Goal: Transaction & Acquisition: Purchase product/service

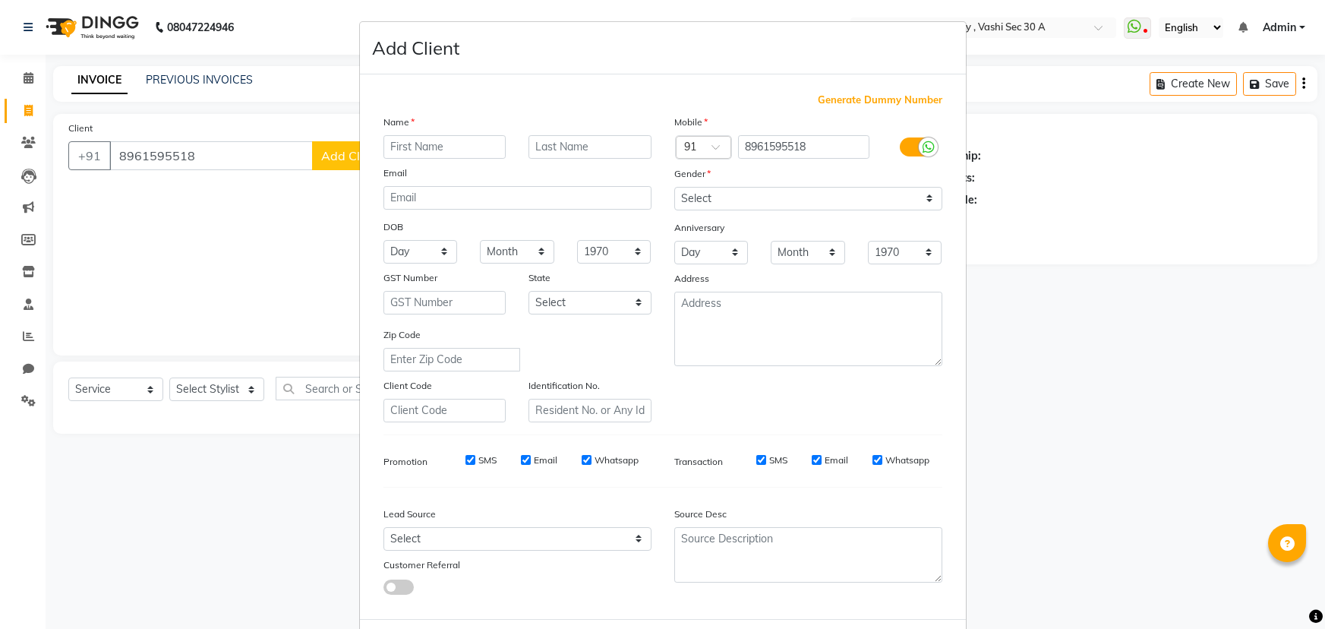
select select "4961"
select select "service"
click at [411, 147] on input "text" at bounding box center [445, 147] width 123 height 24
type input "s"
type input "[PERSON_NAME]"
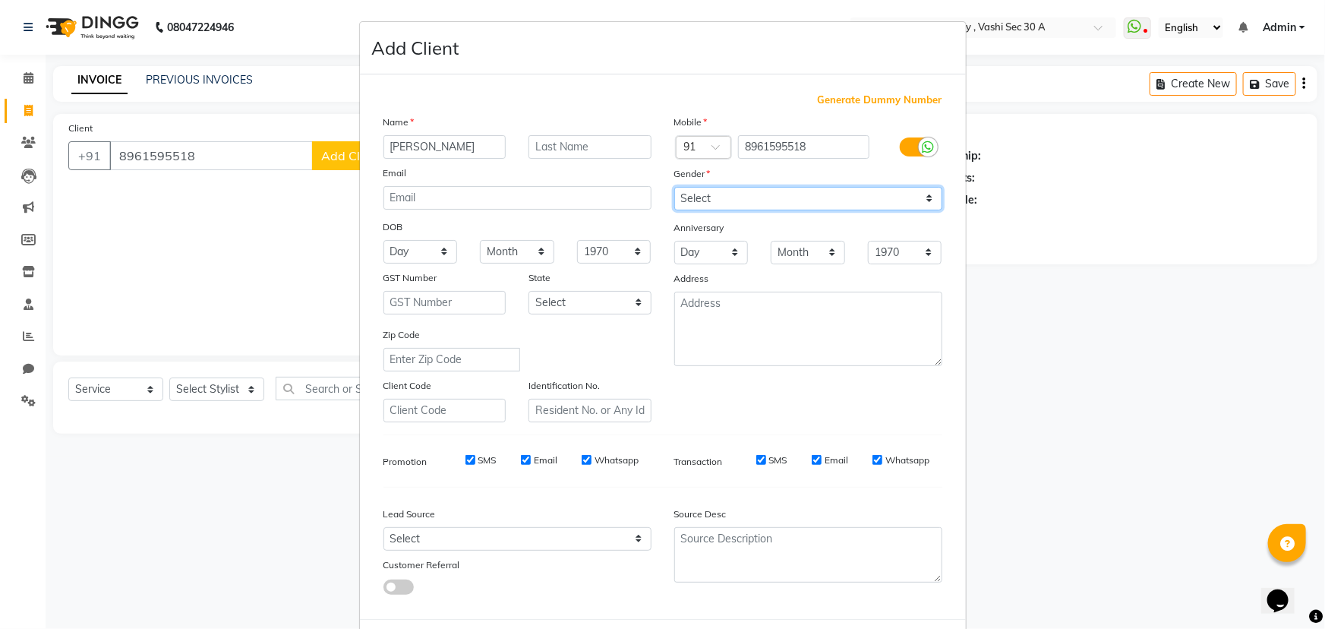
drag, startPoint x: 763, startPoint y: 199, endPoint x: 764, endPoint y: 209, distance: 9.9
click at [763, 199] on select "Select [DEMOGRAPHIC_DATA] [DEMOGRAPHIC_DATA] Other Prefer Not To Say" at bounding box center [808, 199] width 268 height 24
select select "[DEMOGRAPHIC_DATA]"
click at [674, 187] on select "Select [DEMOGRAPHIC_DATA] [DEMOGRAPHIC_DATA] Other Prefer Not To Say" at bounding box center [808, 199] width 268 height 24
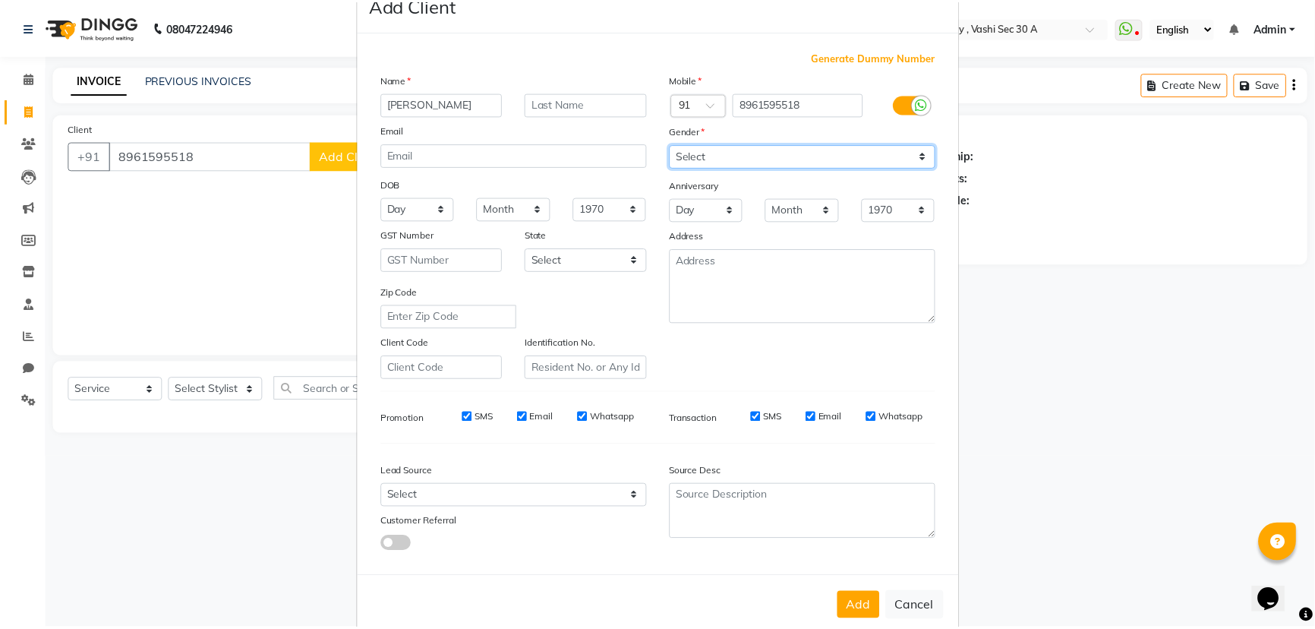
scroll to position [76, 0]
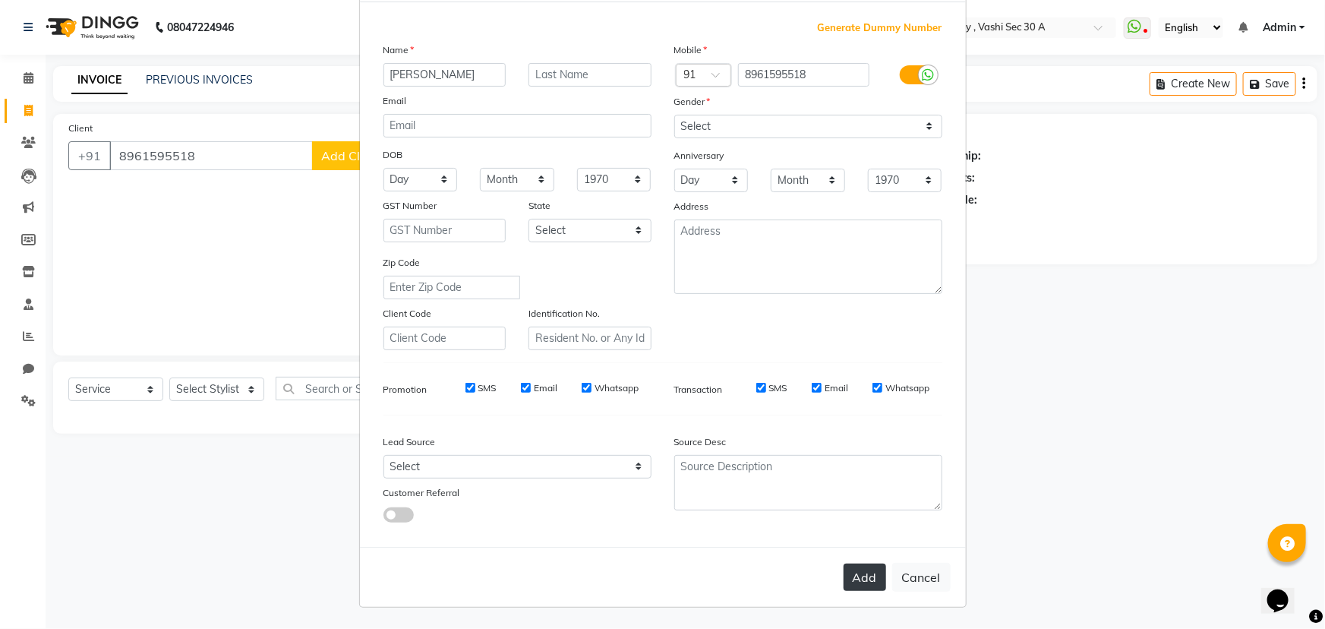
click at [856, 585] on button "Add" at bounding box center [865, 577] width 43 height 27
select select
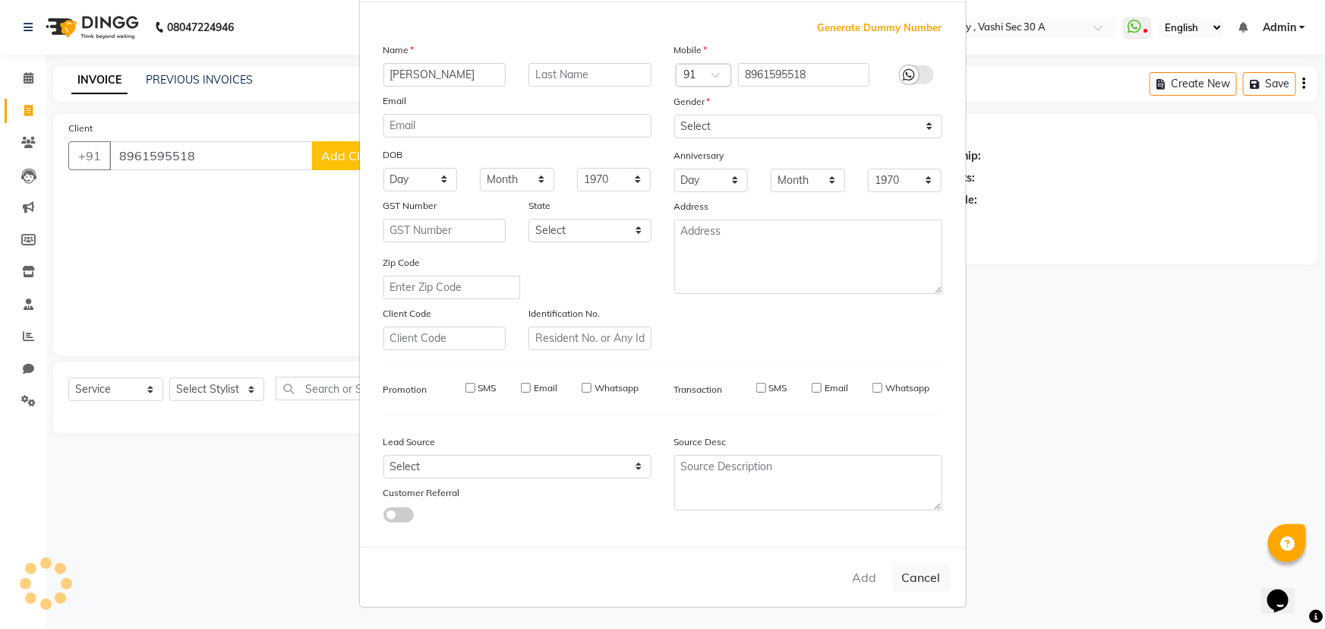
select select
checkbox input "false"
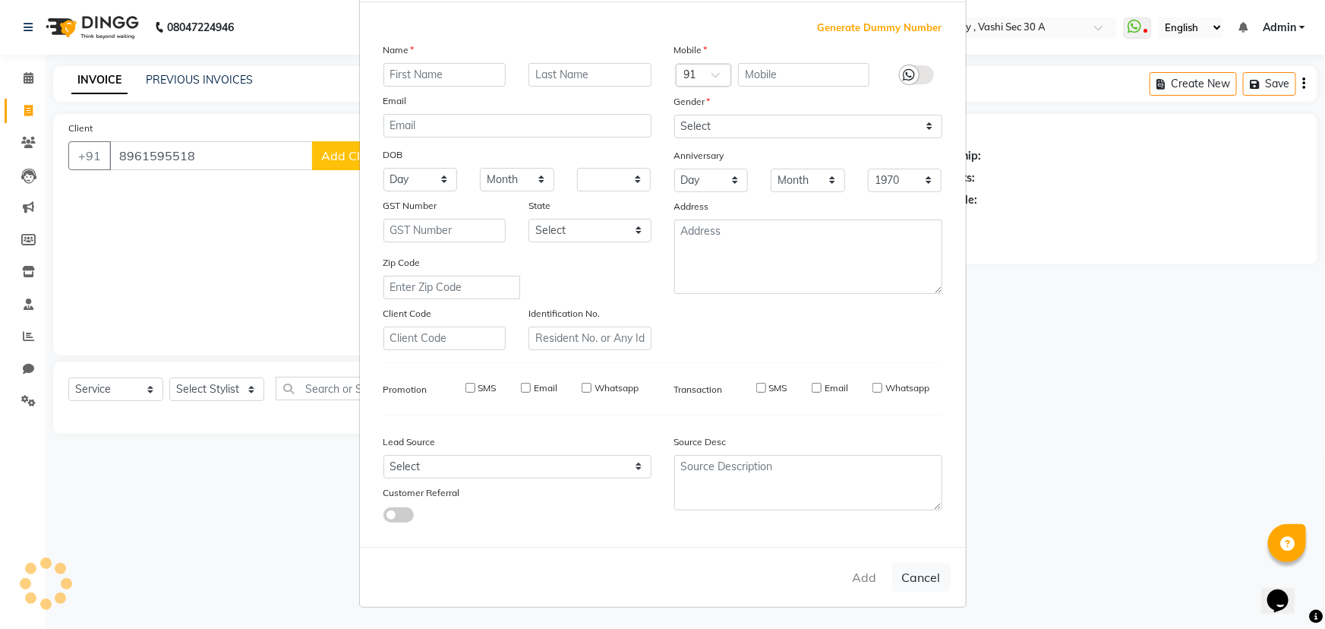
checkbox input "false"
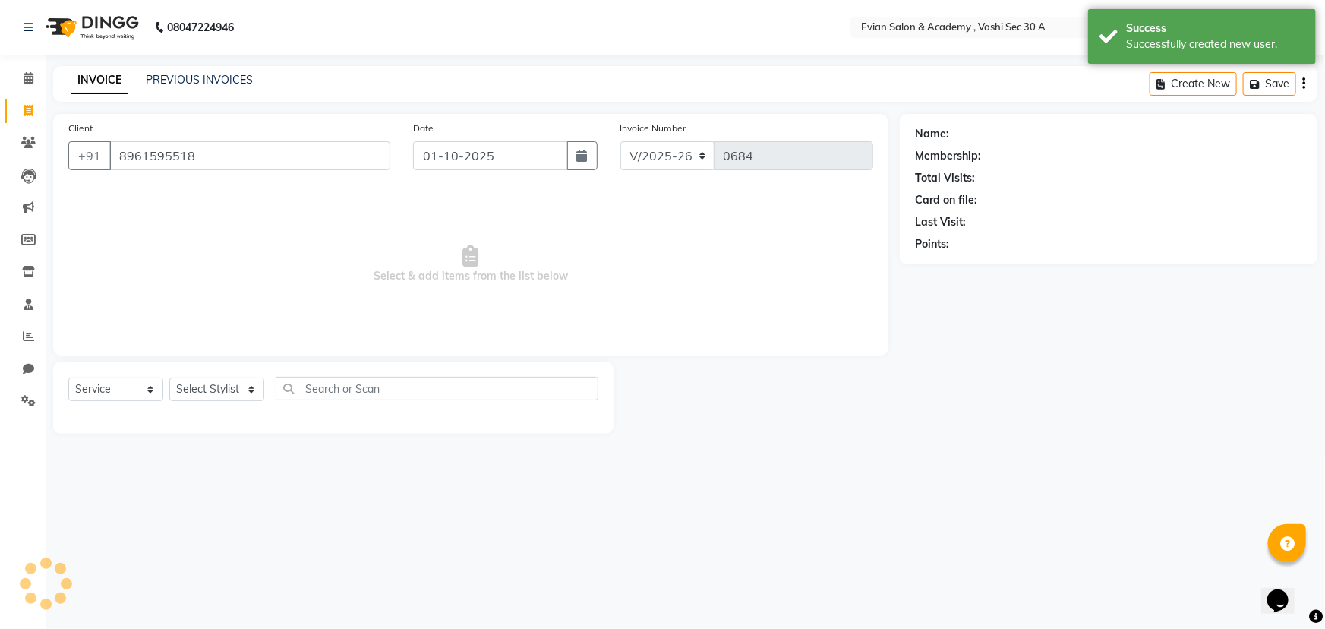
select select "1: Object"
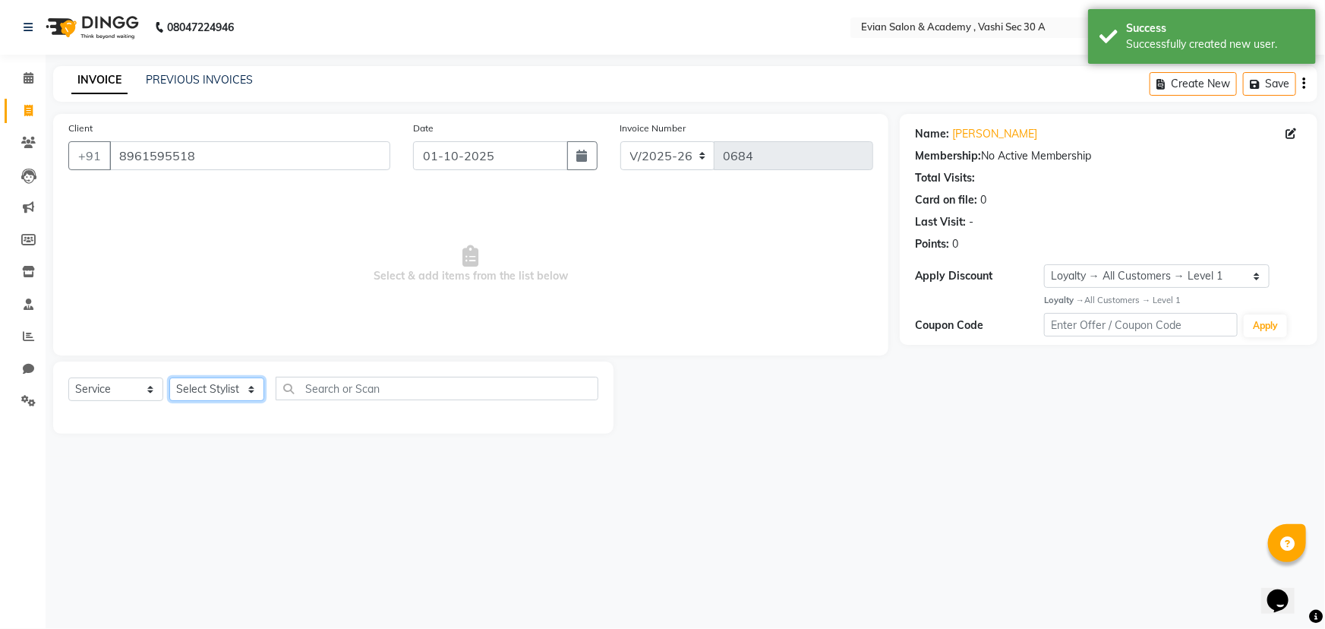
click at [197, 396] on select "Select Stylist [PERSON_NAME] SIR Admin [PERSON_NAME] [PERSON_NAME] DISHA MAMPI …" at bounding box center [216, 389] width 95 height 24
select select "87493"
click at [169, 377] on select "Select Stylist [PERSON_NAME] SIR Admin [PERSON_NAME] [PERSON_NAME] DISHA MAMPI …" at bounding box center [216, 389] width 95 height 24
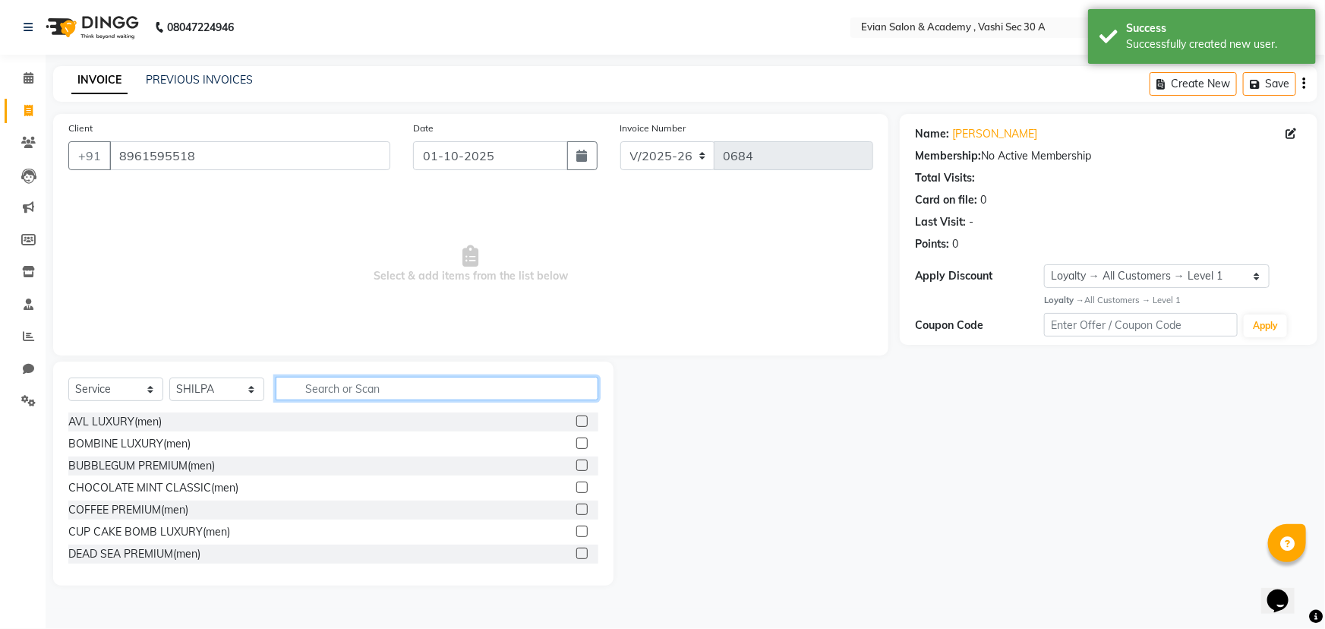
click at [328, 393] on input "text" at bounding box center [437, 389] width 323 height 24
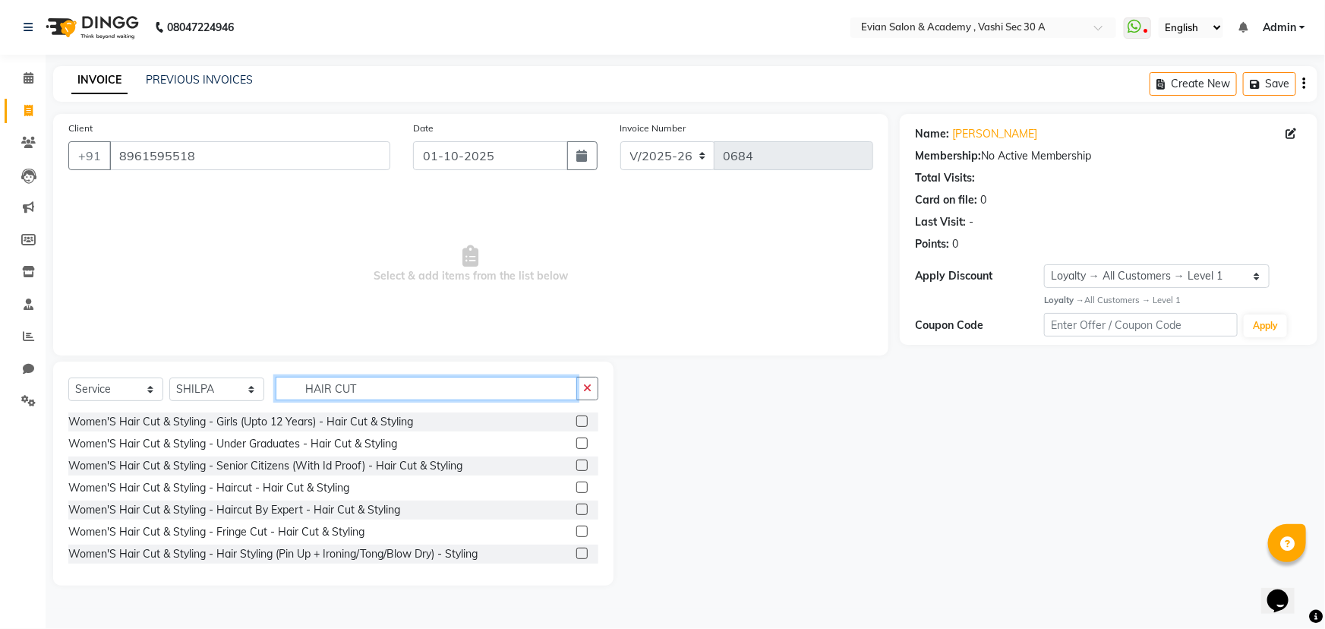
click at [412, 393] on input "HAIR CUT" at bounding box center [427, 389] width 302 height 24
type input "HAIR WASH"
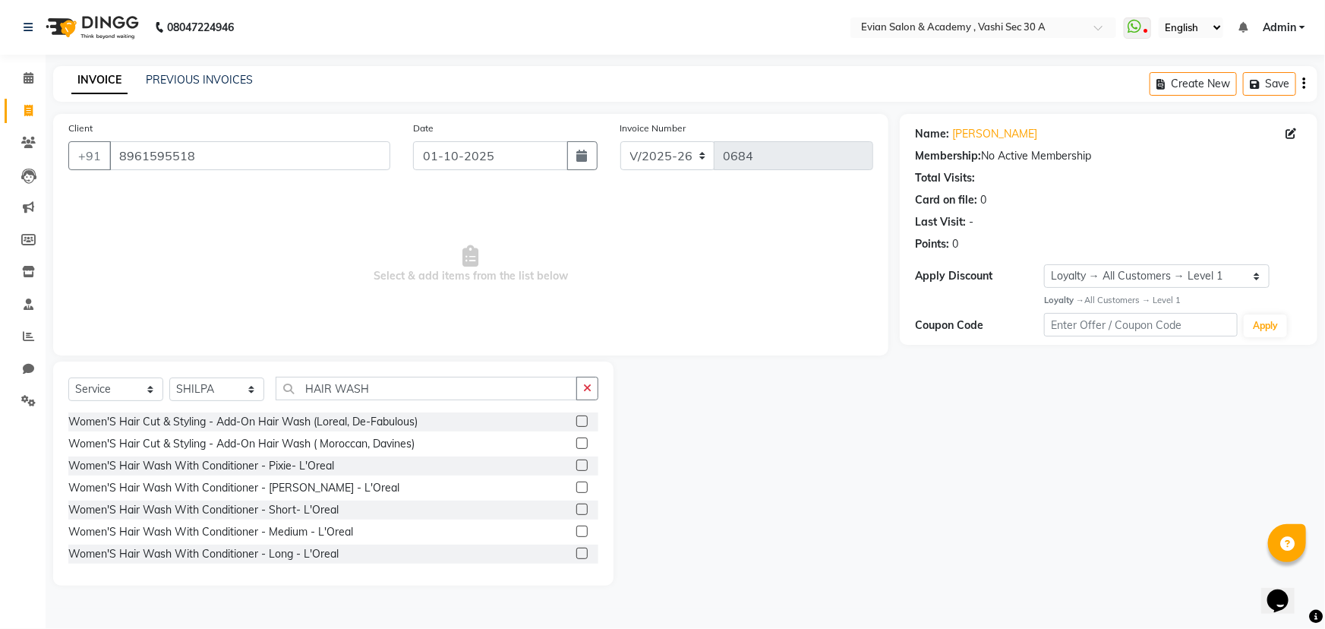
click at [567, 529] on div "Women'S Hair Wash With Conditioner - Medium - L'Oreal" at bounding box center [333, 532] width 530 height 19
click at [576, 529] on label at bounding box center [581, 531] width 11 height 11
click at [576, 529] on input "checkbox" at bounding box center [581, 532] width 10 height 10
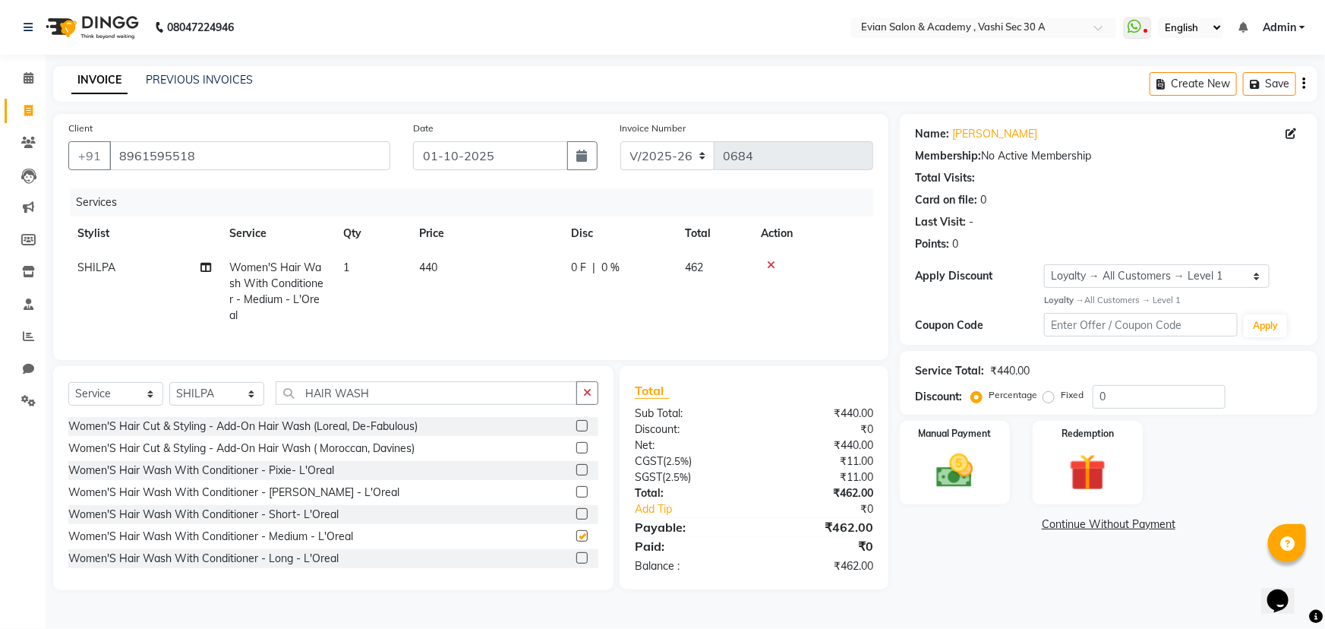
checkbox input "false"
click at [399, 403] on input "HAIR WASH" at bounding box center [427, 393] width 302 height 24
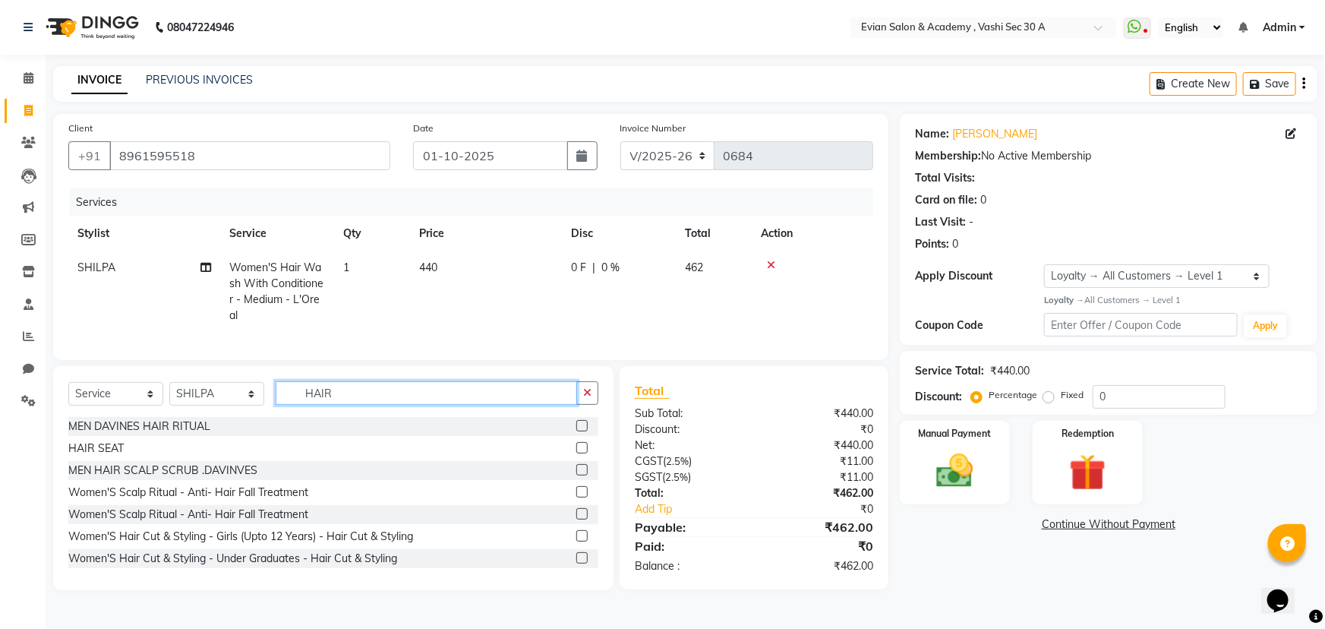
type input "HAIR"
click at [222, 406] on select "Select Stylist [PERSON_NAME] SIR Admin [PERSON_NAME] [PERSON_NAME] DISHA MAMPI …" at bounding box center [216, 394] width 95 height 24
select select "68171"
click at [169, 393] on select "Select Stylist [PERSON_NAME] SIR Admin [PERSON_NAME] [PERSON_NAME] DISHA MAMPI …" at bounding box center [216, 394] width 95 height 24
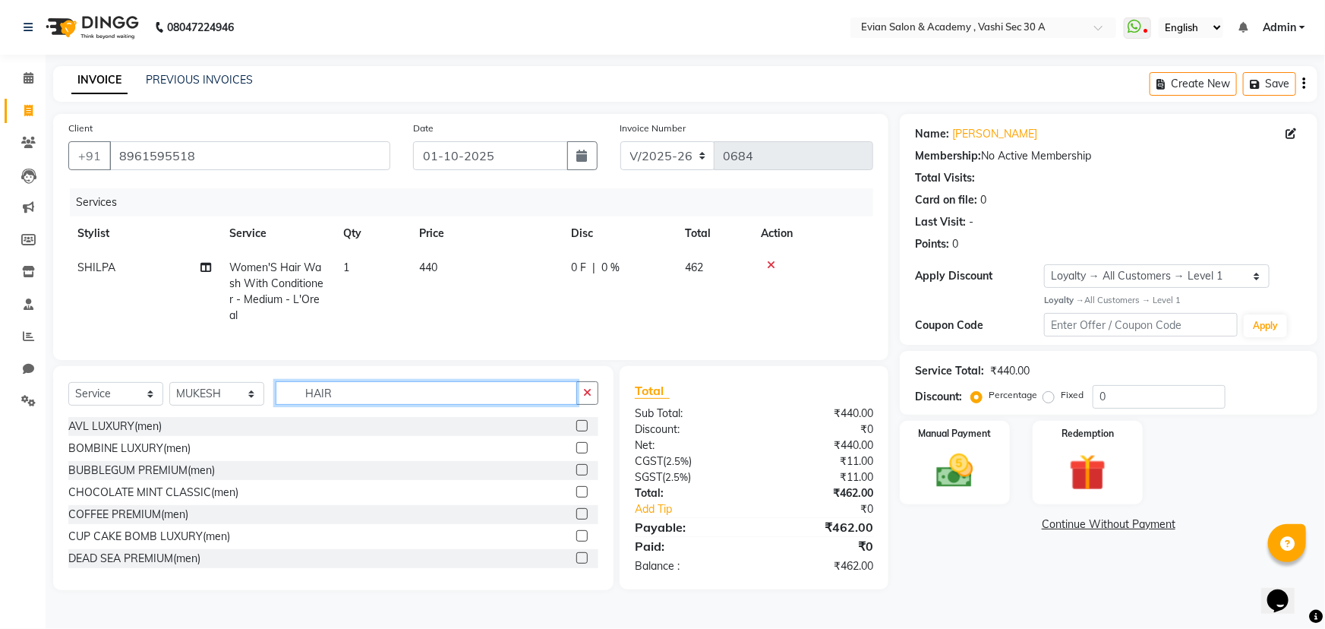
click at [352, 400] on input "HAIR" at bounding box center [427, 393] width 302 height 24
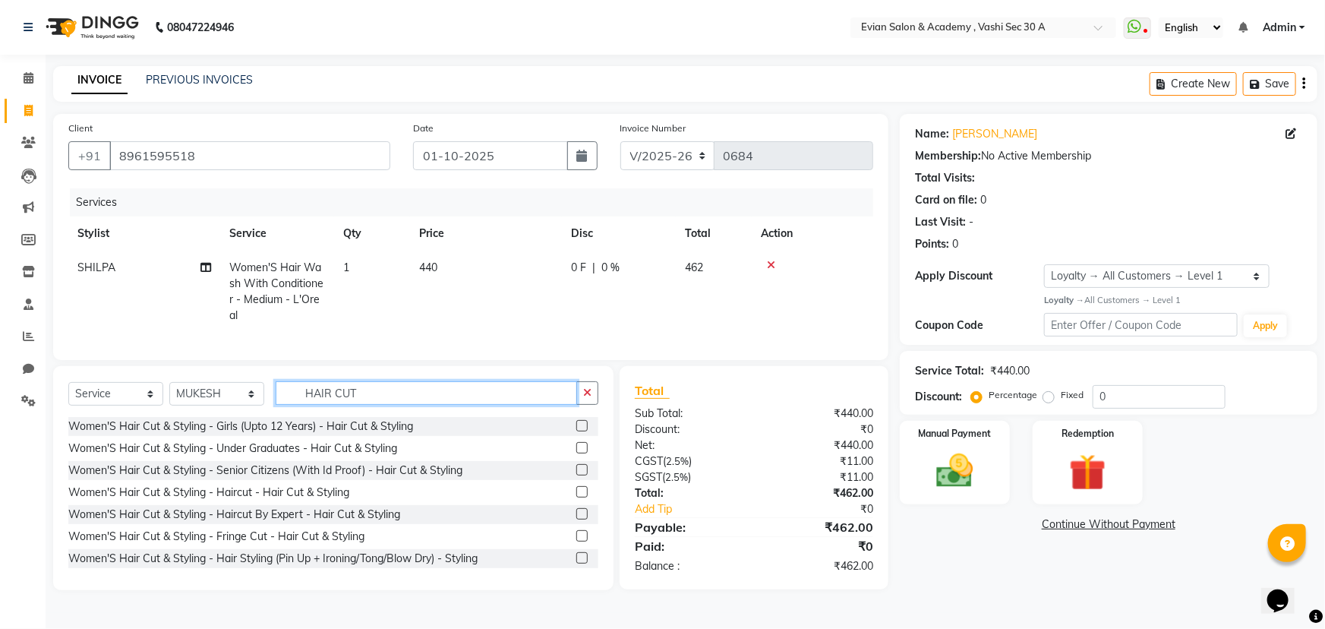
type input "HAIR CUT"
click at [576, 497] on label at bounding box center [581, 491] width 11 height 11
click at [576, 497] on input "checkbox" at bounding box center [581, 493] width 10 height 10
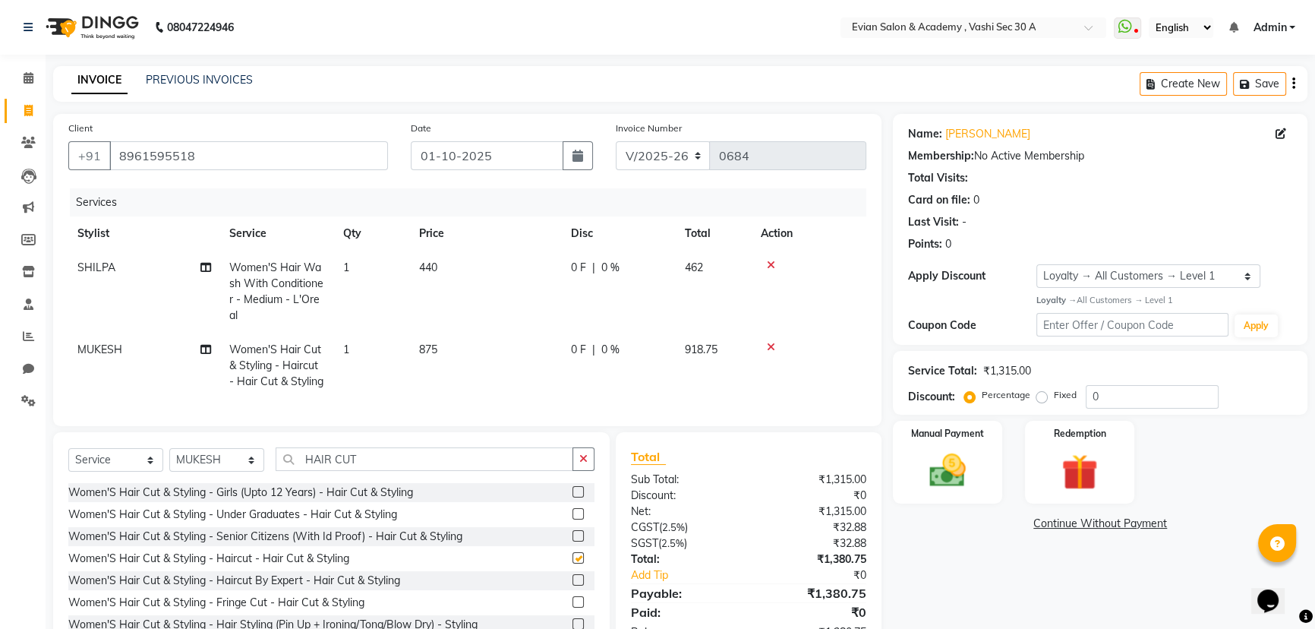
checkbox input "false"
click at [243, 471] on select "Select Stylist [PERSON_NAME] SIR Admin [PERSON_NAME] [PERSON_NAME] DISHA MAMPI …" at bounding box center [216, 460] width 95 height 24
select select "39659"
click at [169, 459] on select "Select Stylist [PERSON_NAME] SIR Admin [PERSON_NAME] [PERSON_NAME] DISHA MAMPI …" at bounding box center [216, 460] width 95 height 24
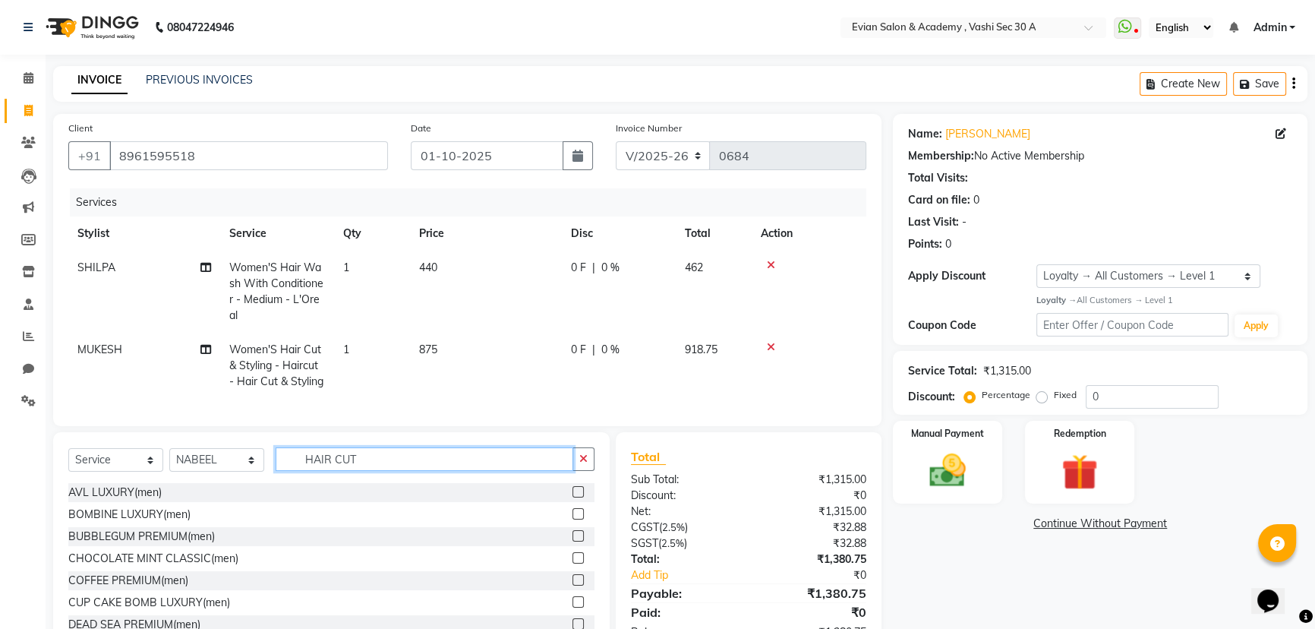
click at [395, 471] on input "HAIR CUT" at bounding box center [425, 459] width 298 height 24
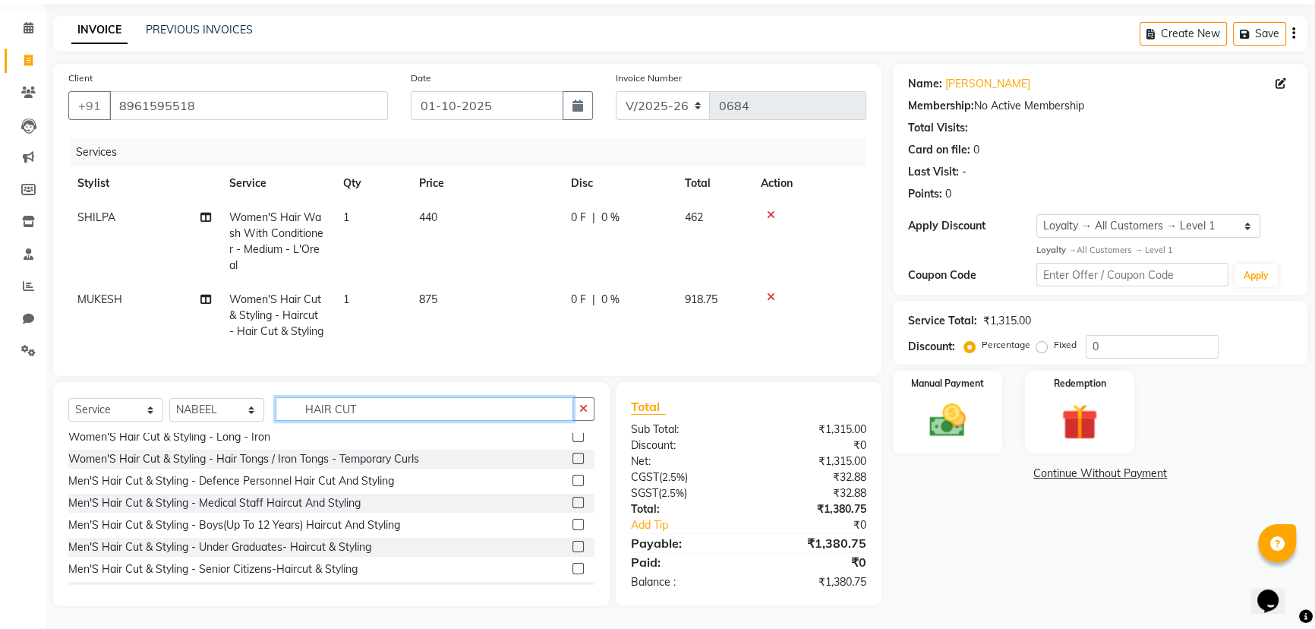
scroll to position [345, 0]
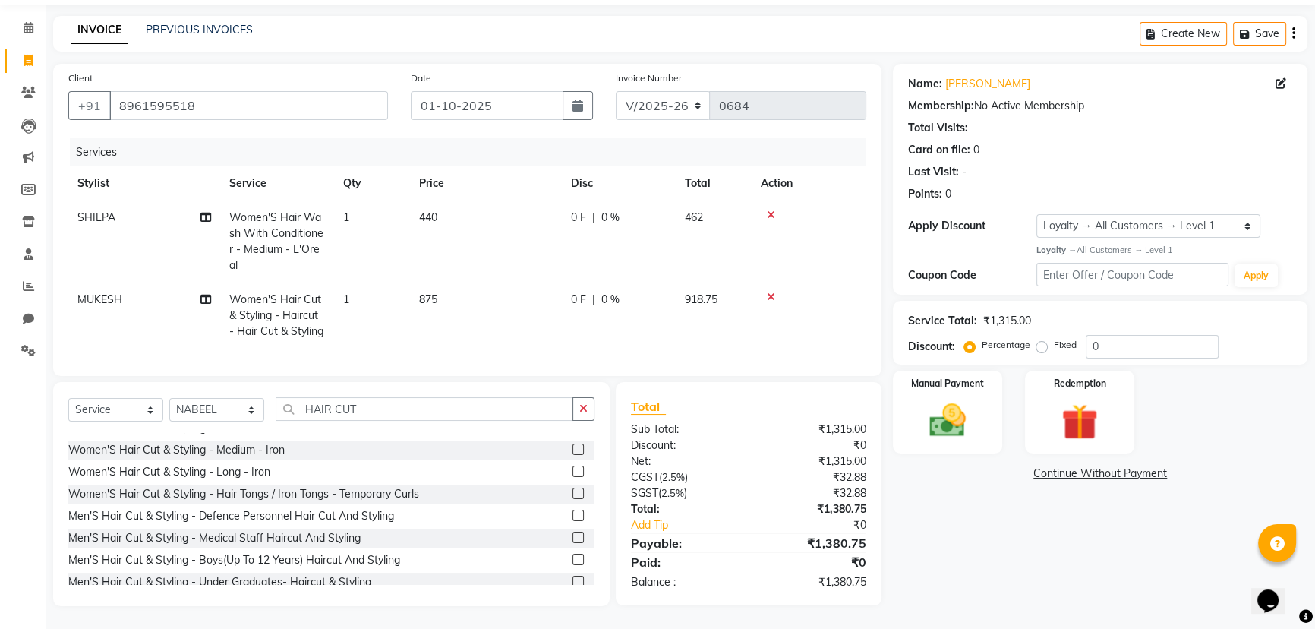
click at [573, 516] on label at bounding box center [578, 515] width 11 height 11
click at [573, 516] on input "checkbox" at bounding box center [578, 516] width 10 height 10
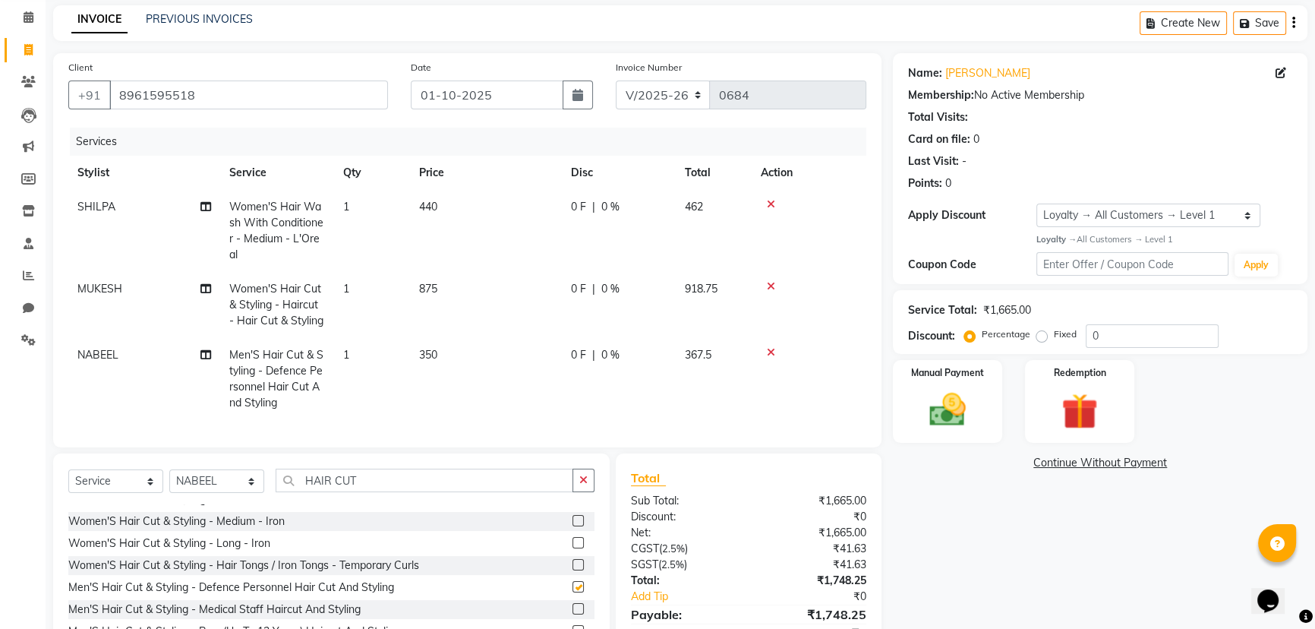
checkbox input "false"
click at [498, 205] on td "440" at bounding box center [486, 231] width 152 height 82
select select "87493"
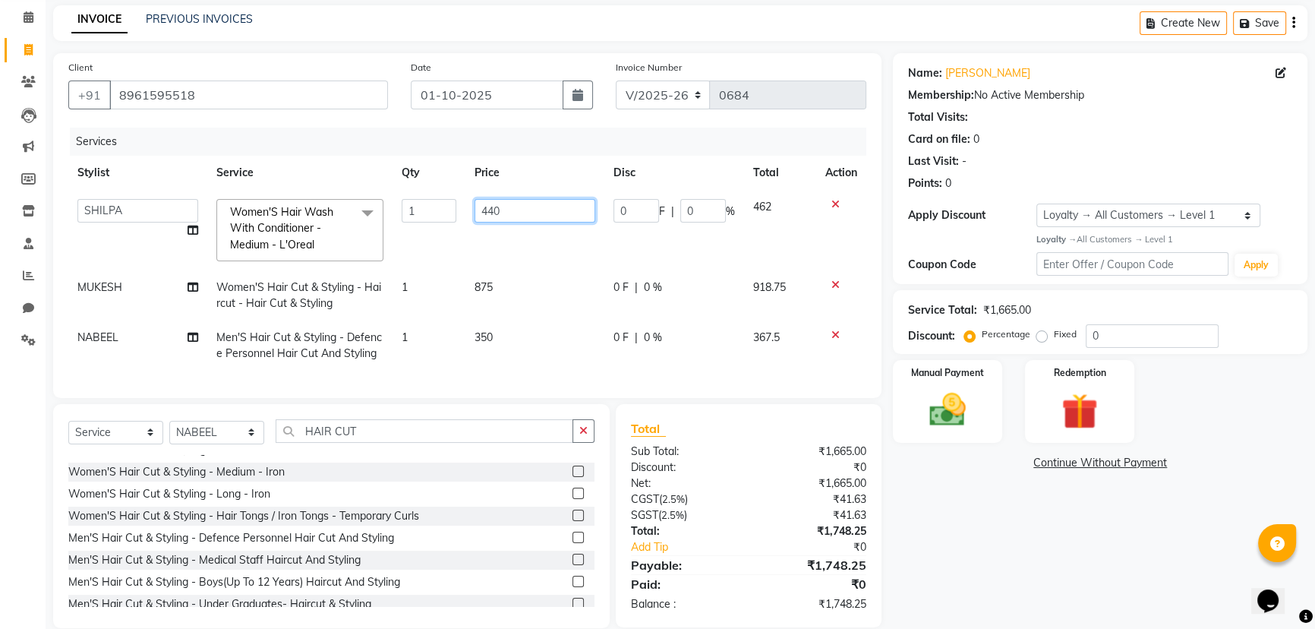
click at [527, 211] on input "440" at bounding box center [535, 211] width 121 height 24
type input "4"
type input "437.5"
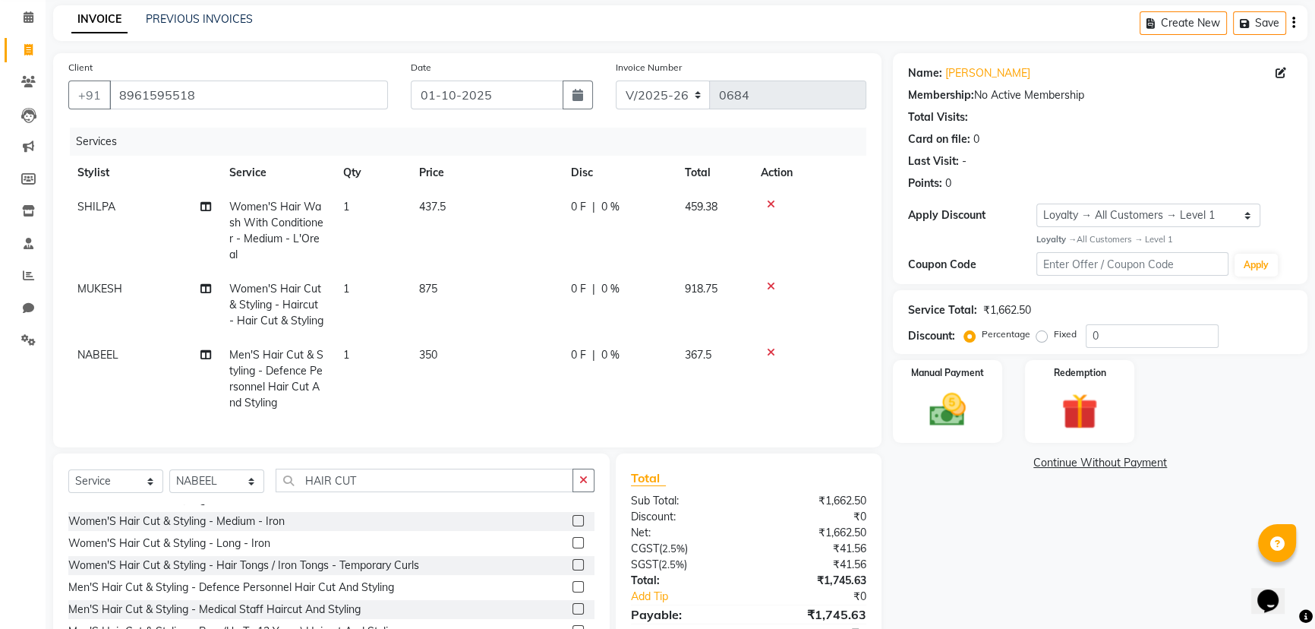
click at [533, 289] on td "875" at bounding box center [486, 305] width 152 height 66
select select "68171"
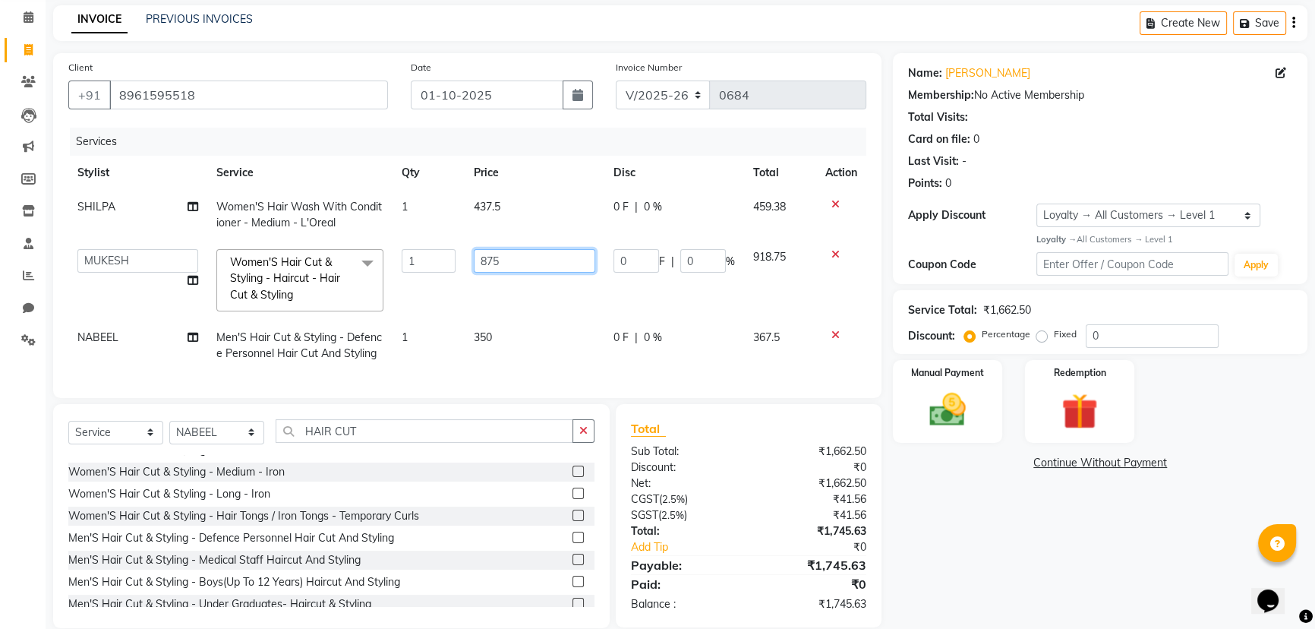
drag, startPoint x: 570, startPoint y: 264, endPoint x: 554, endPoint y: 265, distance: 16.0
click at [570, 264] on input "875" at bounding box center [535, 261] width 122 height 24
type input "8"
type input "737.5"
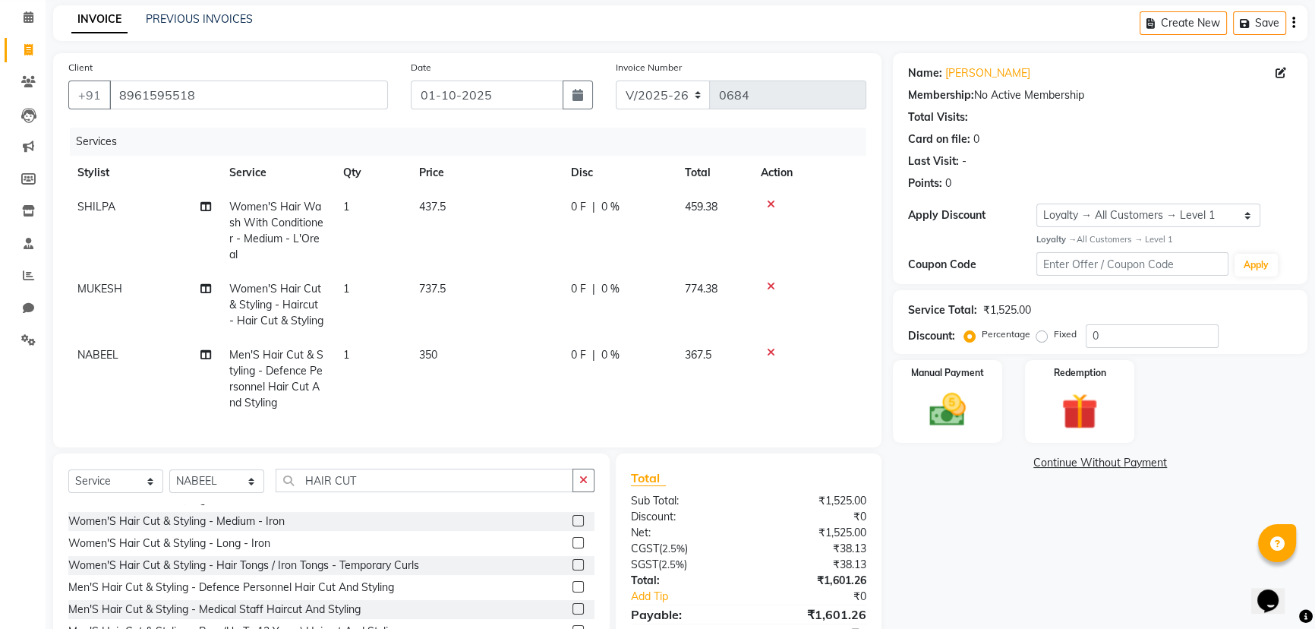
click at [525, 345] on td "350" at bounding box center [486, 379] width 152 height 82
select select "39659"
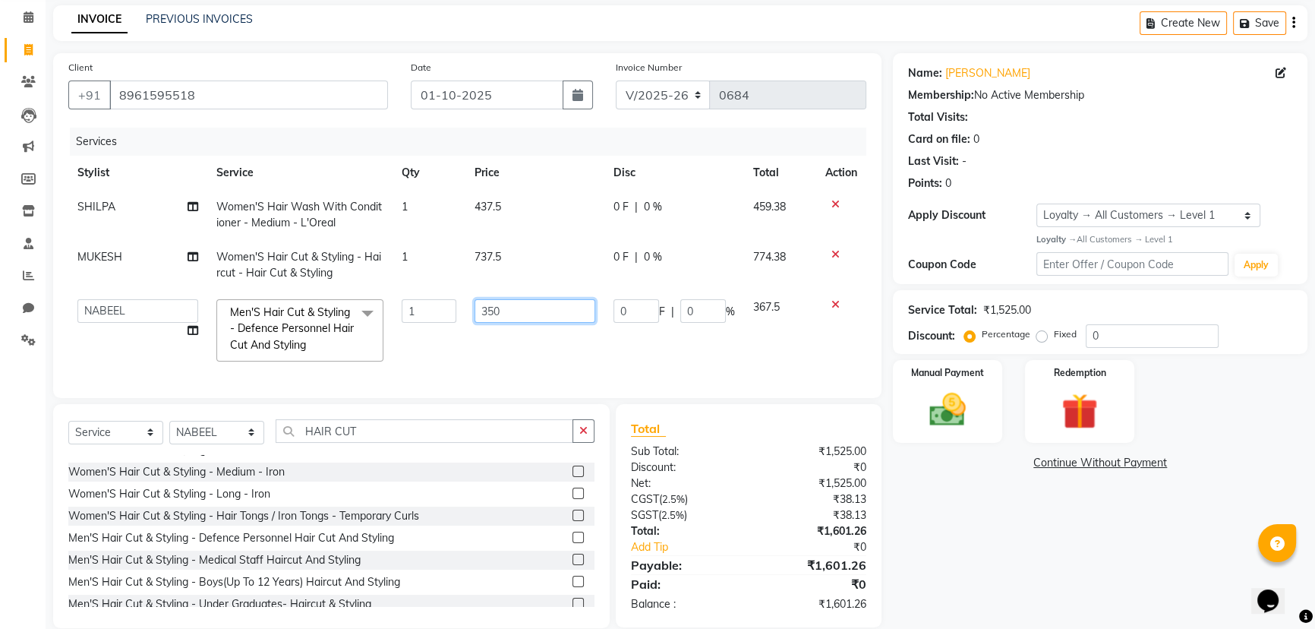
click at [532, 316] on input "350" at bounding box center [535, 311] width 121 height 24
type input "3"
type input "293.75"
click at [1147, 339] on input "0" at bounding box center [1152, 336] width 133 height 24
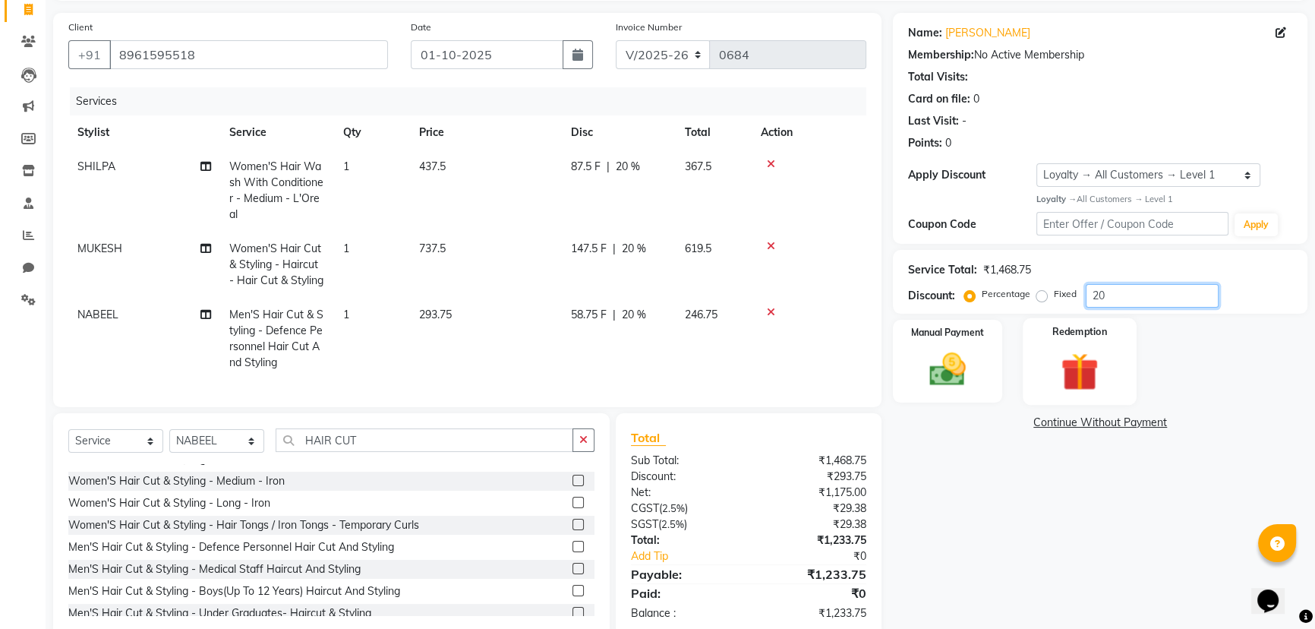
scroll to position [143, 0]
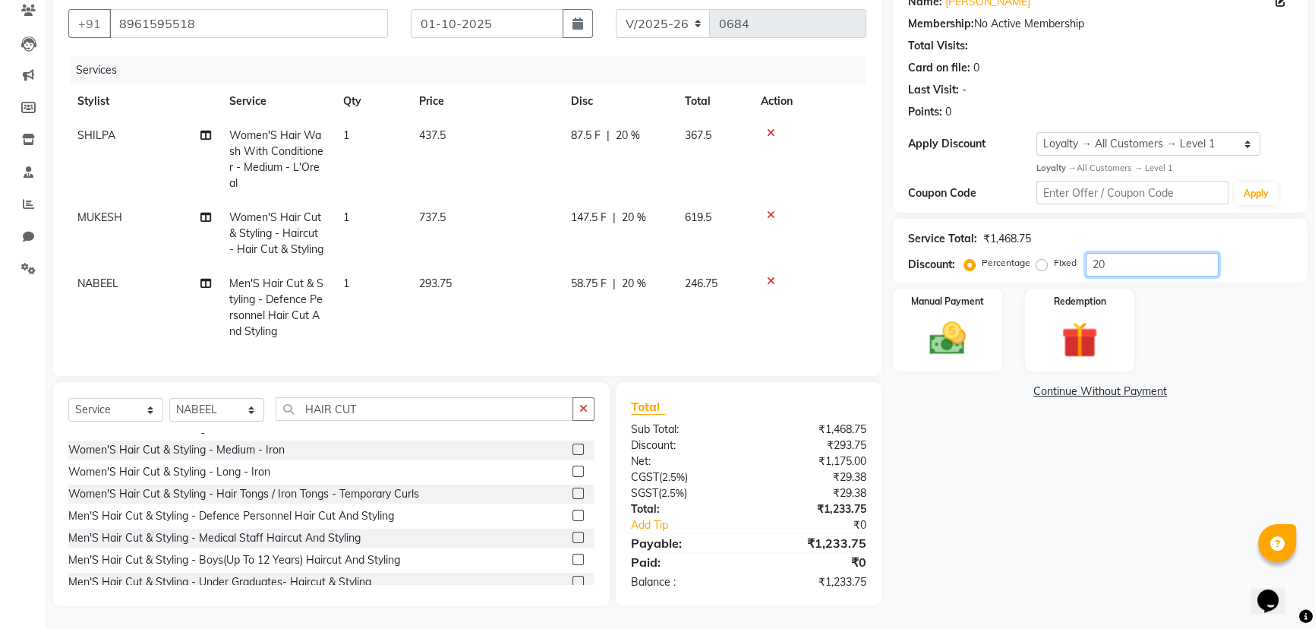
type input "20"
click at [978, 321] on img at bounding box center [948, 338] width 62 height 43
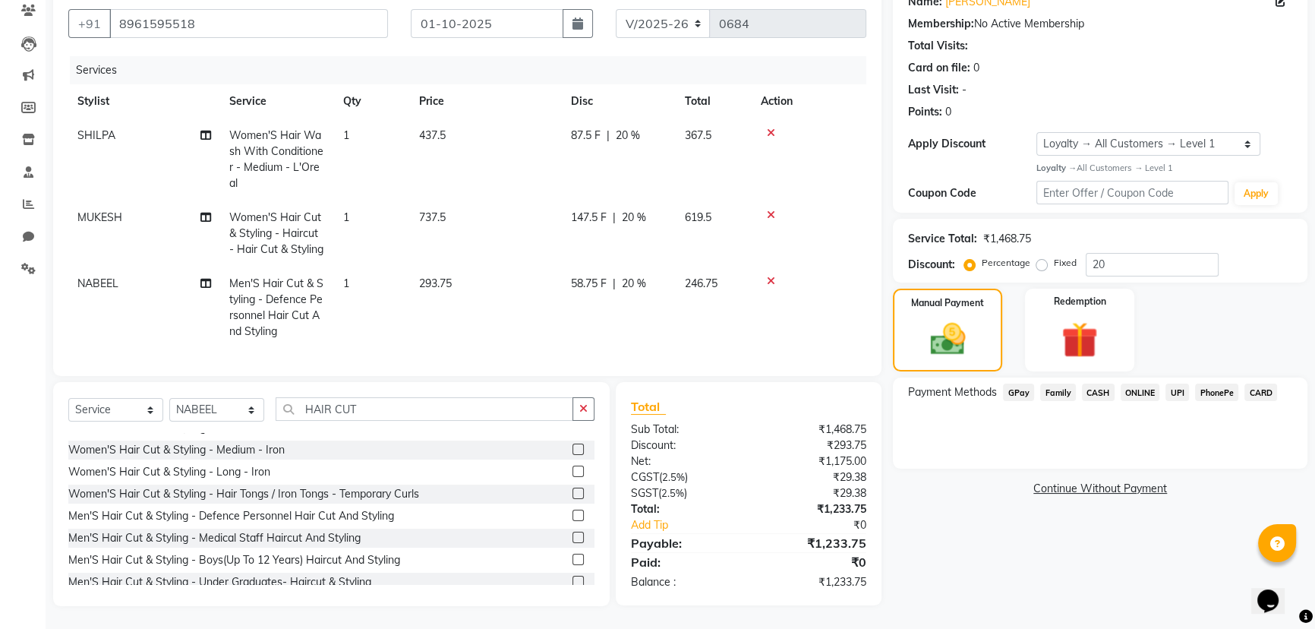
drag, startPoint x: 1265, startPoint y: 379, endPoint x: 1262, endPoint y: 395, distance: 16.4
click at [1265, 384] on span "CARD" at bounding box center [1261, 392] width 33 height 17
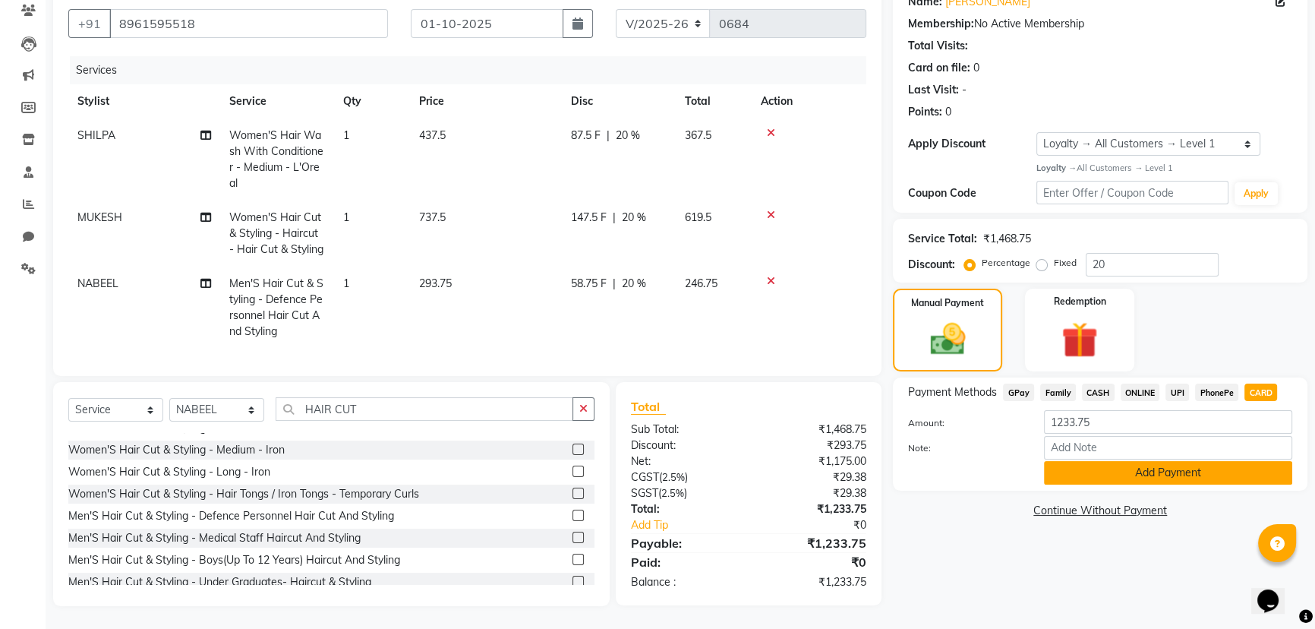
drag, startPoint x: 1177, startPoint y: 460, endPoint x: 1138, endPoint y: 457, distance: 39.6
click at [1176, 461] on button "Add Payment" at bounding box center [1168, 473] width 248 height 24
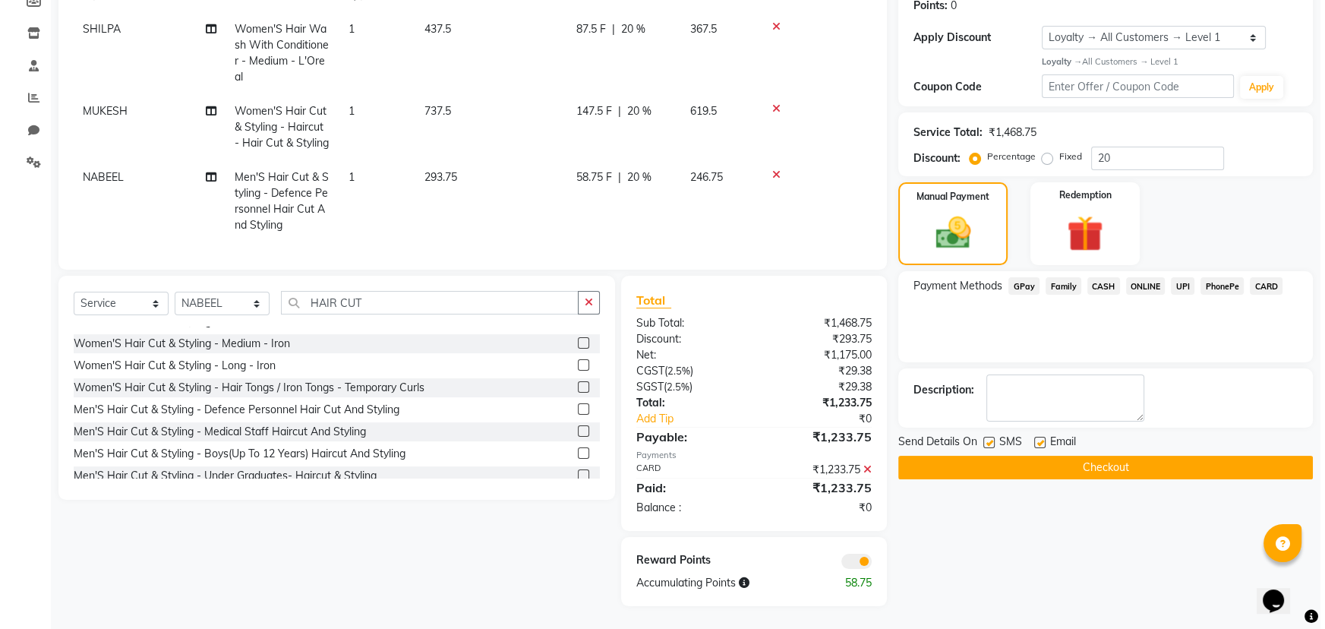
scroll to position [250, 0]
click at [846, 566] on span at bounding box center [851, 561] width 30 height 15
click at [867, 564] on input "checkbox" at bounding box center [867, 564] width 0 height 0
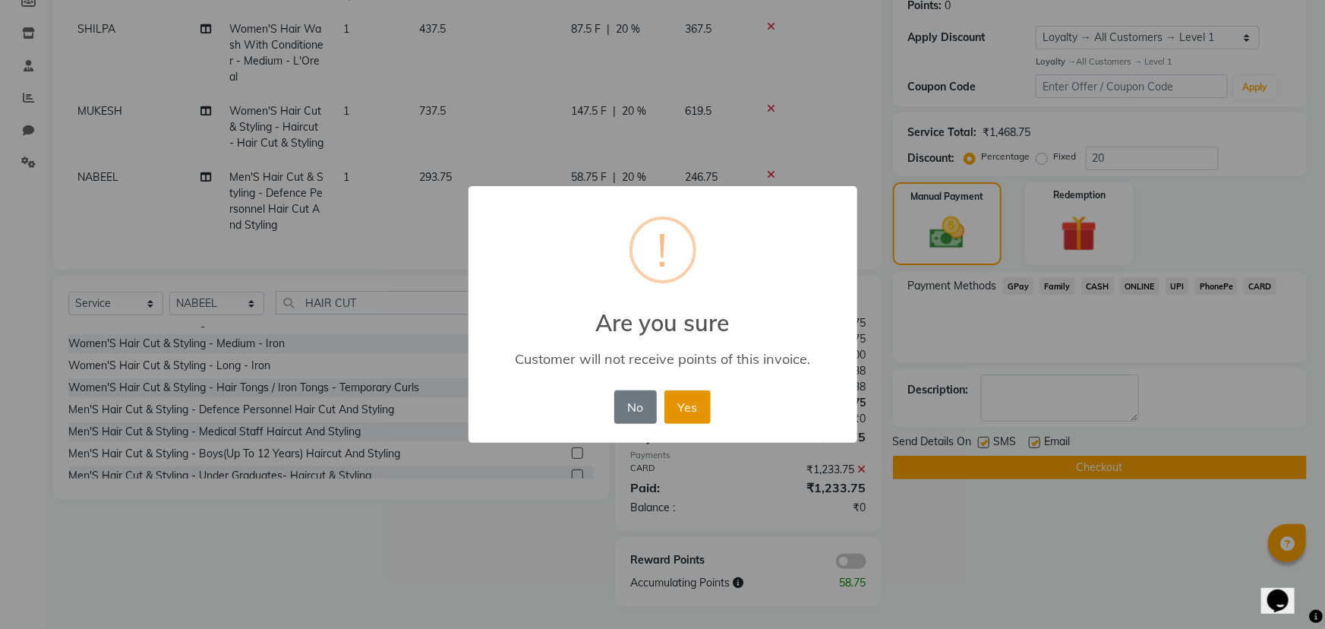
click at [690, 412] on button "Yes" at bounding box center [688, 406] width 46 height 33
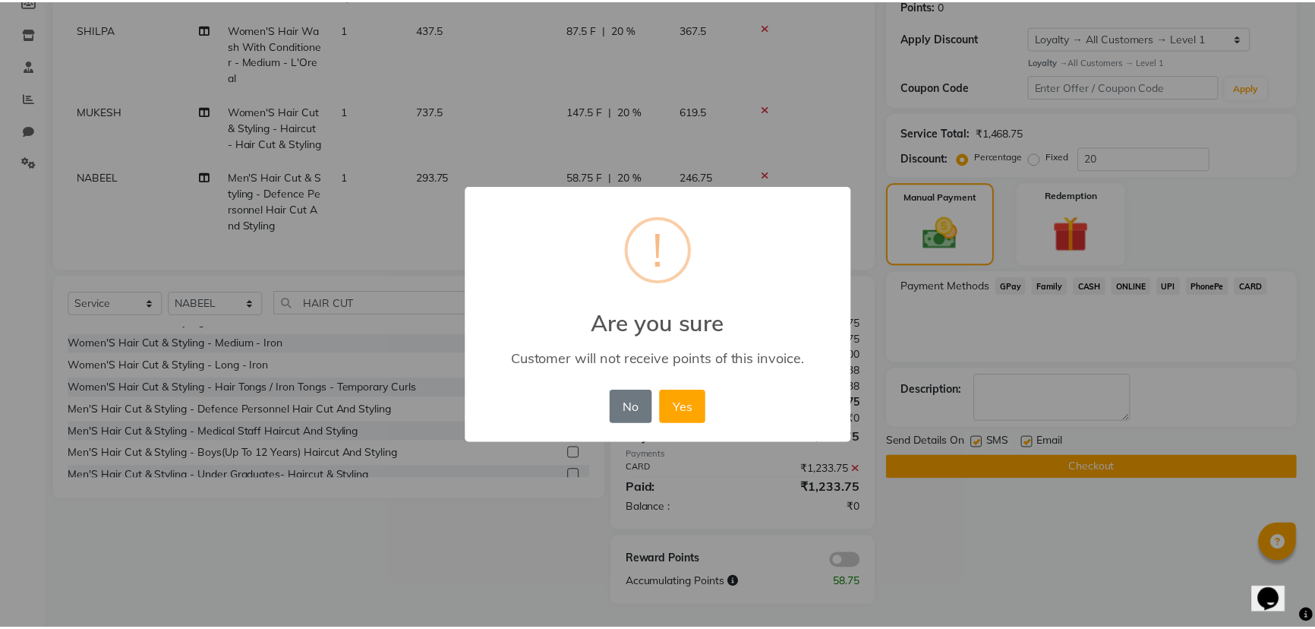
scroll to position [228, 0]
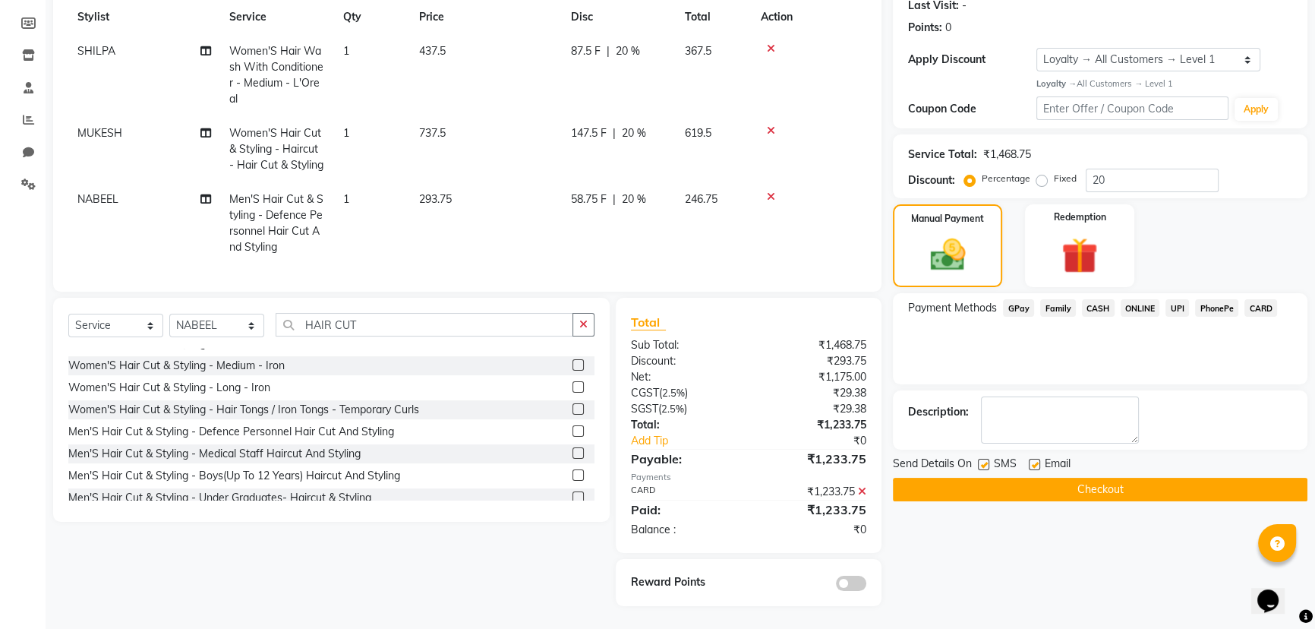
click at [942, 478] on button "Checkout" at bounding box center [1100, 490] width 415 height 24
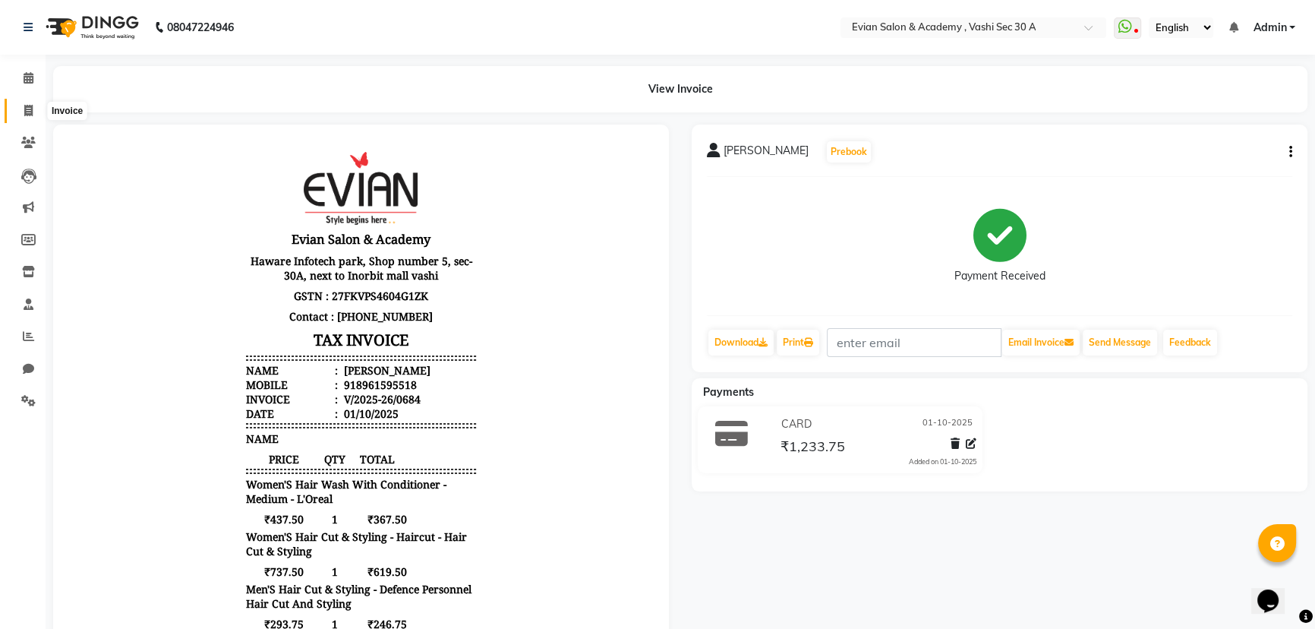
click at [33, 109] on span at bounding box center [28, 111] width 27 height 17
select select "4961"
select select "service"
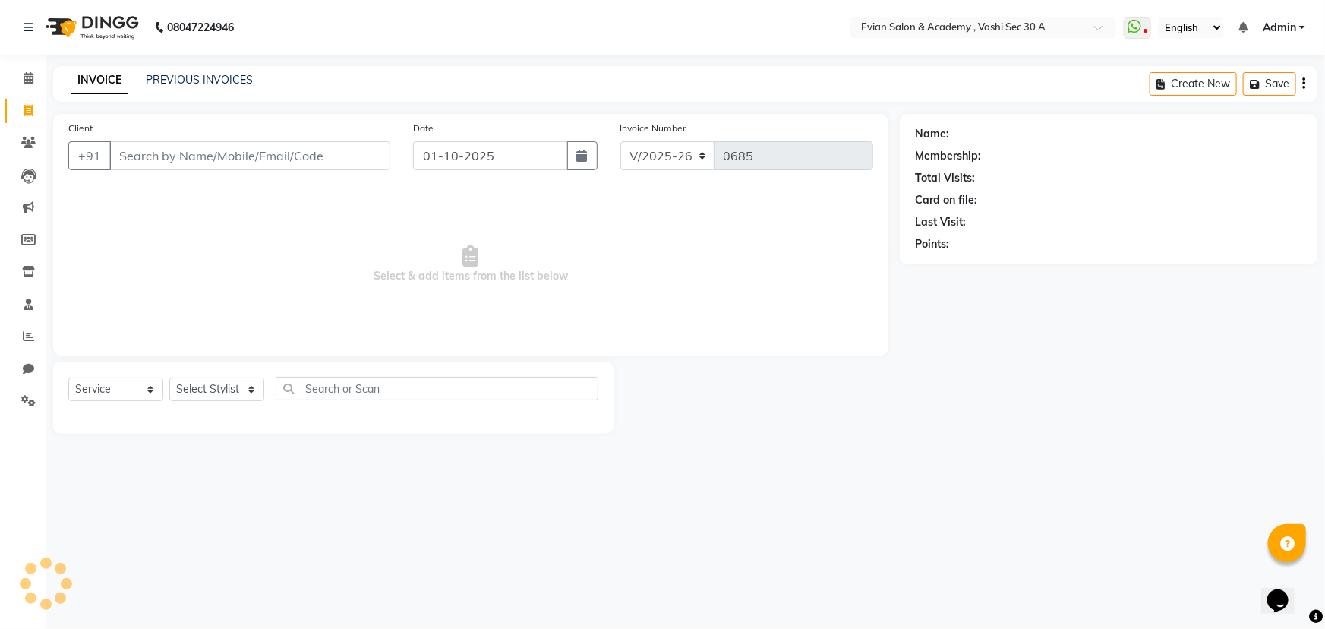
click at [143, 159] on input "Client" at bounding box center [249, 155] width 281 height 29
type input "8600712181"
click at [349, 156] on span "Add Client" at bounding box center [351, 155] width 60 height 15
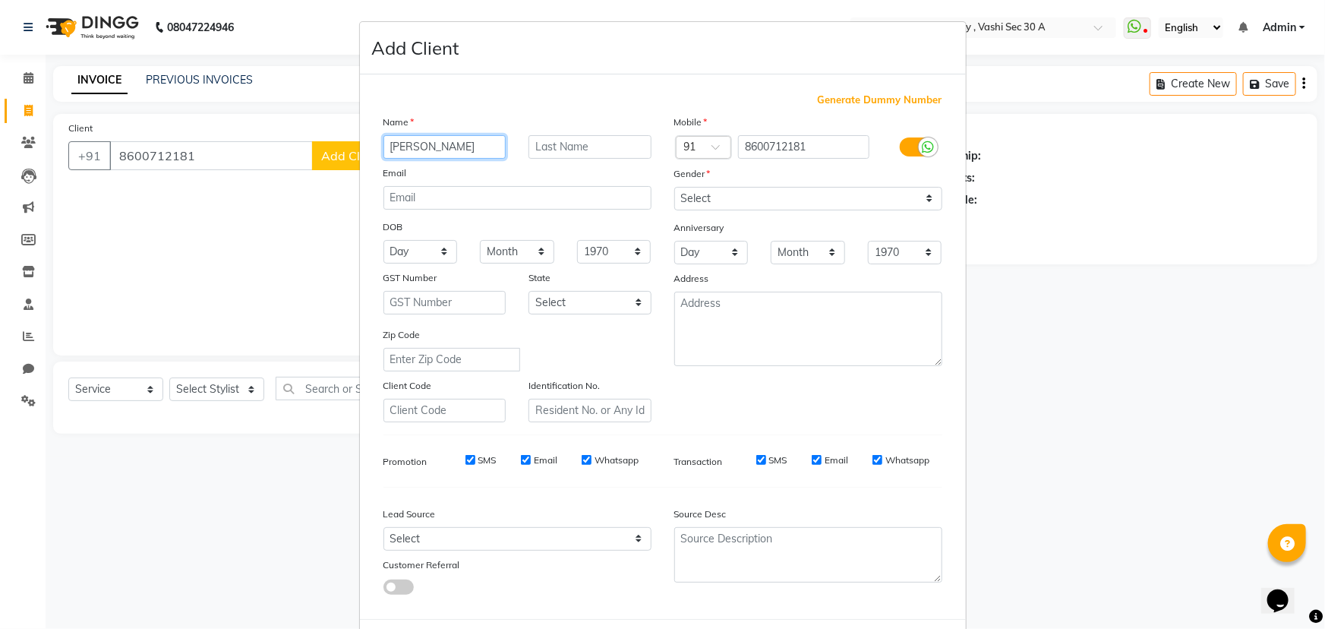
type input "[PERSON_NAME]"
click at [820, 201] on select "Select [DEMOGRAPHIC_DATA] [DEMOGRAPHIC_DATA] Other Prefer Not To Say" at bounding box center [808, 199] width 268 height 24
click at [725, 202] on select "Select [DEMOGRAPHIC_DATA] [DEMOGRAPHIC_DATA] Other Prefer Not To Say" at bounding box center [808, 199] width 268 height 24
click at [674, 187] on select "Select [DEMOGRAPHIC_DATA] [DEMOGRAPHIC_DATA] Other Prefer Not To Say" at bounding box center [808, 199] width 268 height 24
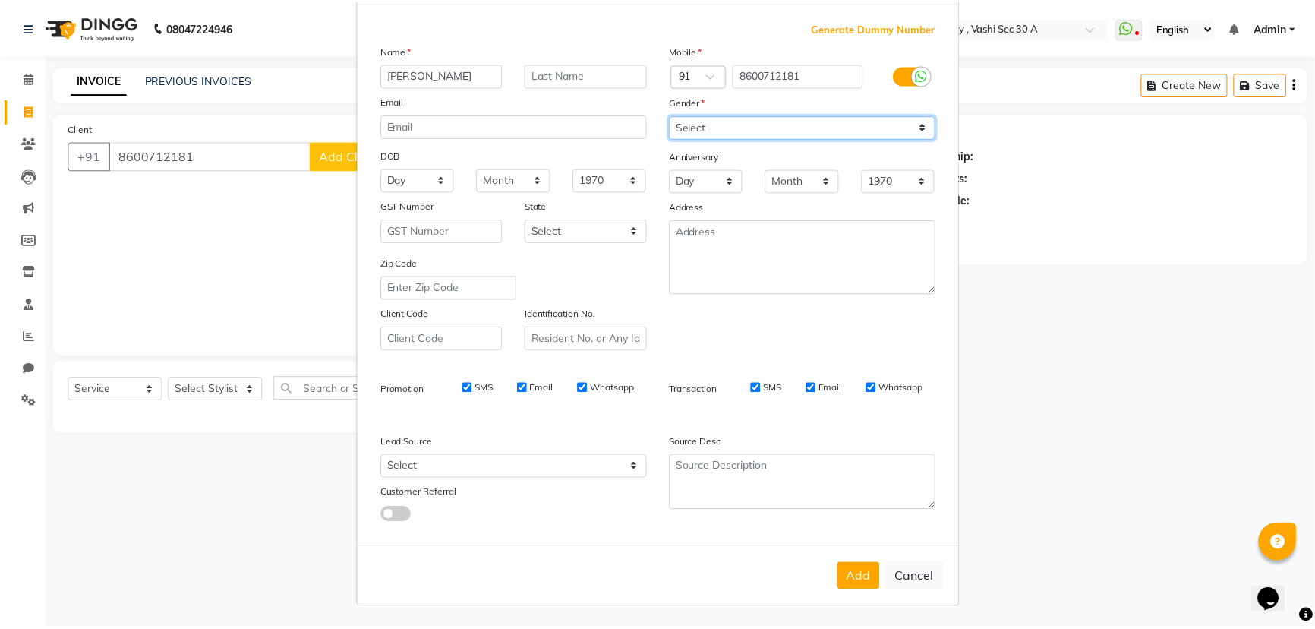
scroll to position [76, 0]
click at [728, 125] on select "Select [DEMOGRAPHIC_DATA] [DEMOGRAPHIC_DATA] Other Prefer Not To Say" at bounding box center [808, 127] width 268 height 24
select select "[DEMOGRAPHIC_DATA]"
click at [674, 115] on select "Select [DEMOGRAPHIC_DATA] [DEMOGRAPHIC_DATA] Other Prefer Not To Say" at bounding box center [808, 127] width 268 height 24
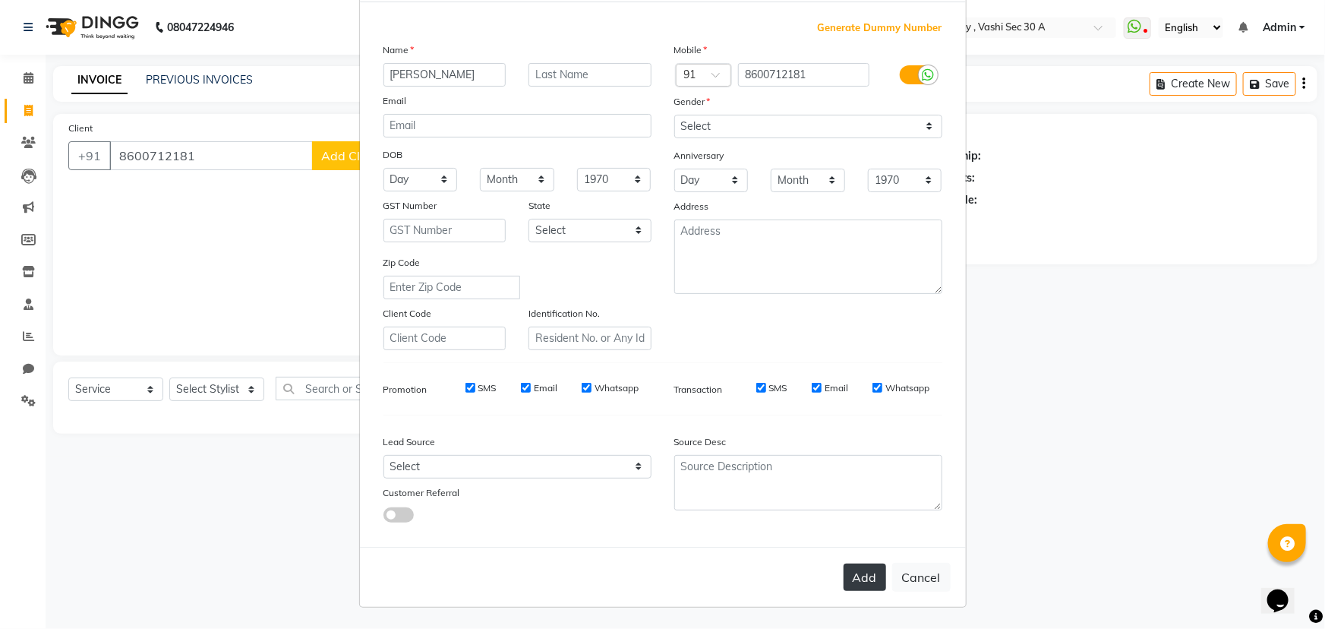
click at [847, 574] on button "Add" at bounding box center [865, 577] width 43 height 27
select select
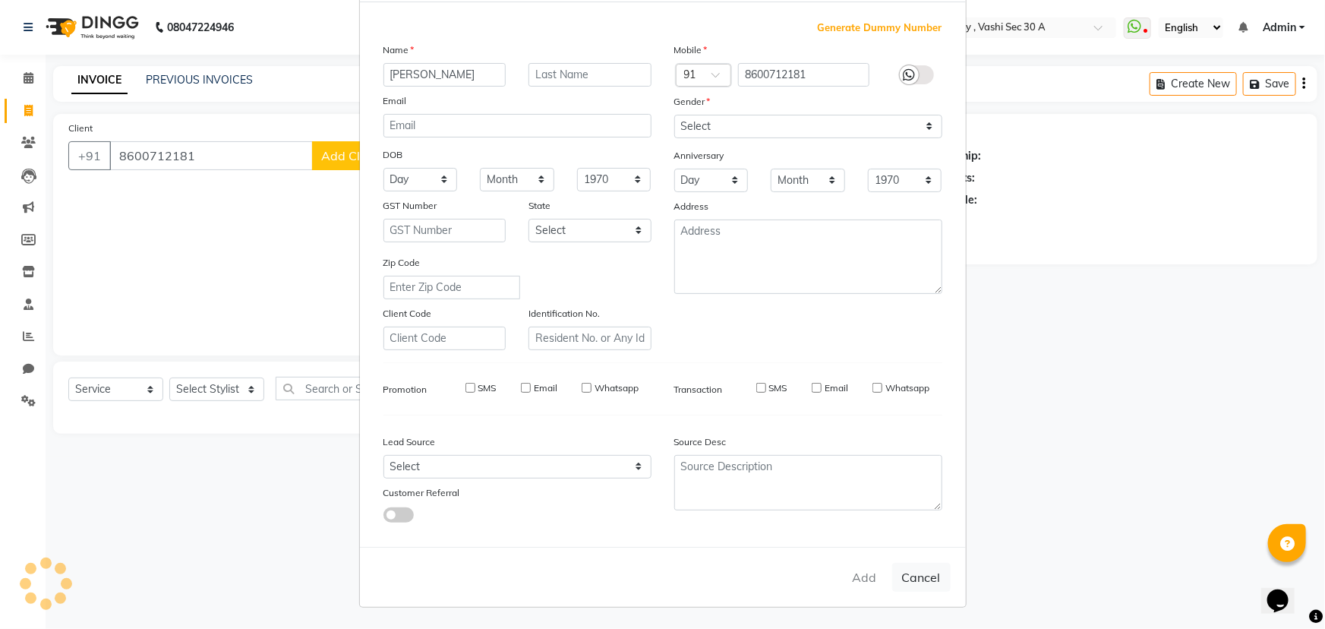
select select
checkbox input "false"
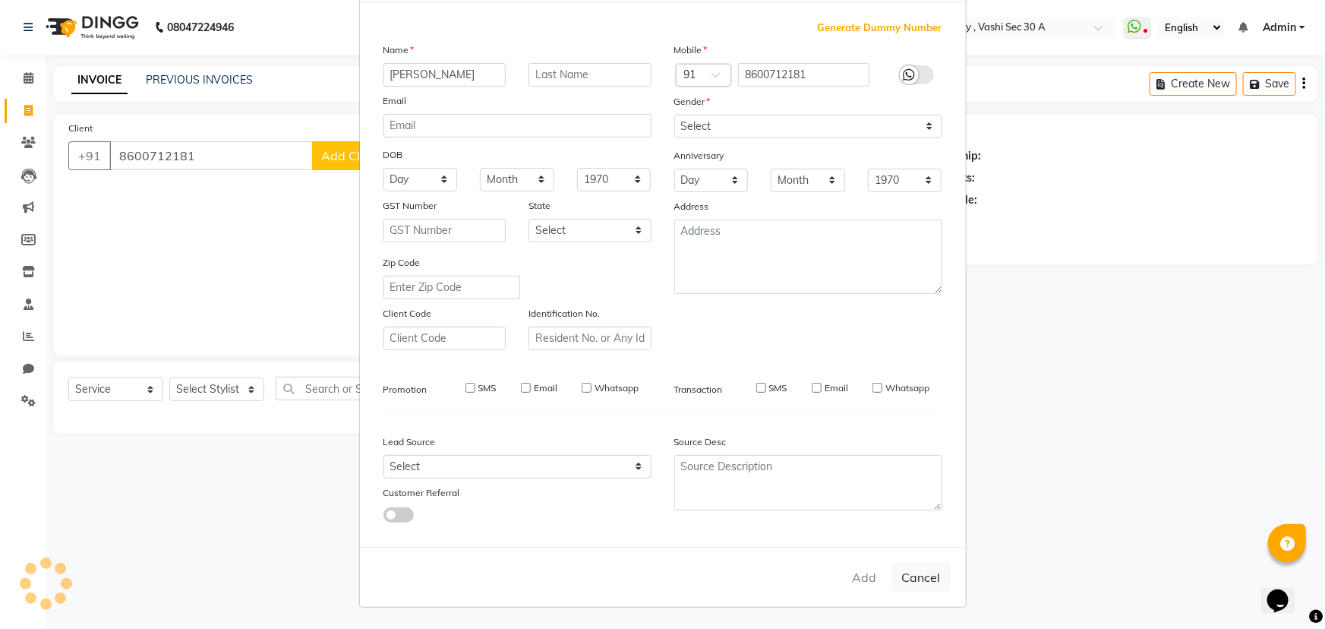
checkbox input "false"
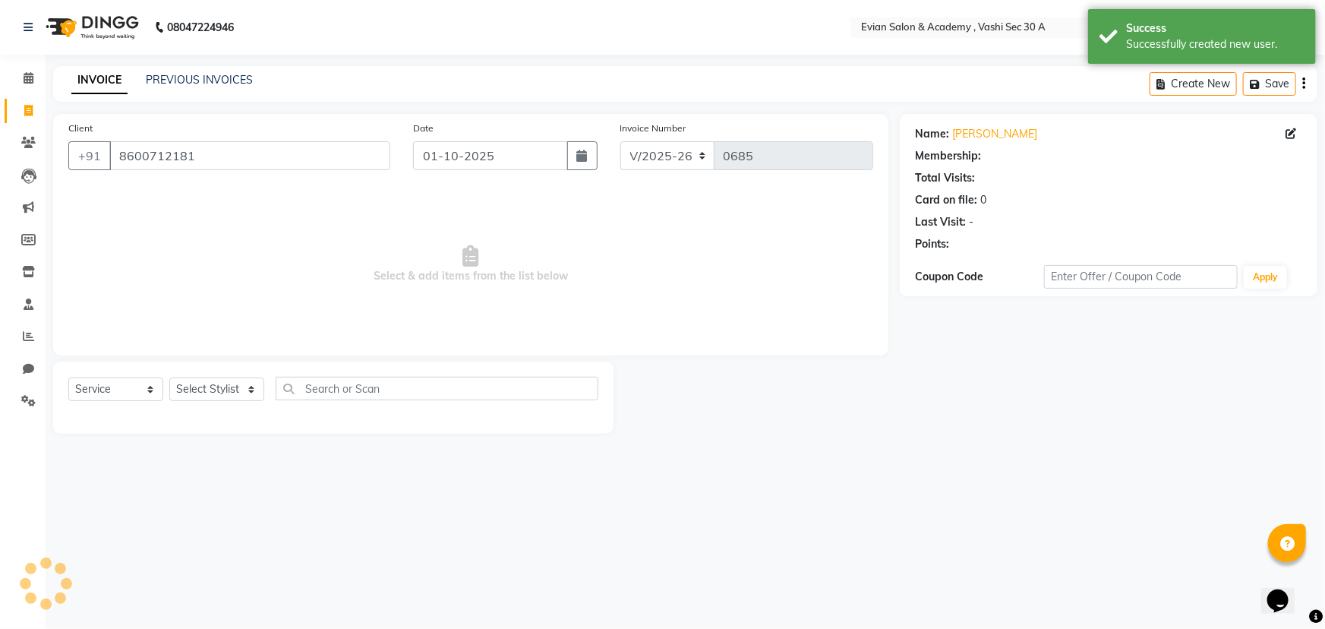
select select "1: Object"
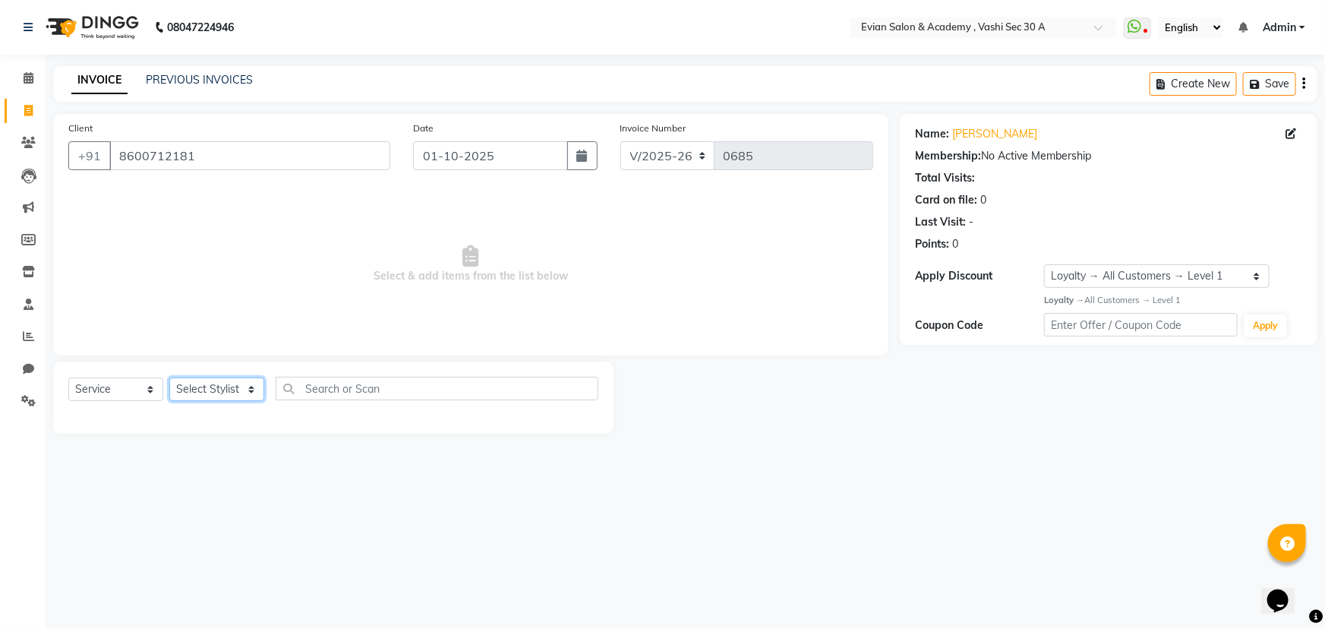
click at [226, 393] on select "Select Stylist [PERSON_NAME] SIR Admin [PERSON_NAME] [PERSON_NAME] DISHA MAMPI …" at bounding box center [216, 389] width 95 height 24
select select "31327"
click at [169, 377] on select "Select Stylist [PERSON_NAME] SIR Admin [PERSON_NAME] [PERSON_NAME] DISHA MAMPI …" at bounding box center [216, 389] width 95 height 24
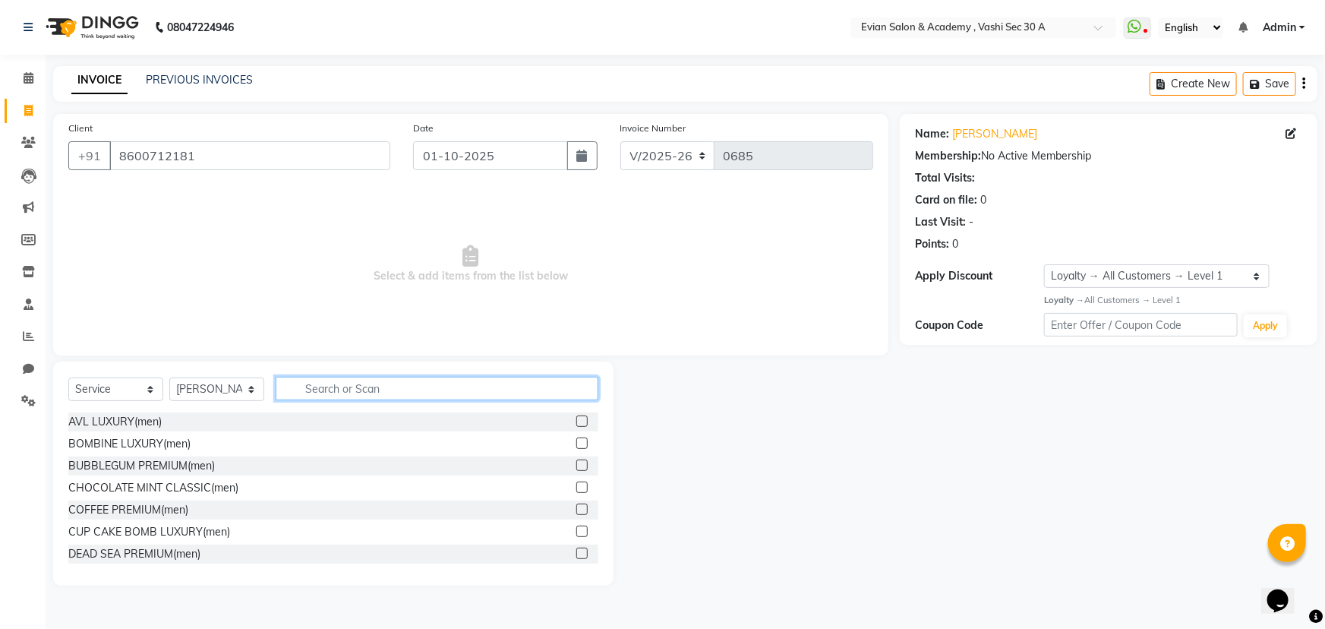
click at [379, 393] on input "text" at bounding box center [437, 389] width 323 height 24
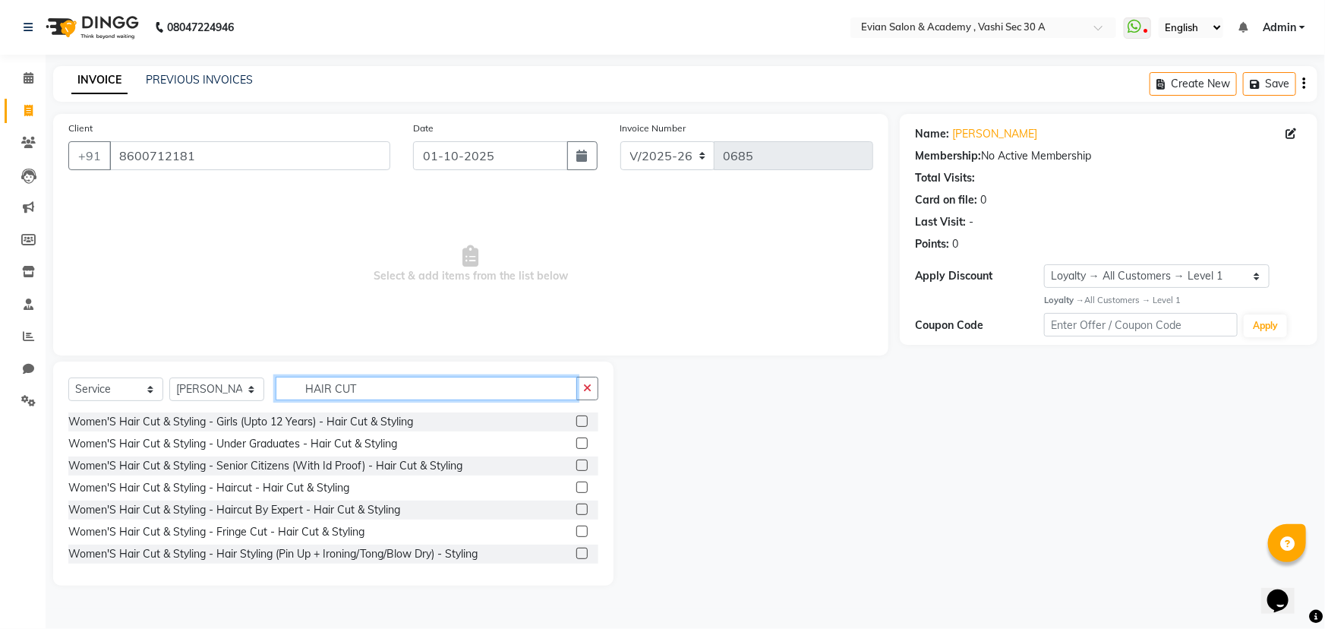
type input "HAIR CUT"
click at [576, 509] on label at bounding box center [581, 509] width 11 height 11
click at [576, 509] on input "checkbox" at bounding box center [581, 510] width 10 height 10
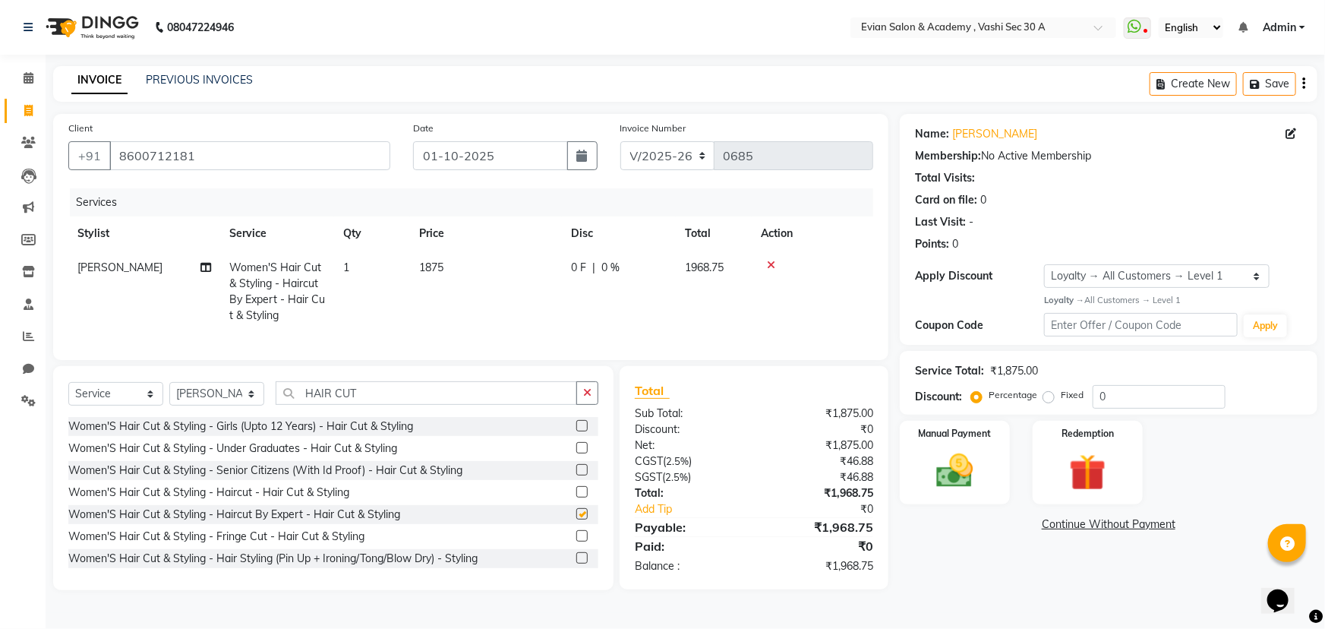
checkbox input "false"
click at [1135, 400] on input "0" at bounding box center [1159, 397] width 133 height 24
type input "20"
click at [1303, 84] on icon "button" at bounding box center [1304, 84] width 3 height 1
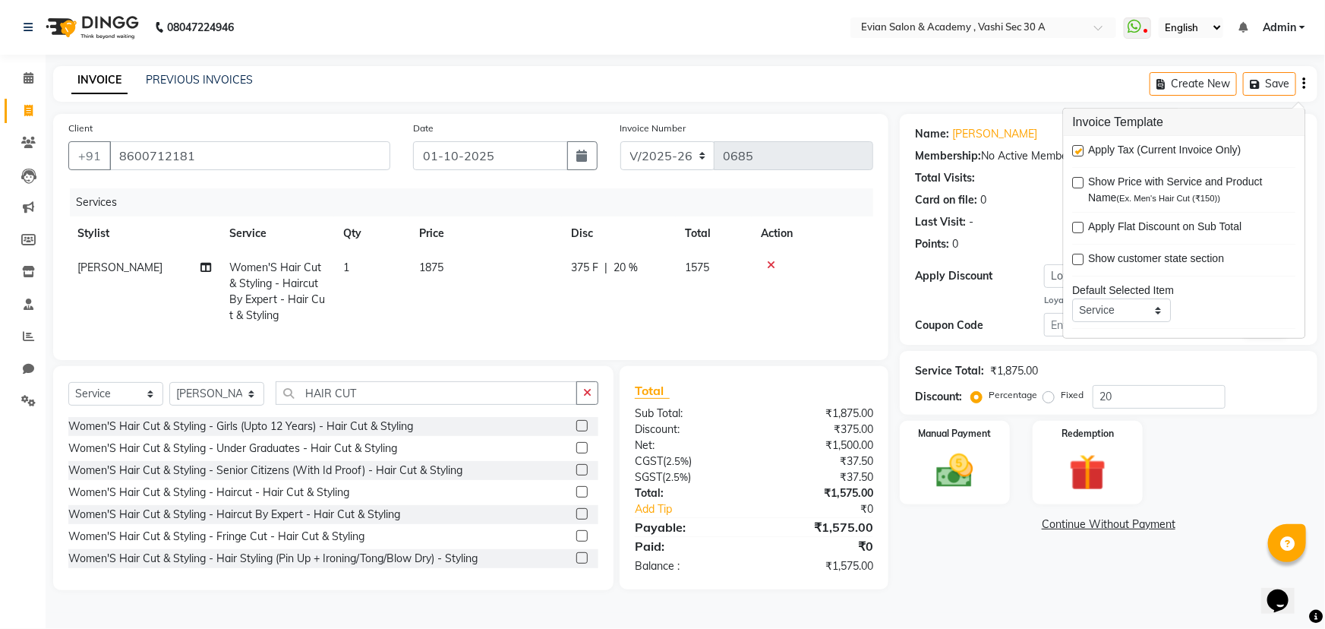
click at [505, 273] on td "1875" at bounding box center [486, 292] width 152 height 82
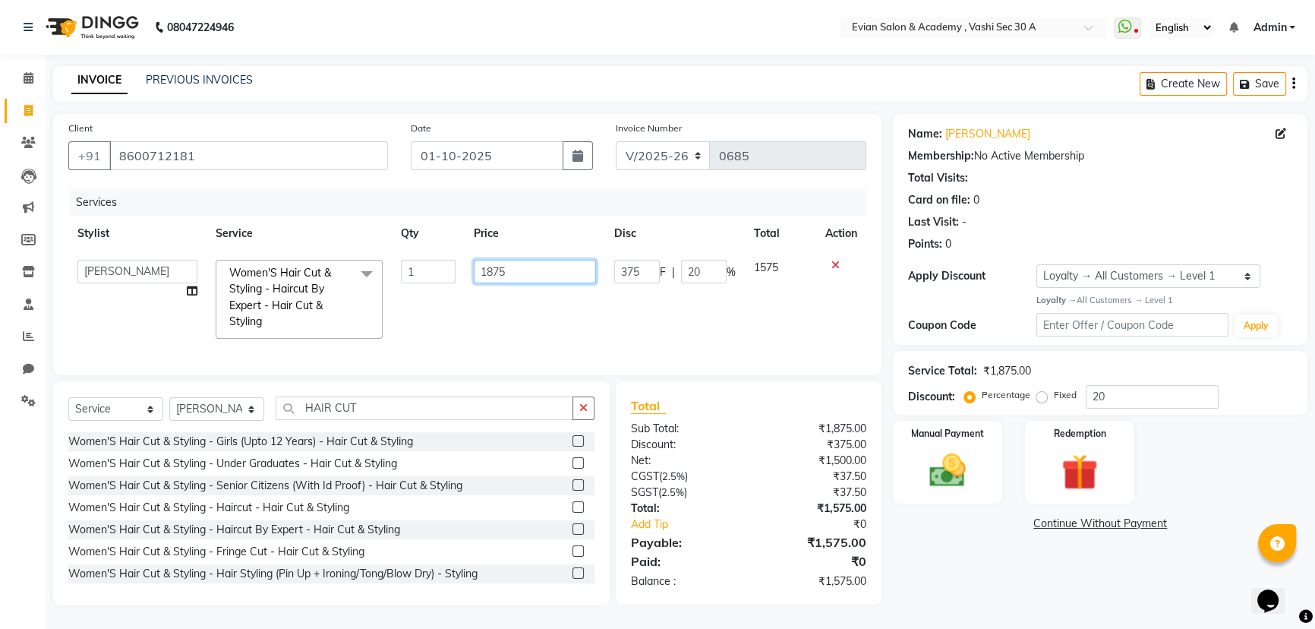
click at [516, 273] on input "1875" at bounding box center [535, 272] width 122 height 24
type input "1"
type input "1770"
click at [1292, 80] on div "Create New Save" at bounding box center [1224, 84] width 168 height 36
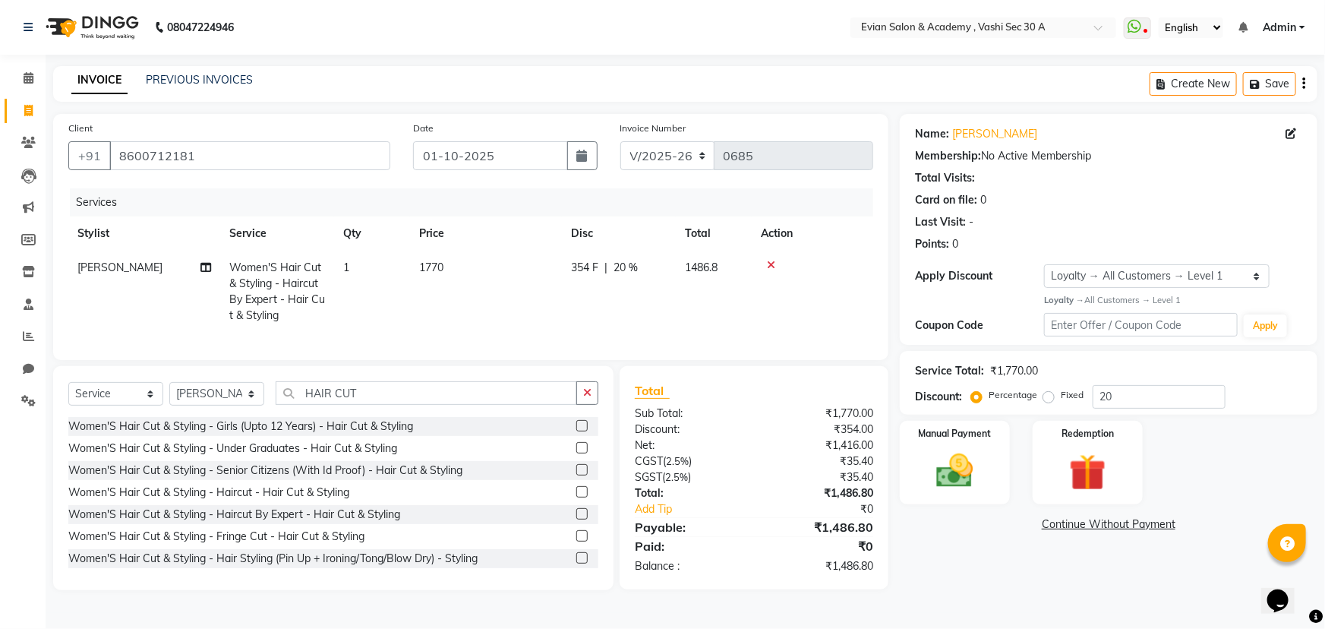
click at [1304, 84] on icon "button" at bounding box center [1304, 84] width 3 height 1
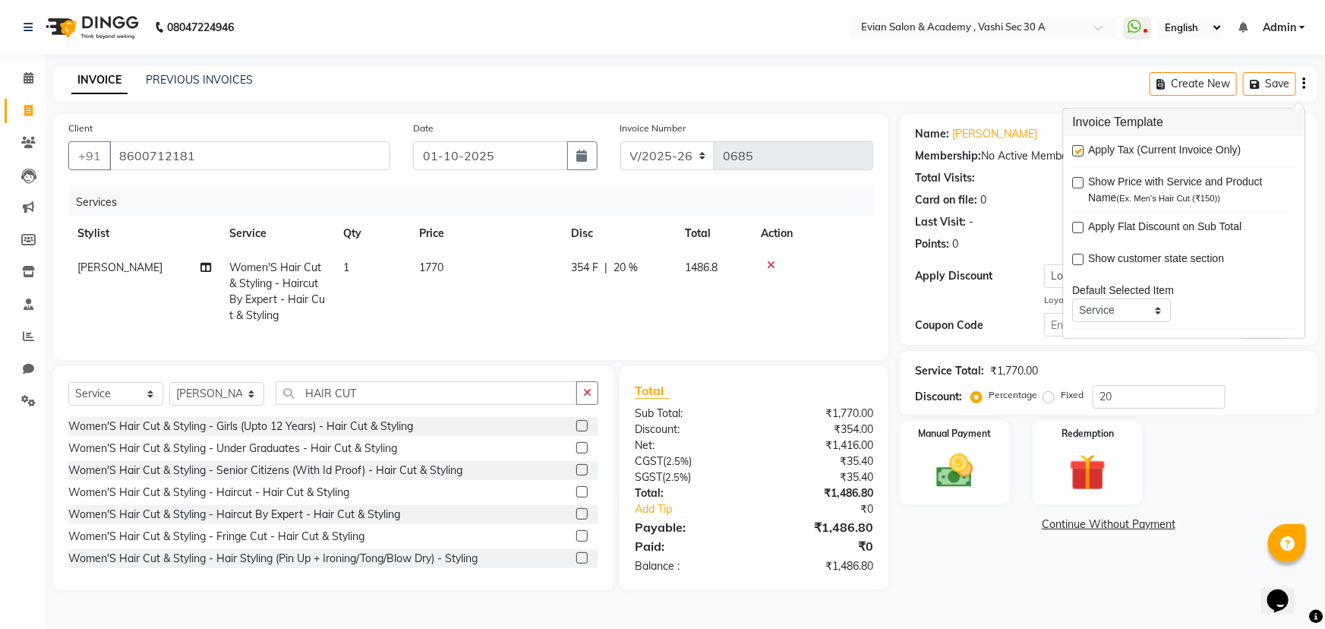
click at [1081, 150] on label at bounding box center [1078, 150] width 11 height 11
click at [1081, 150] on input "checkbox" at bounding box center [1078, 152] width 10 height 10
checkbox input "false"
click at [1050, 532] on div "Name: [PERSON_NAME] Membership: No Active Membership Total Visits: Card on file…" at bounding box center [1114, 352] width 429 height 476
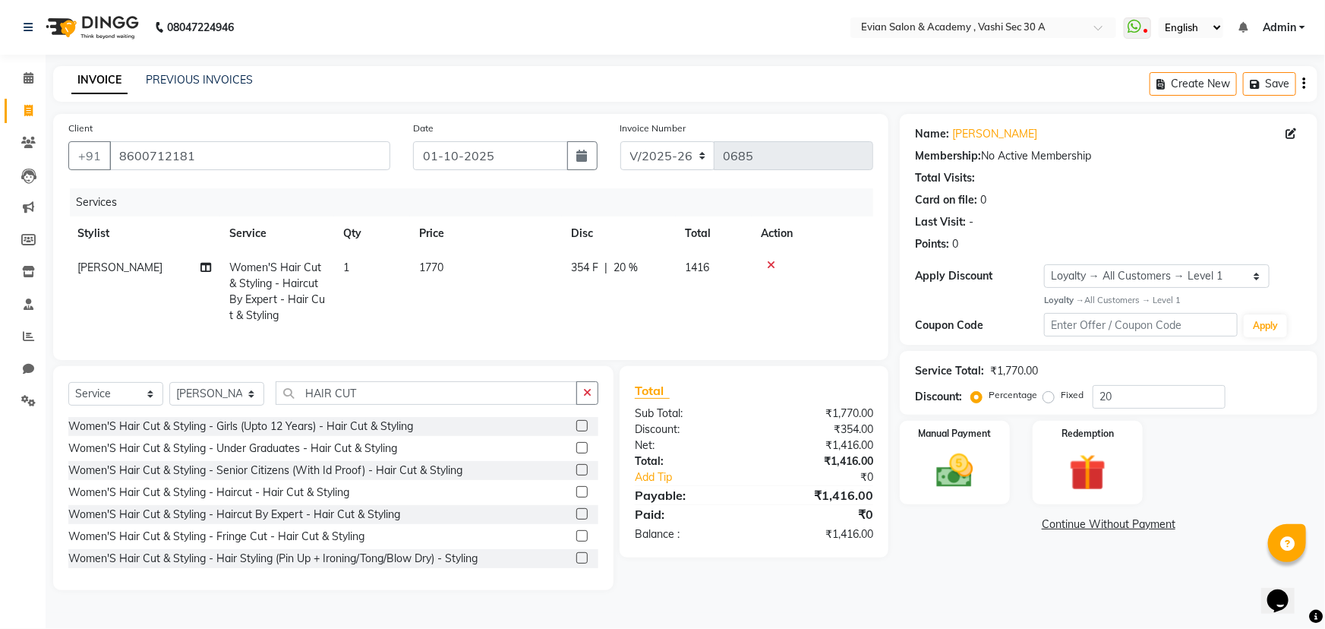
click at [1303, 84] on icon "button" at bounding box center [1304, 84] width 3 height 1
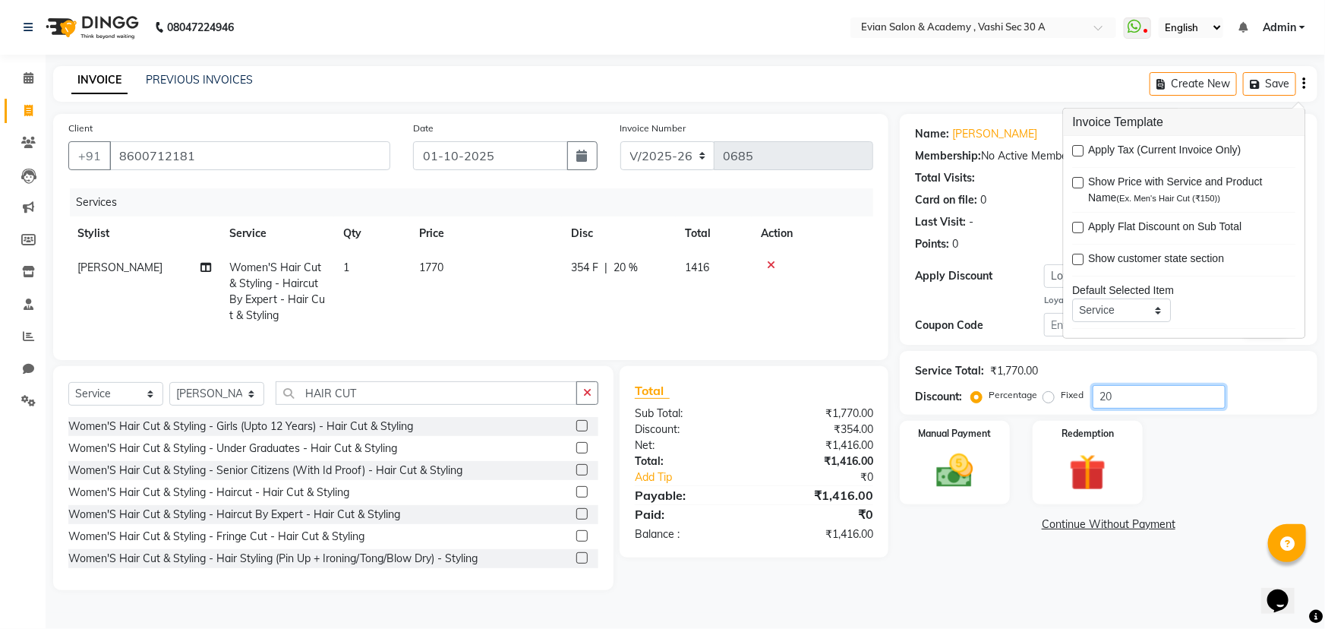
click at [1132, 398] on input "20" at bounding box center [1159, 397] width 133 height 24
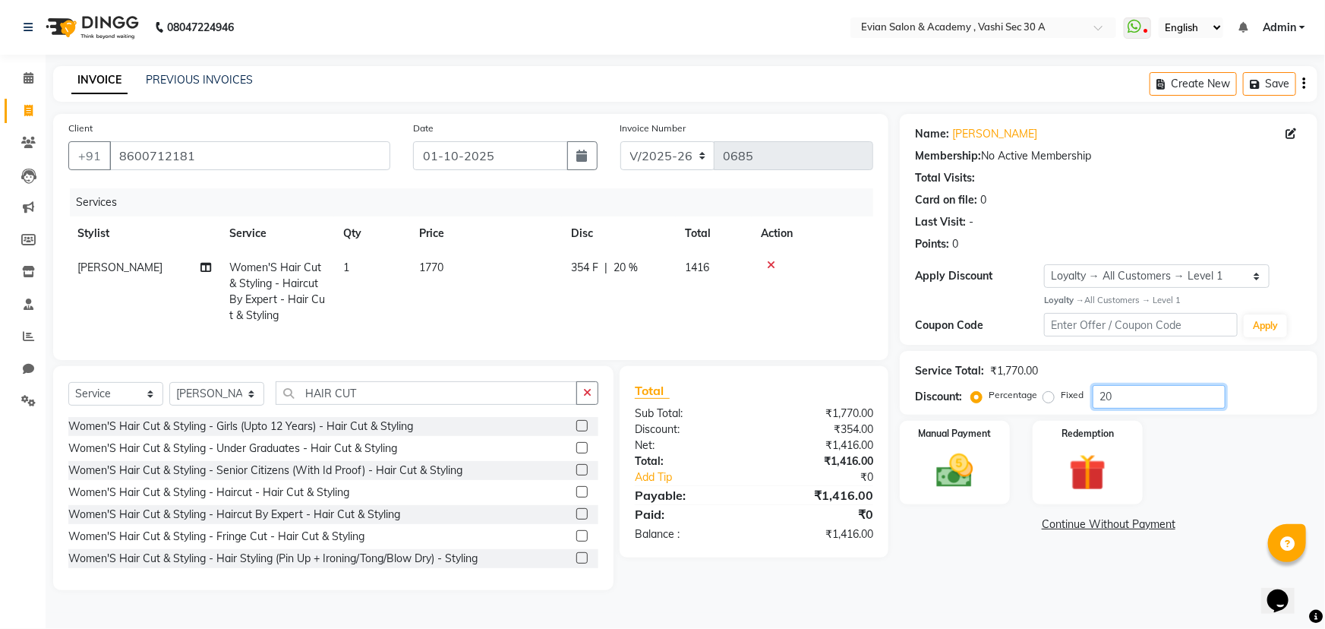
type input "2"
click at [939, 471] on img at bounding box center [955, 471] width 62 height 44
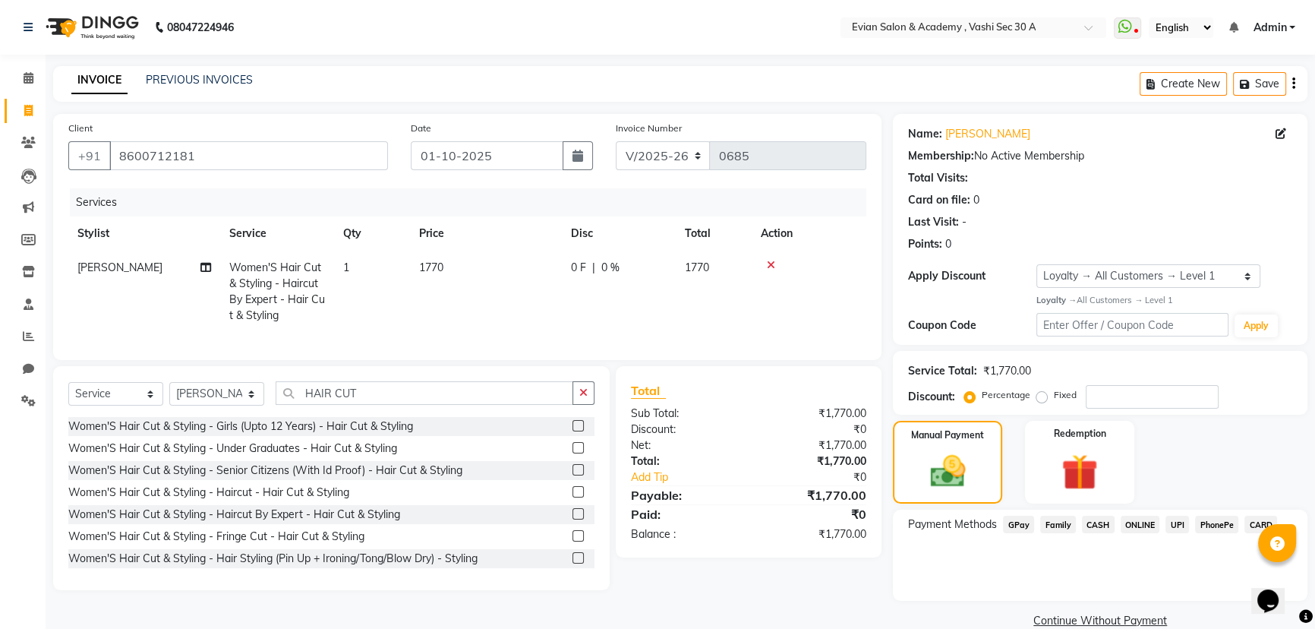
click at [1018, 521] on span "GPay" at bounding box center [1018, 524] width 31 height 17
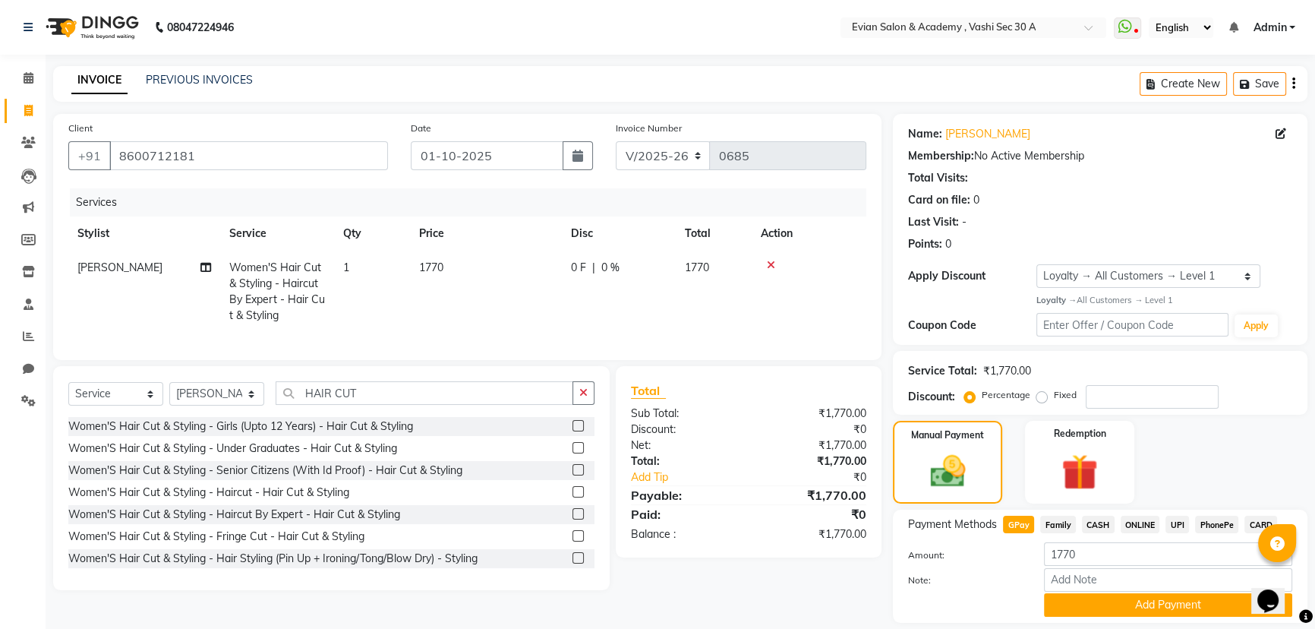
drag, startPoint x: 1086, startPoint y: 609, endPoint x: 930, endPoint y: 550, distance: 167.3
click at [1086, 608] on button "Add Payment" at bounding box center [1168, 605] width 248 height 24
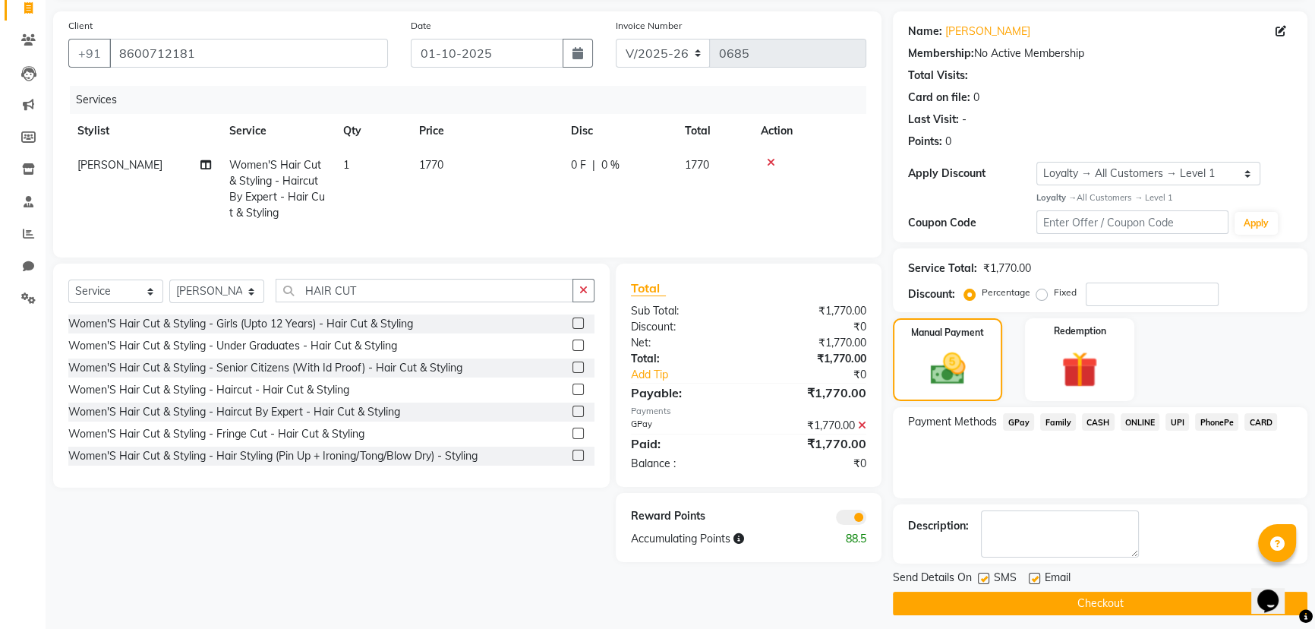
scroll to position [111, 0]
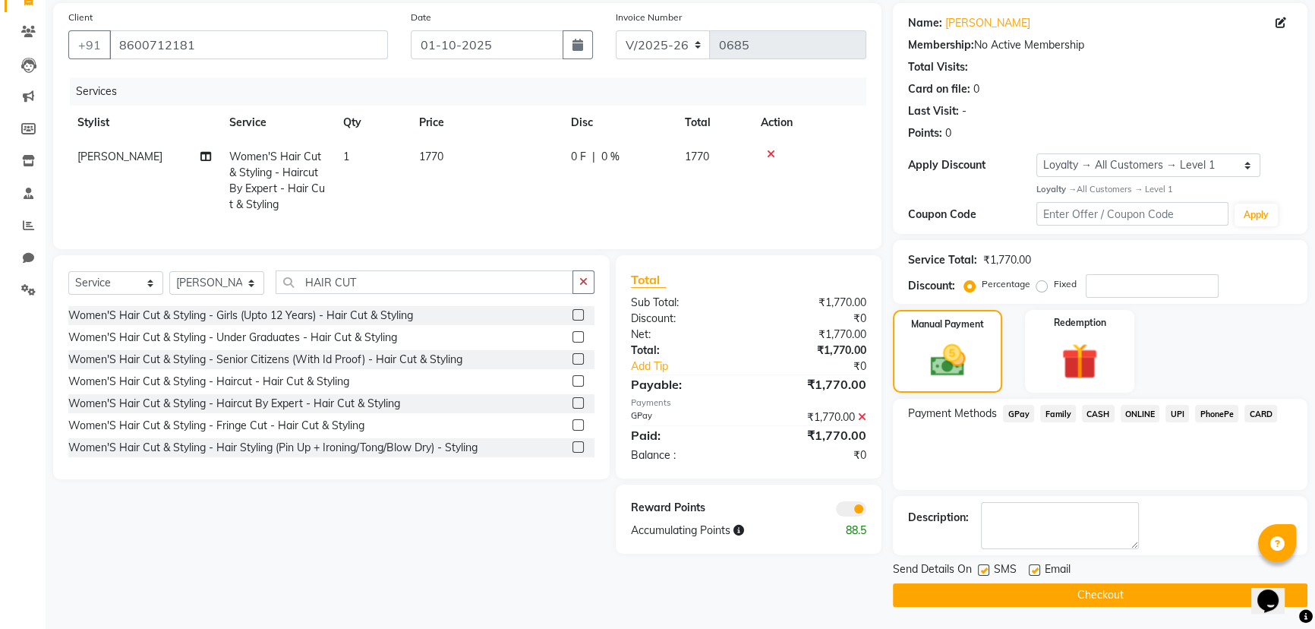
click at [845, 516] on span at bounding box center [851, 508] width 30 height 15
click at [867, 511] on input "checkbox" at bounding box center [867, 511] width 0 height 0
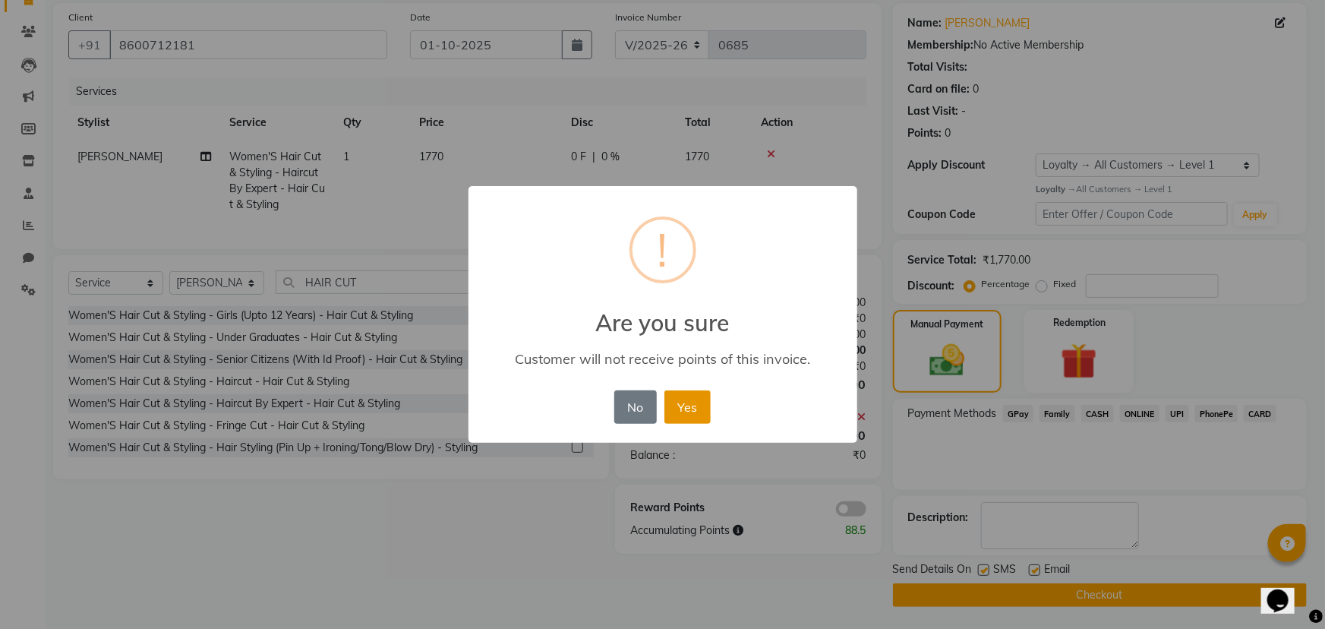
click at [684, 418] on button "Yes" at bounding box center [688, 406] width 46 height 33
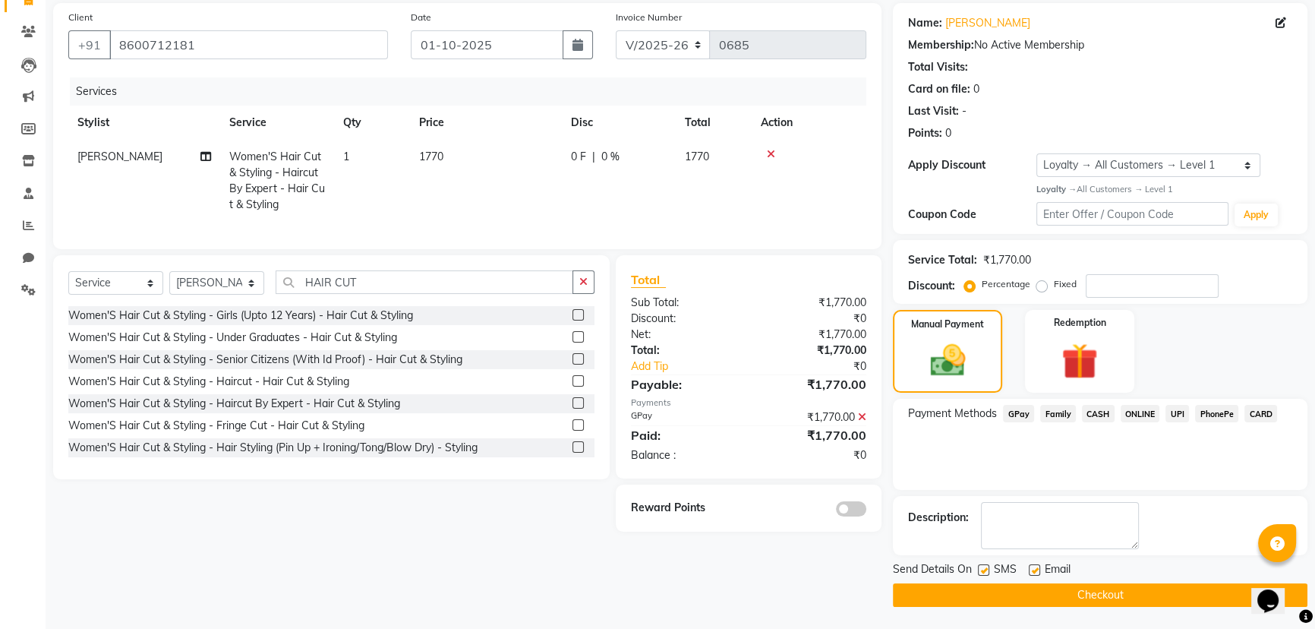
click at [967, 596] on button "Checkout" at bounding box center [1100, 595] width 415 height 24
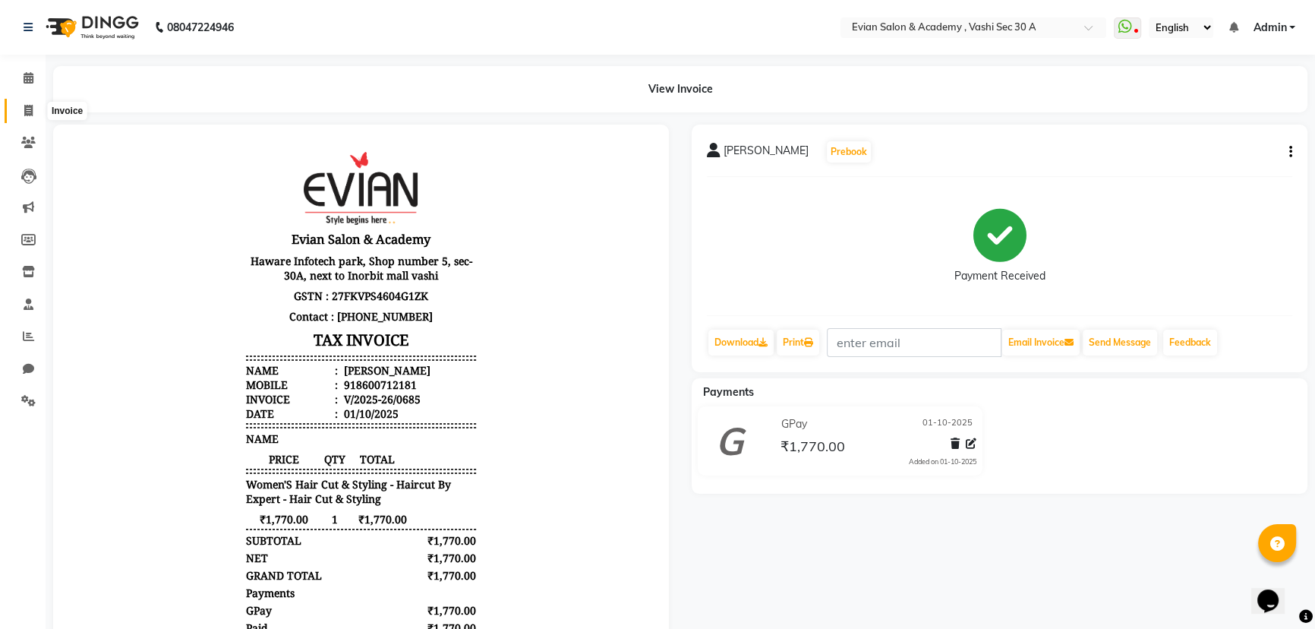
click at [15, 108] on span at bounding box center [28, 111] width 27 height 17
select select "4961"
select select "service"
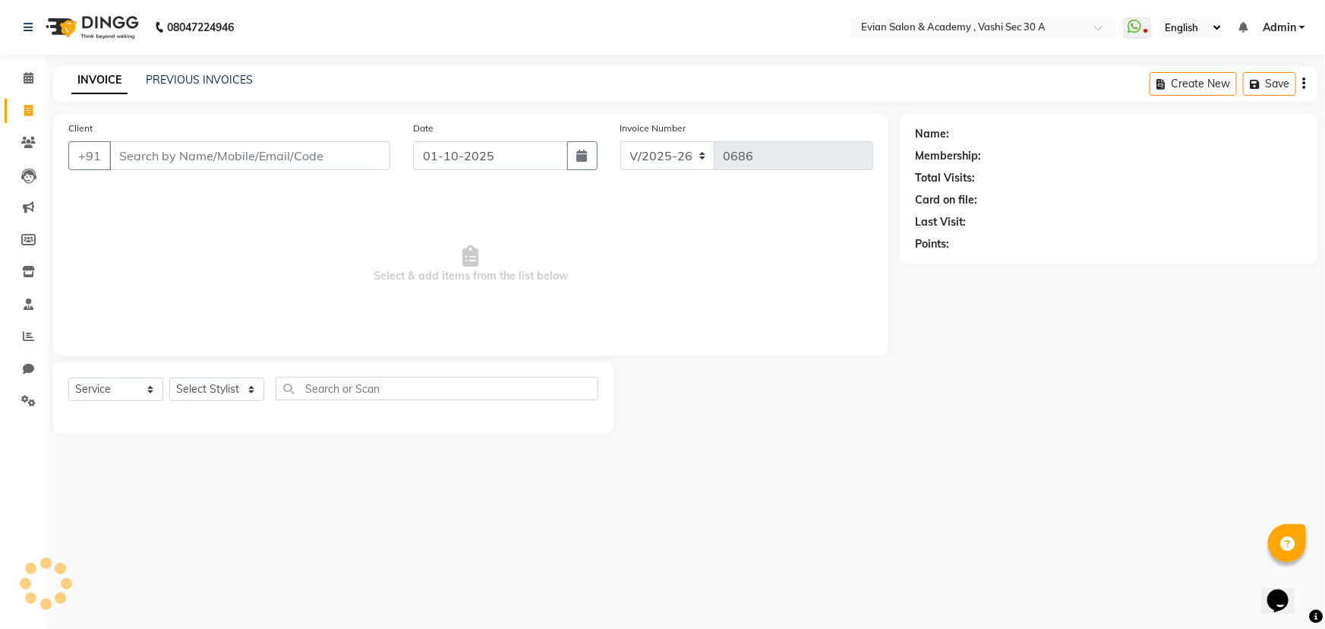
click at [24, 109] on icon at bounding box center [28, 110] width 8 height 11
select select "4961"
select select "service"
click at [139, 147] on input "Client" at bounding box center [249, 155] width 281 height 29
type input "8451081187"
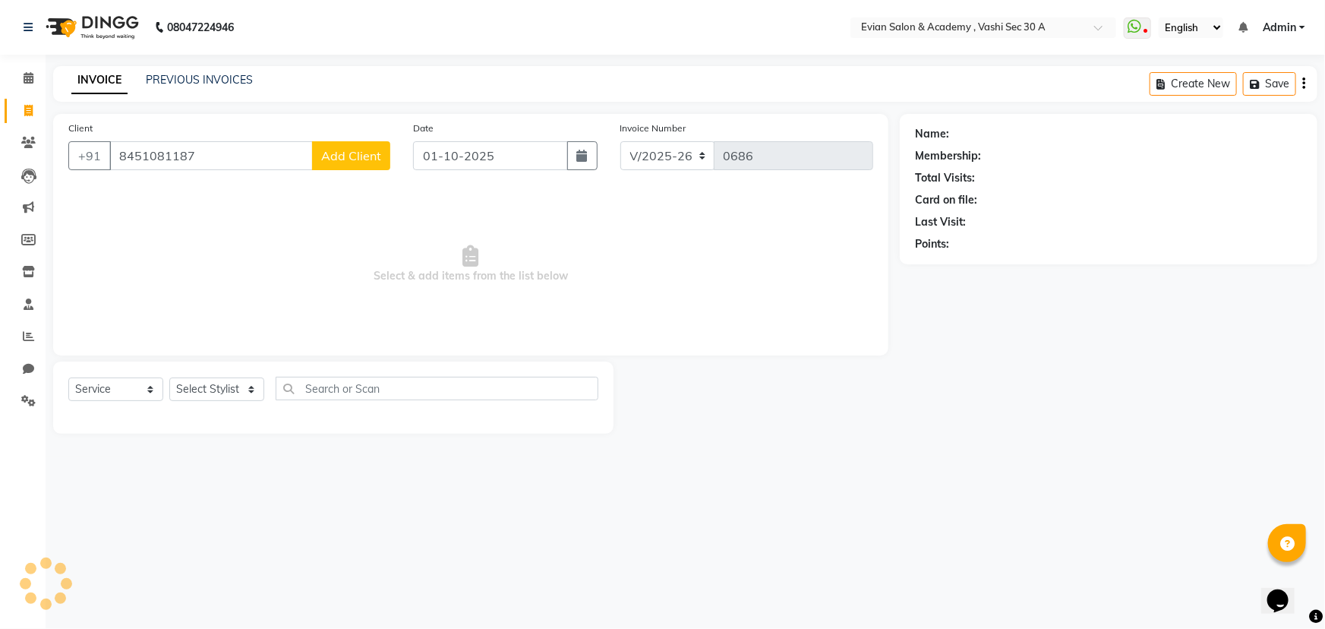
click at [356, 160] on span "Add Client" at bounding box center [351, 155] width 60 height 15
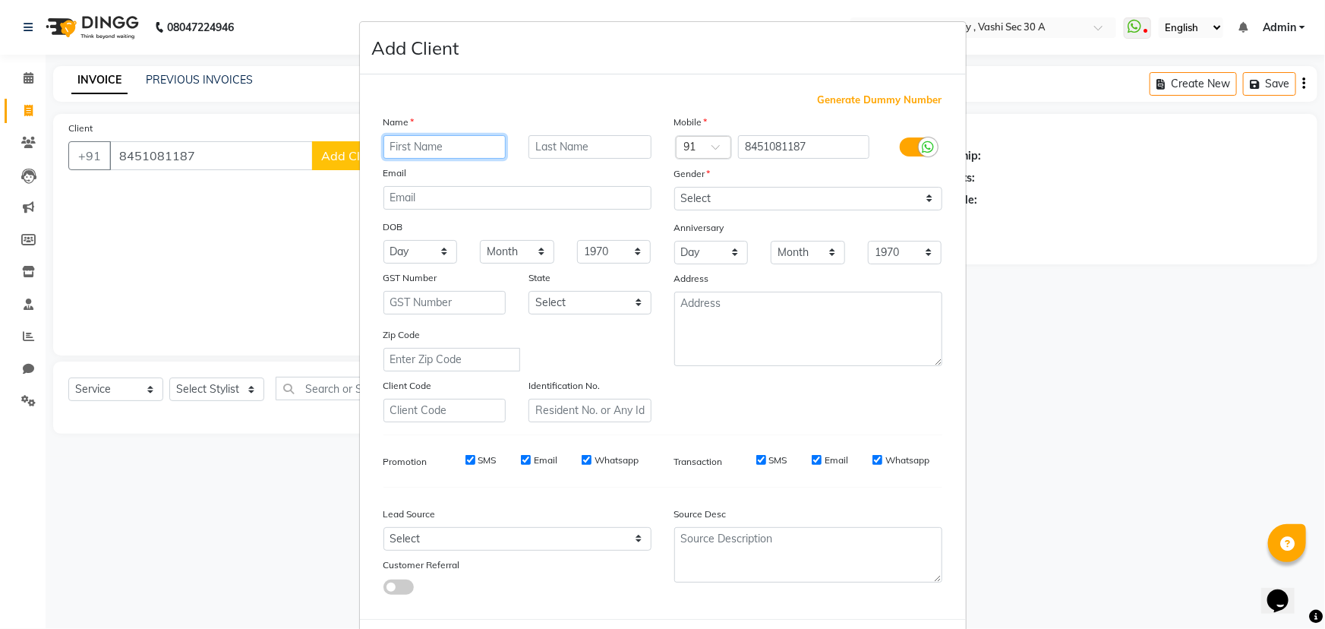
paste input "[PERSON_NAME]"
type input "[PERSON_NAME]"
click at [722, 201] on select "Select [DEMOGRAPHIC_DATA] [DEMOGRAPHIC_DATA] Other Prefer Not To Say" at bounding box center [808, 199] width 268 height 24
select select "[DEMOGRAPHIC_DATA]"
click at [674, 187] on select "Select [DEMOGRAPHIC_DATA] [DEMOGRAPHIC_DATA] Other Prefer Not To Say" at bounding box center [808, 199] width 268 height 24
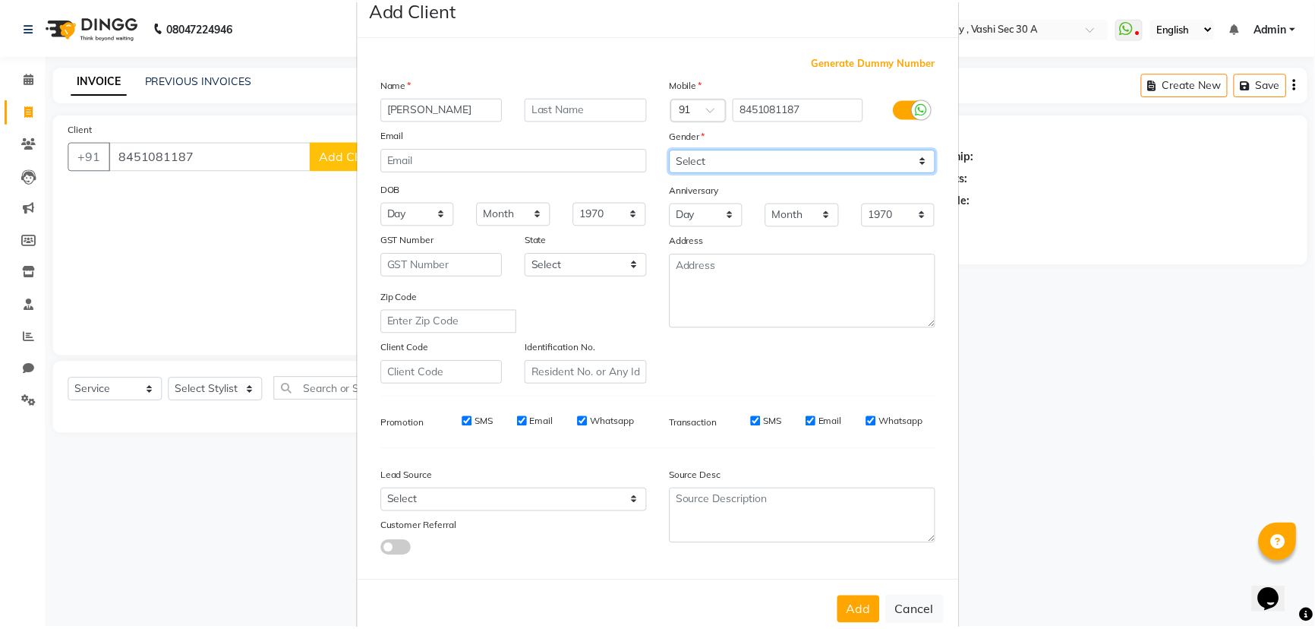
scroll to position [76, 0]
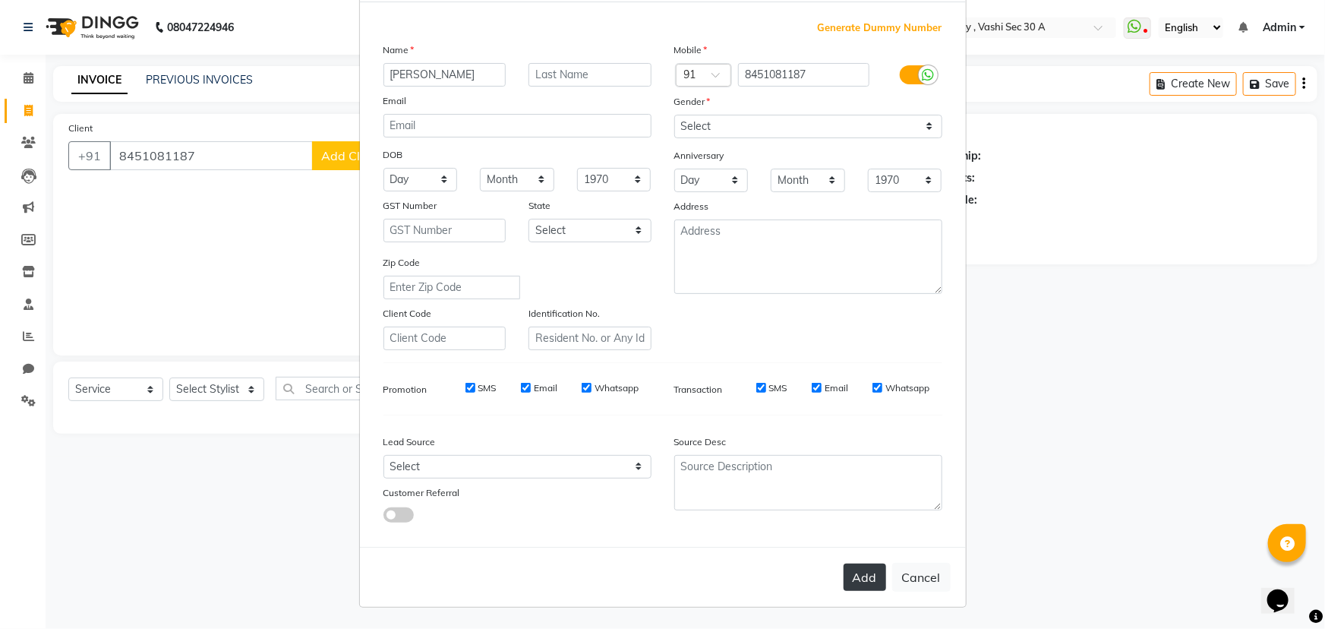
click at [858, 574] on button "Add" at bounding box center [865, 577] width 43 height 27
select select
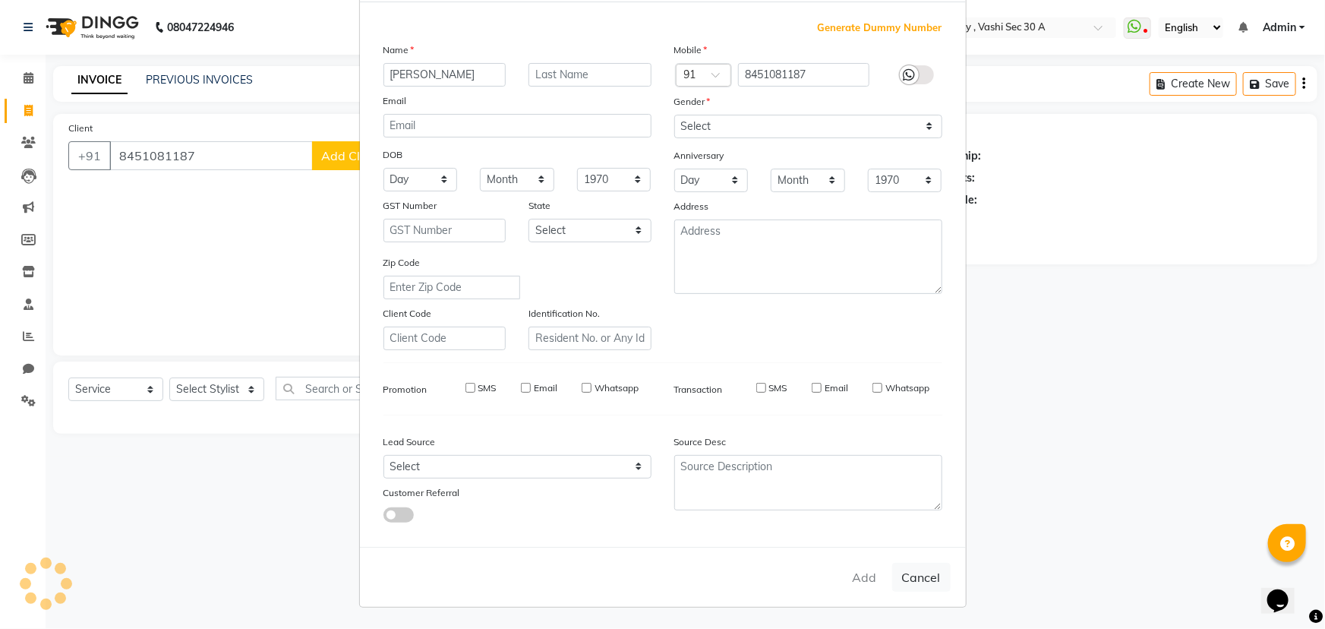
select select
checkbox input "false"
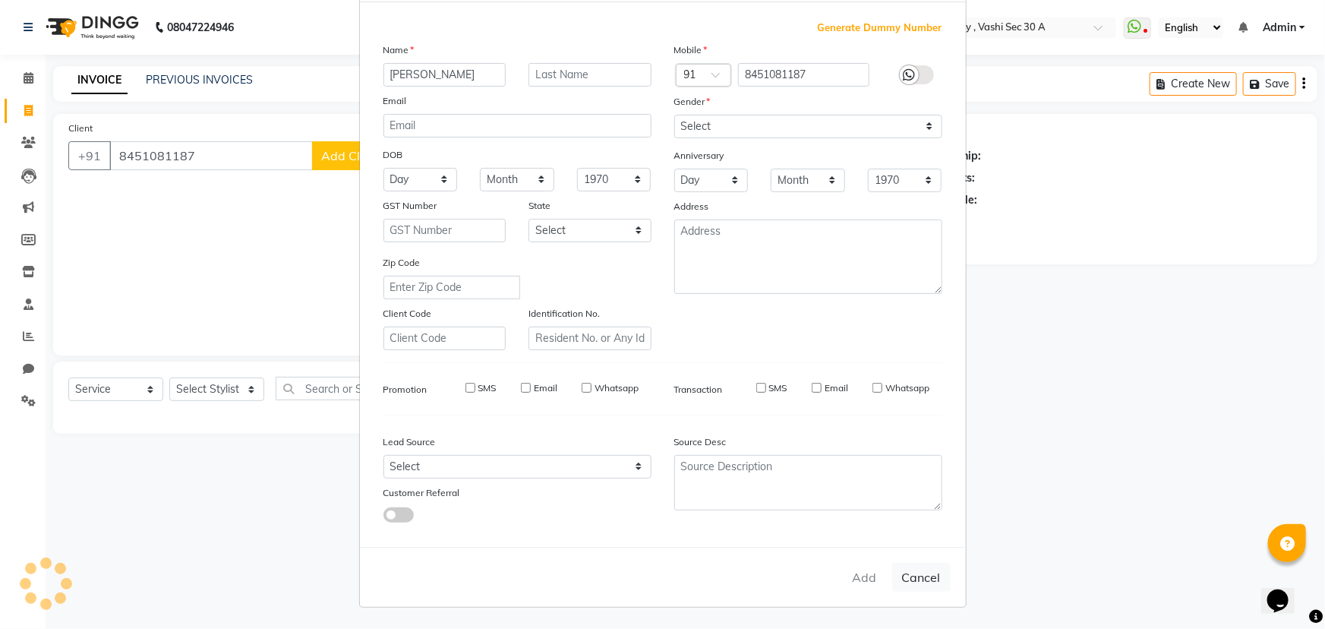
checkbox input "false"
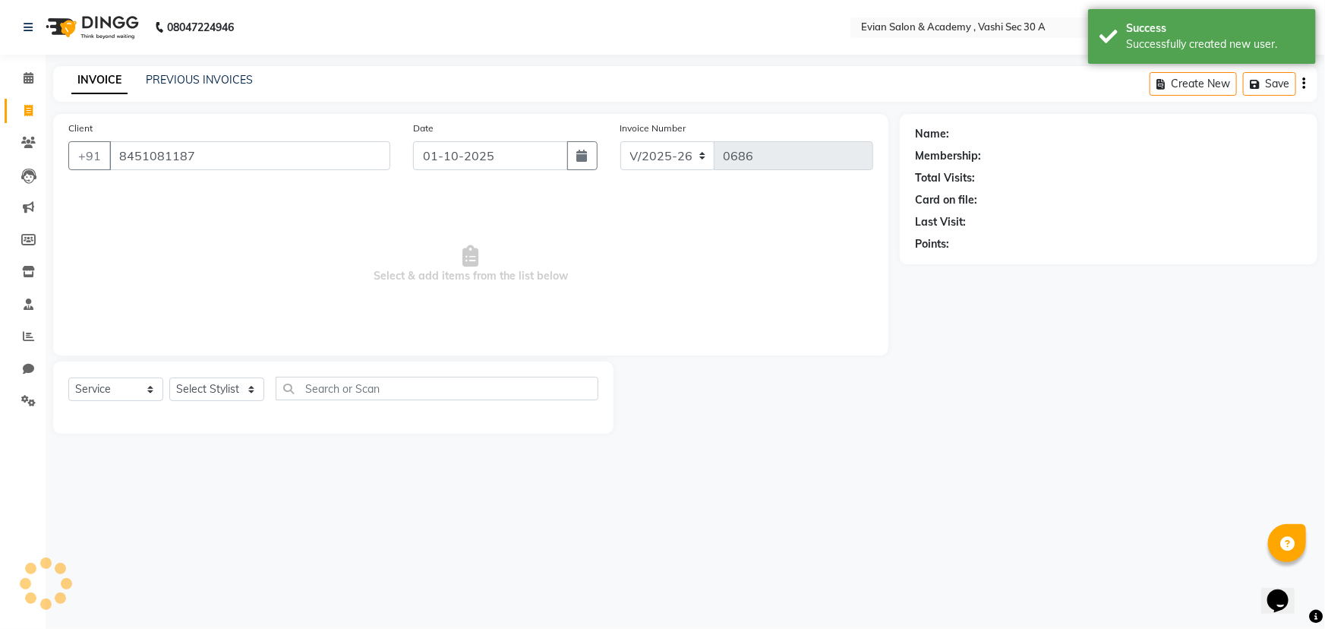
select select "1: Object"
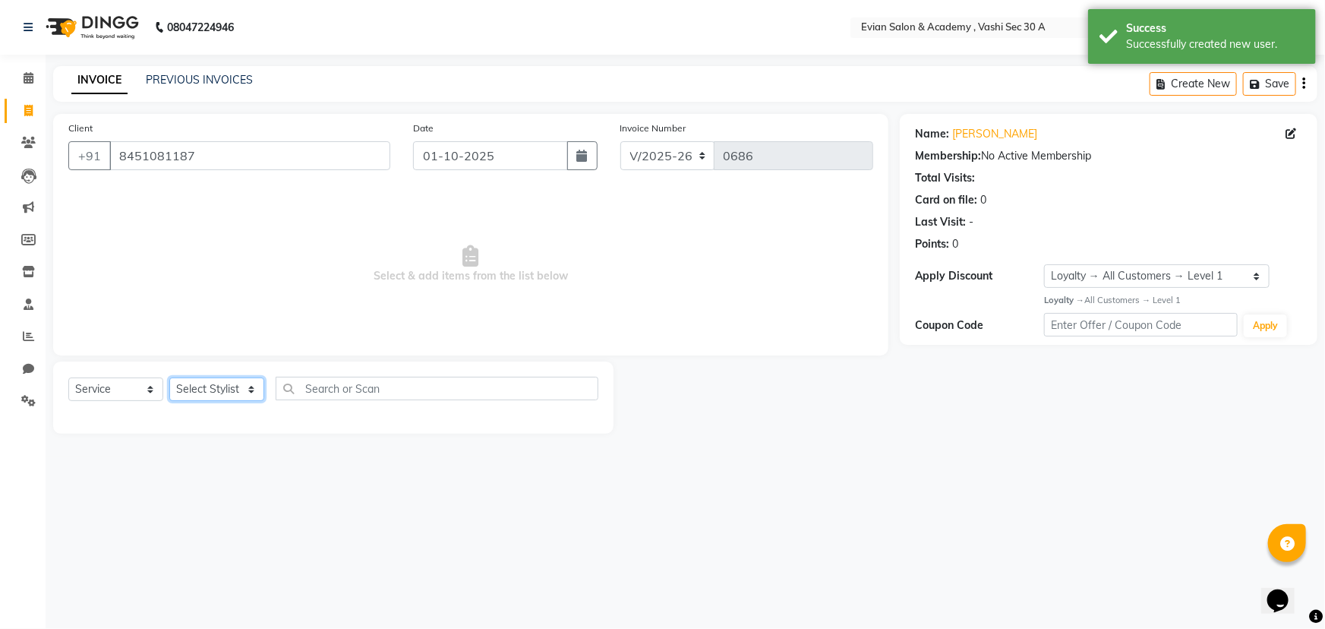
click at [236, 398] on select "Select Stylist [PERSON_NAME] SIR Admin [PERSON_NAME] [PERSON_NAME] DISHA MAMPI …" at bounding box center [216, 389] width 95 height 24
select select "87493"
click at [169, 377] on select "Select Stylist [PERSON_NAME] SIR Admin [PERSON_NAME] [PERSON_NAME] DISHA MAMPI …" at bounding box center [216, 389] width 95 height 24
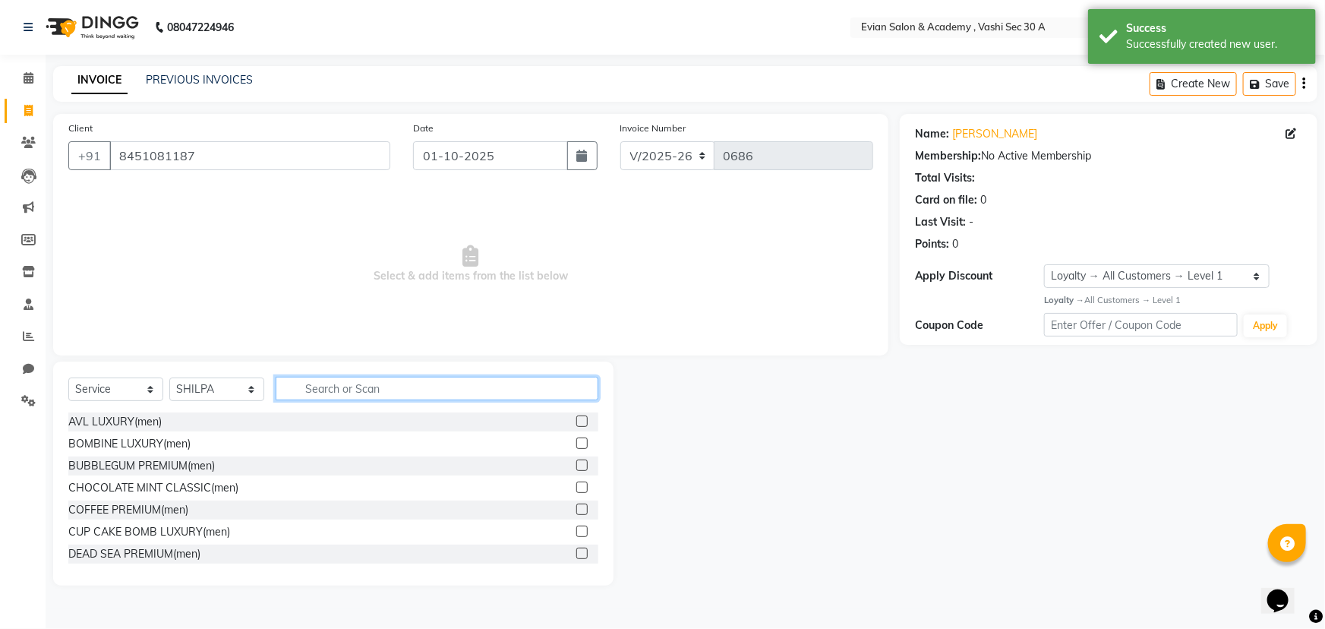
drag, startPoint x: 354, startPoint y: 388, endPoint x: 526, endPoint y: 384, distance: 171.7
click at [355, 387] on input "text" at bounding box center [437, 389] width 323 height 24
type input "DIN"
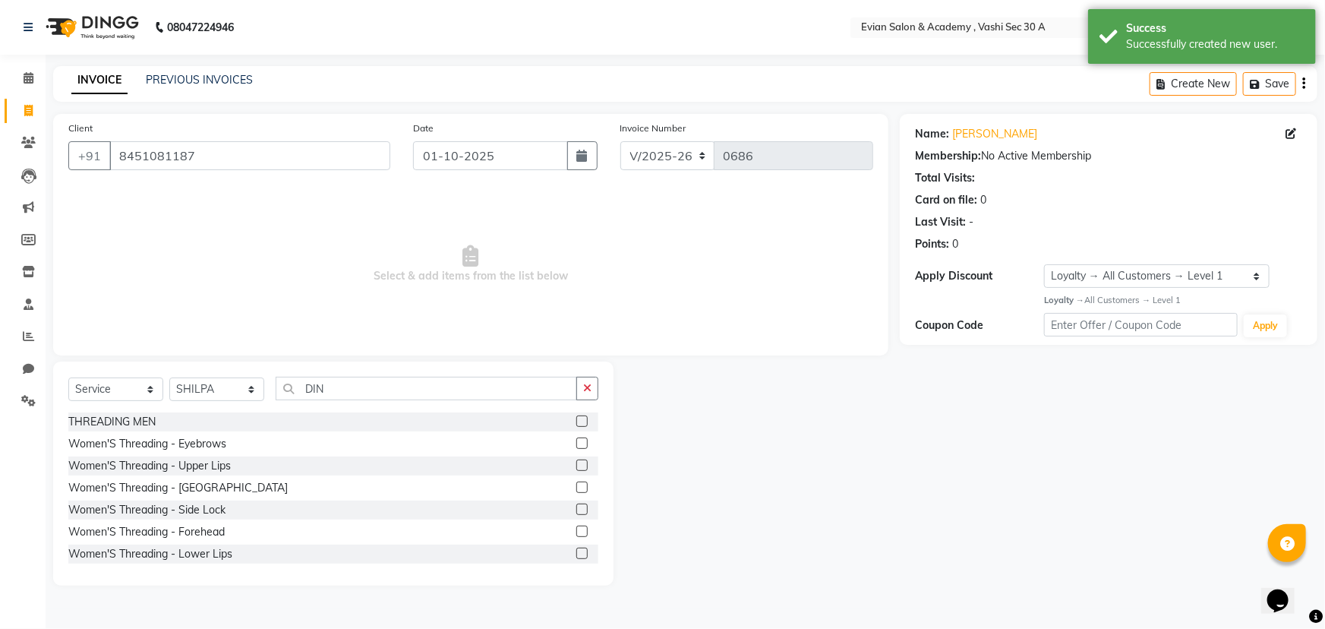
click at [576, 441] on label at bounding box center [581, 442] width 11 height 11
click at [576, 441] on input "checkbox" at bounding box center [581, 444] width 10 height 10
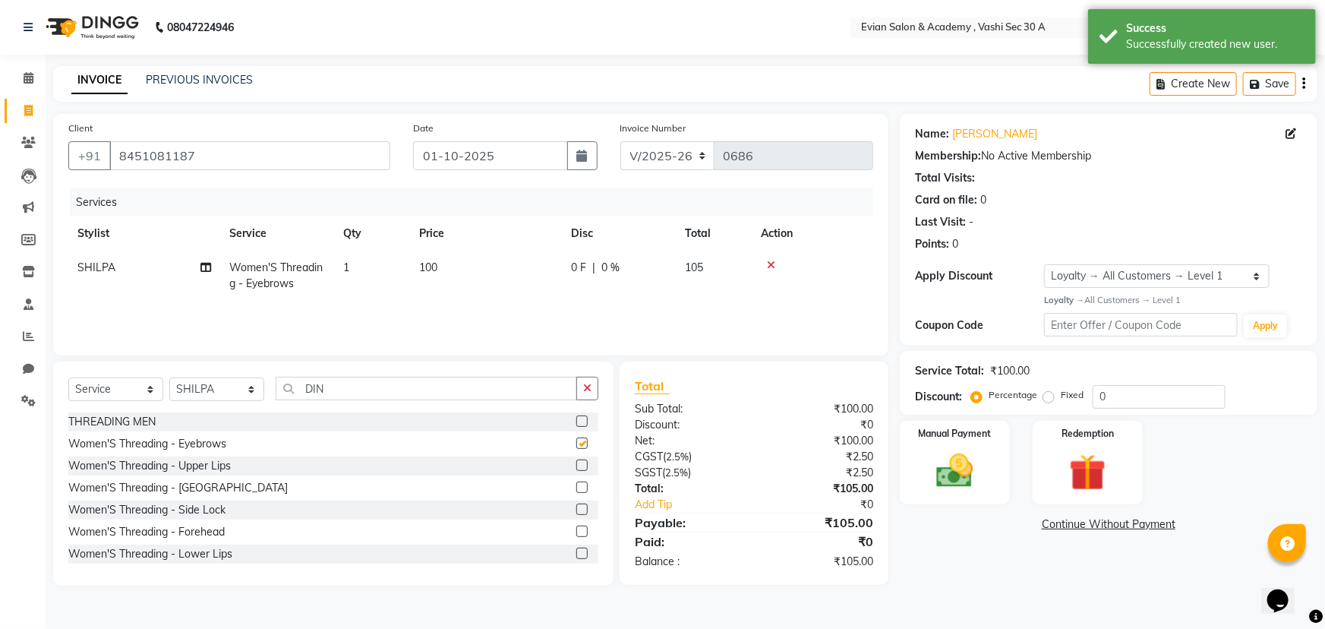
checkbox input "false"
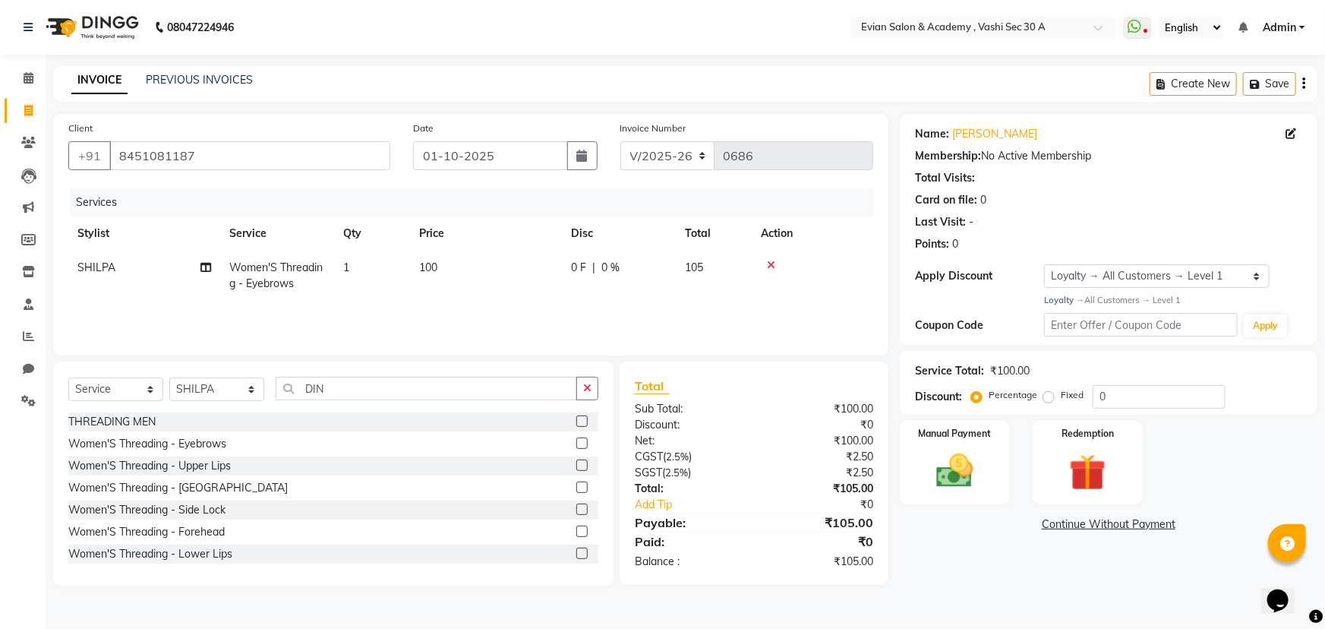
click at [518, 255] on td "100" at bounding box center [486, 276] width 152 height 50
select select "87493"
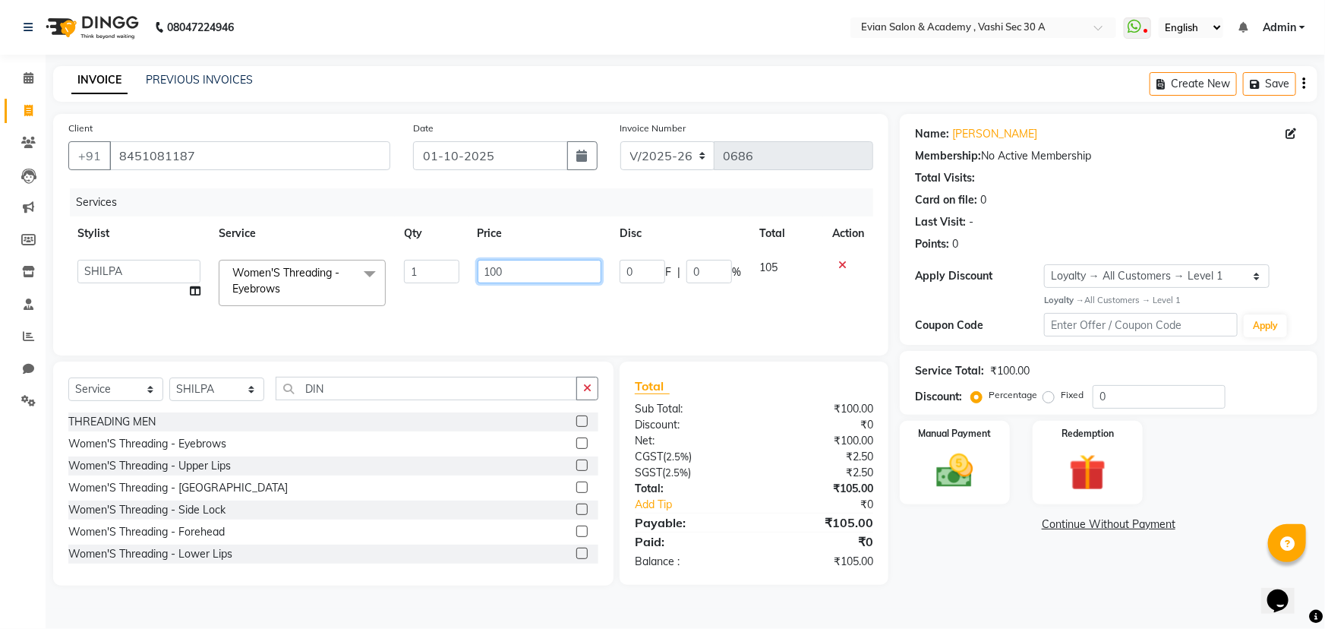
click at [538, 273] on input "100" at bounding box center [540, 272] width 125 height 24
type input "1"
type input "78.75"
click at [1109, 397] on input "0" at bounding box center [1159, 397] width 133 height 24
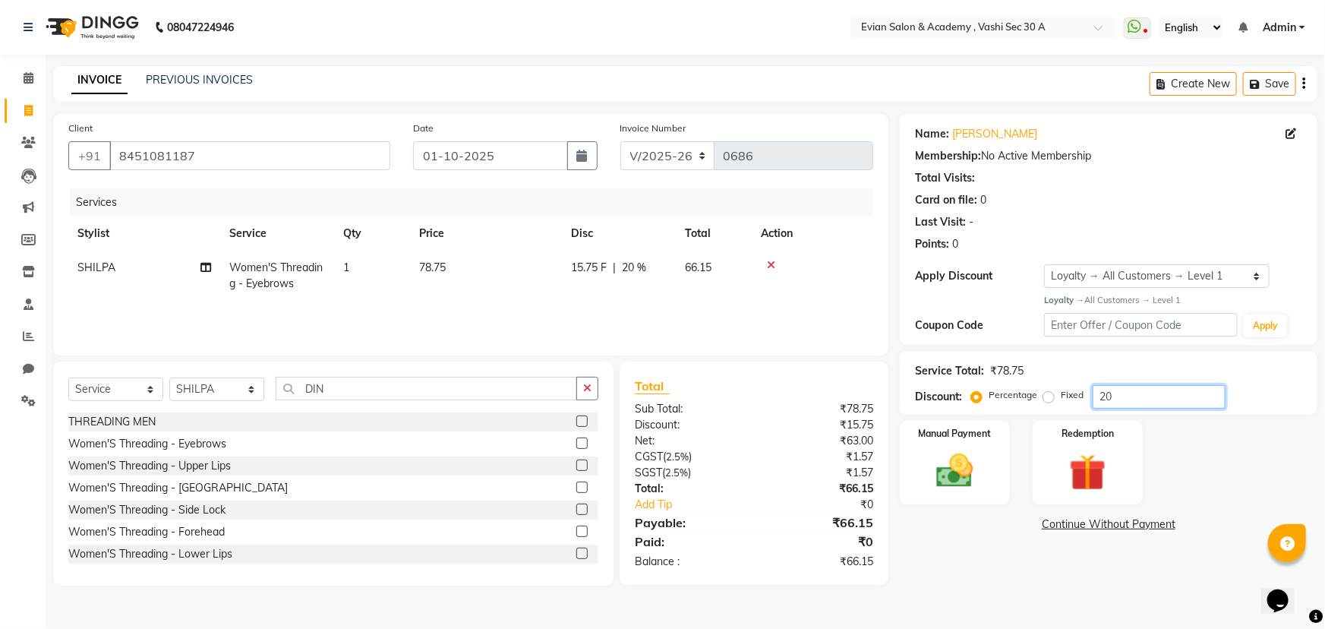
type input "20"
click at [1306, 84] on div "Create New Save" at bounding box center [1234, 84] width 168 height 36
click at [1303, 84] on icon "button" at bounding box center [1304, 84] width 3 height 1
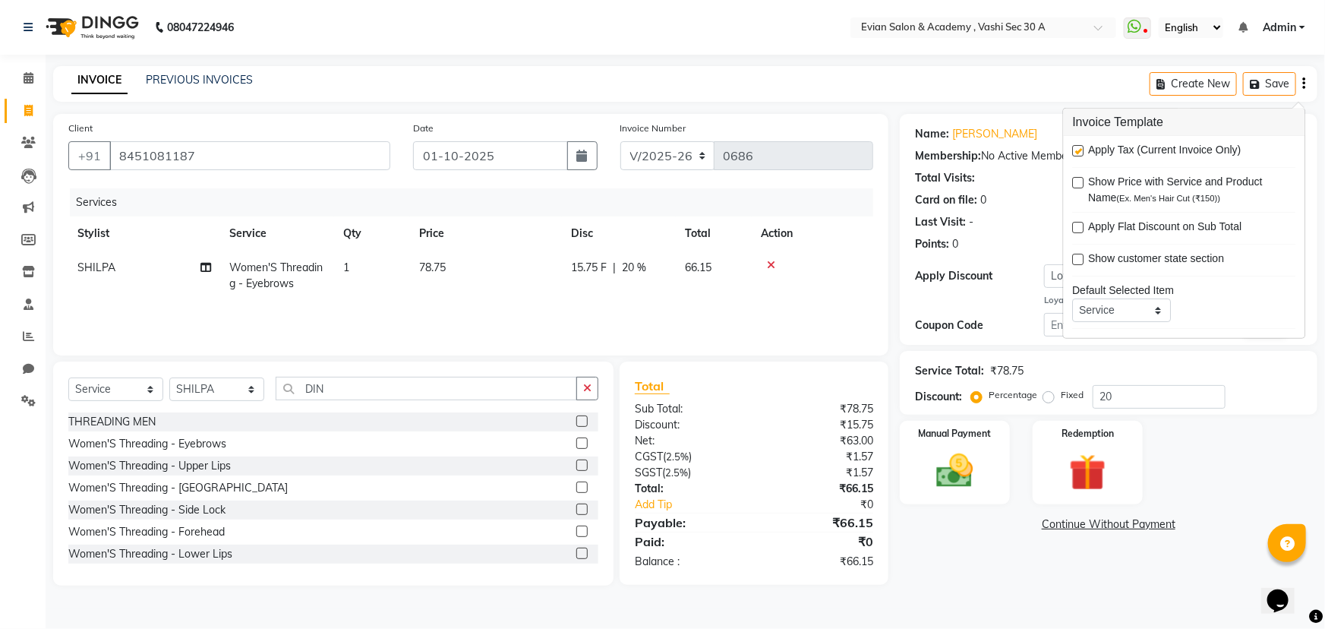
click at [1080, 152] on label at bounding box center [1078, 150] width 11 height 11
click at [1080, 152] on input "checkbox" at bounding box center [1078, 152] width 10 height 10
checkbox input "false"
drag, startPoint x: 980, startPoint y: 467, endPoint x: 984, endPoint y: 478, distance: 12.0
click at [979, 468] on img at bounding box center [955, 471] width 62 height 44
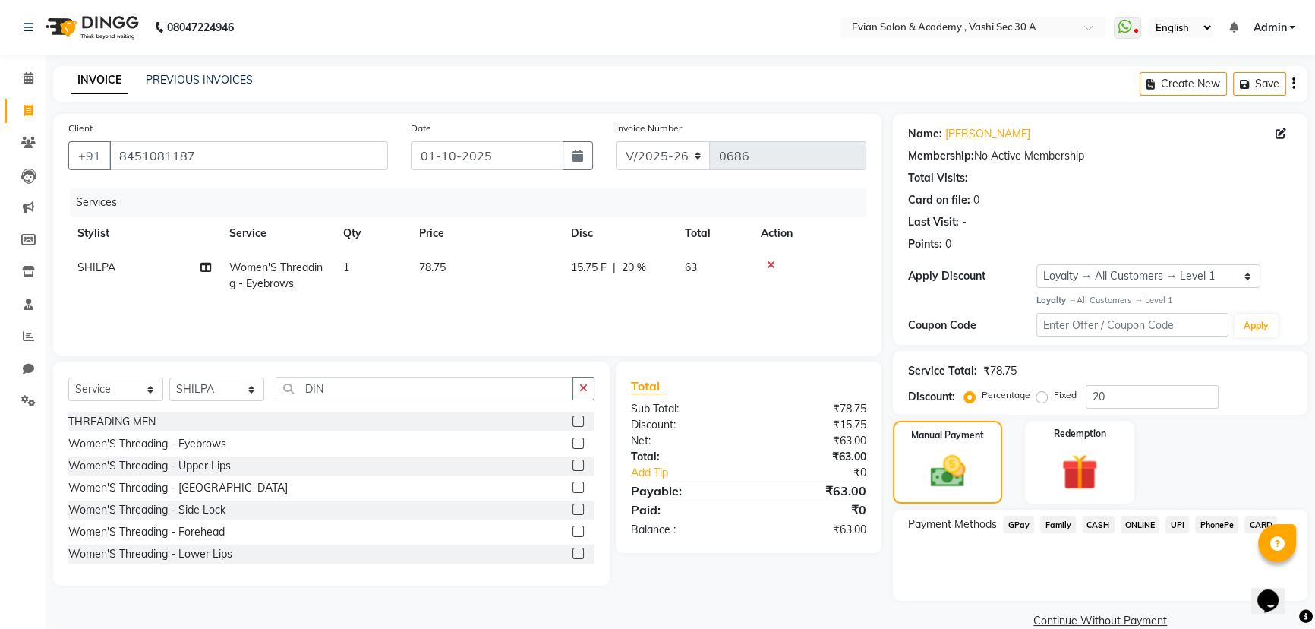
click at [1018, 528] on span "GPay" at bounding box center [1018, 524] width 31 height 17
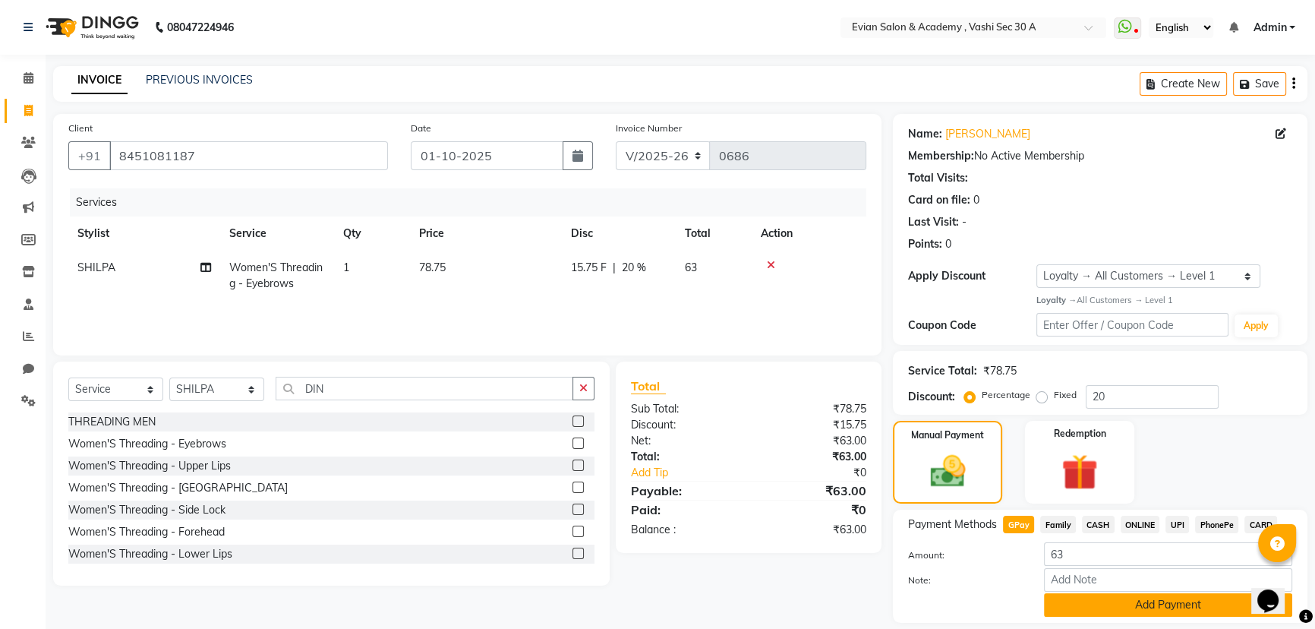
click at [1063, 613] on button "Add Payment" at bounding box center [1168, 605] width 248 height 24
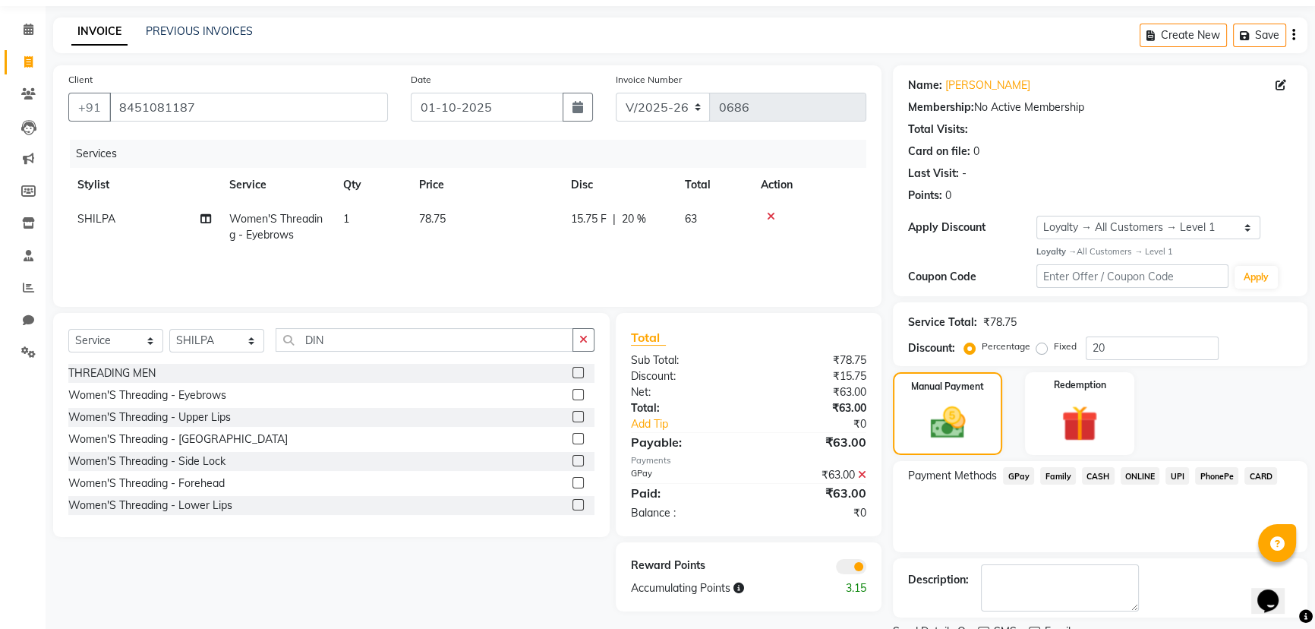
scroll to position [111, 0]
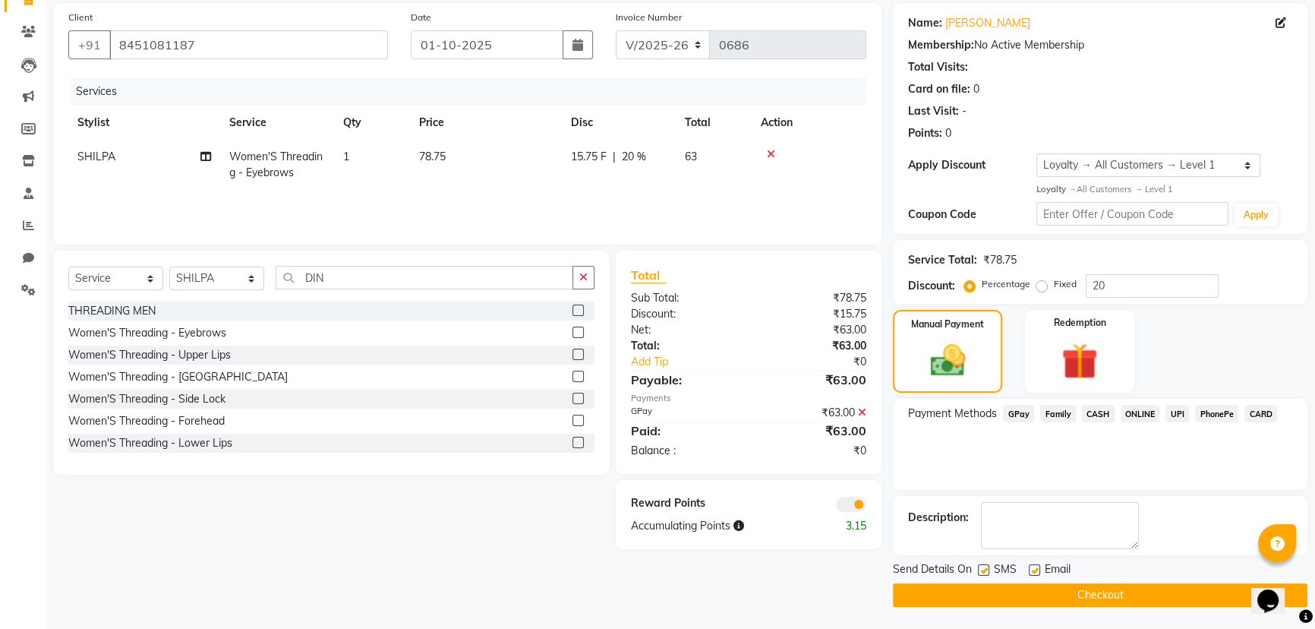
click at [847, 507] on span at bounding box center [851, 504] width 30 height 15
click at [867, 507] on input "checkbox" at bounding box center [867, 507] width 0 height 0
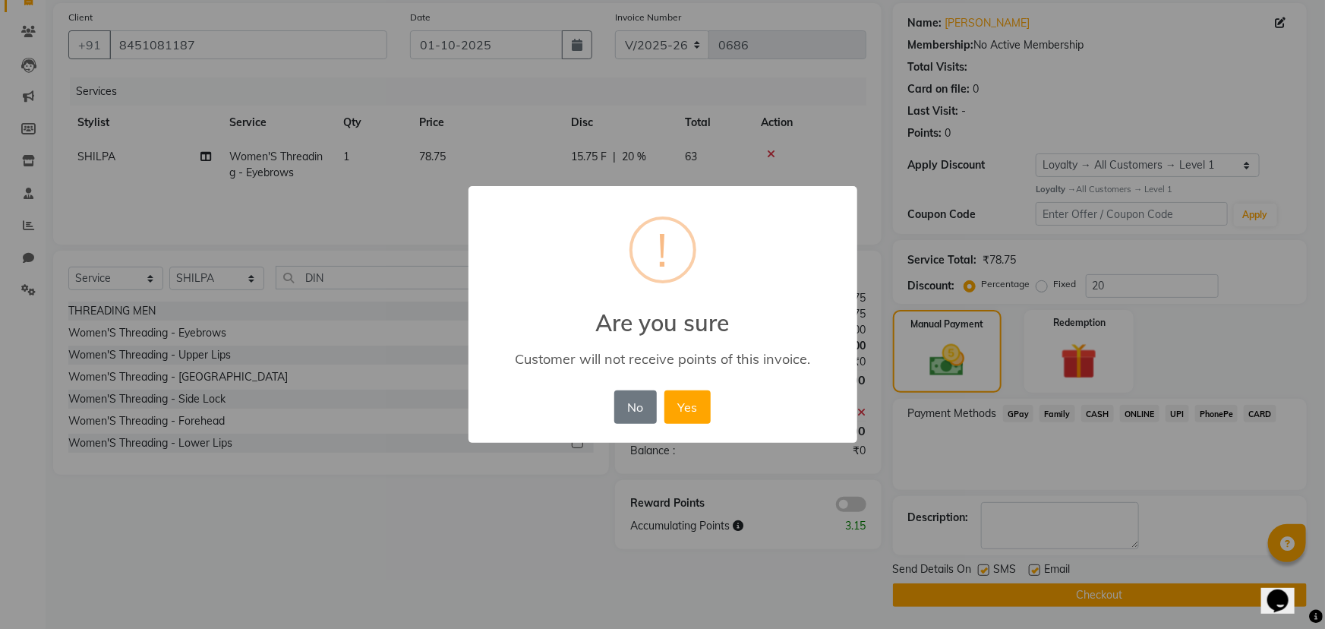
drag, startPoint x: 693, startPoint y: 410, endPoint x: 696, endPoint y: 418, distance: 8.2
click at [693, 412] on button "Yes" at bounding box center [688, 406] width 46 height 33
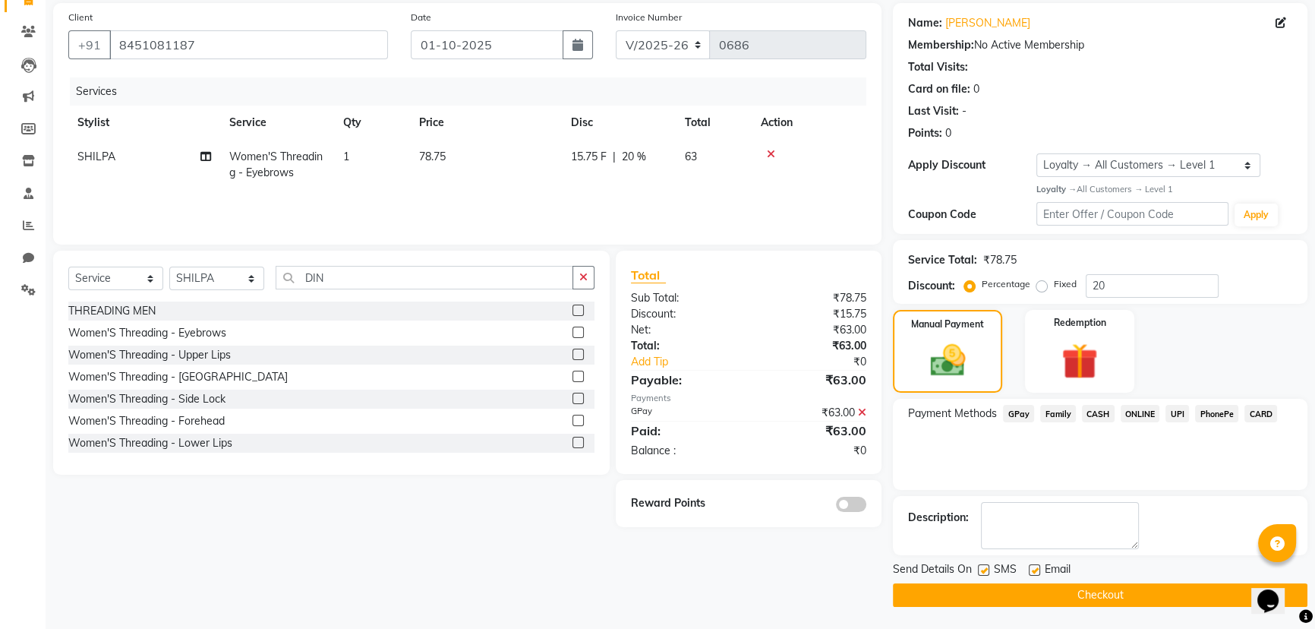
click at [958, 586] on button "Checkout" at bounding box center [1100, 595] width 415 height 24
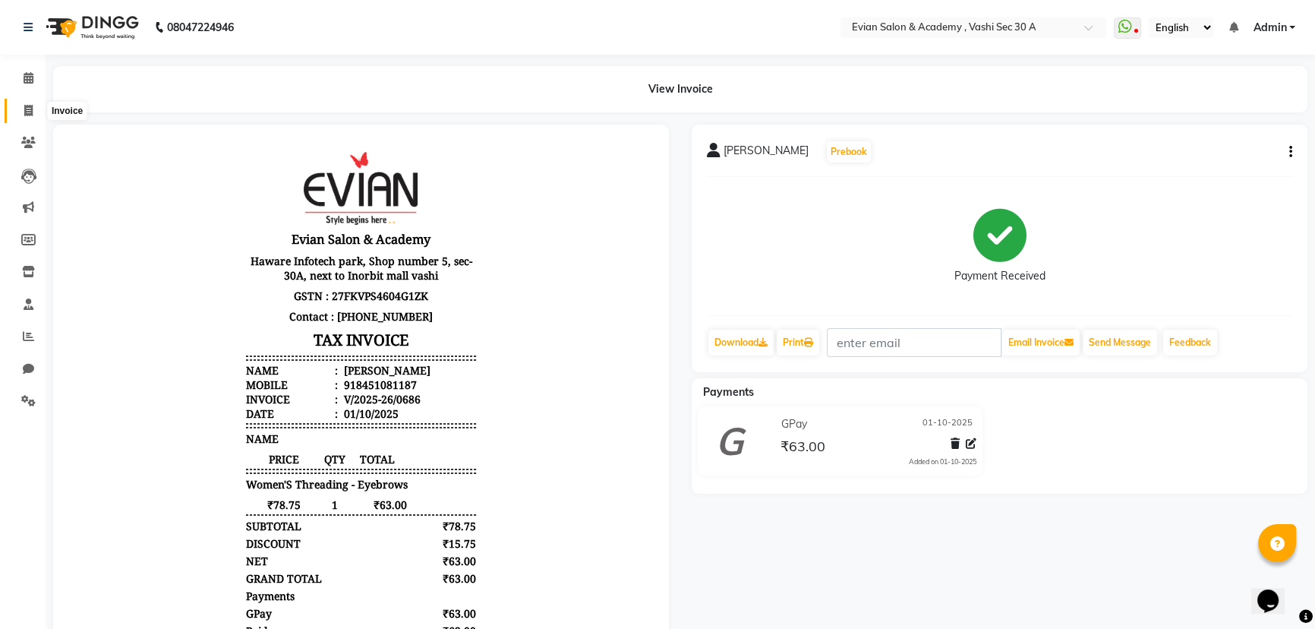
click at [29, 108] on icon at bounding box center [28, 110] width 8 height 11
select select "service"
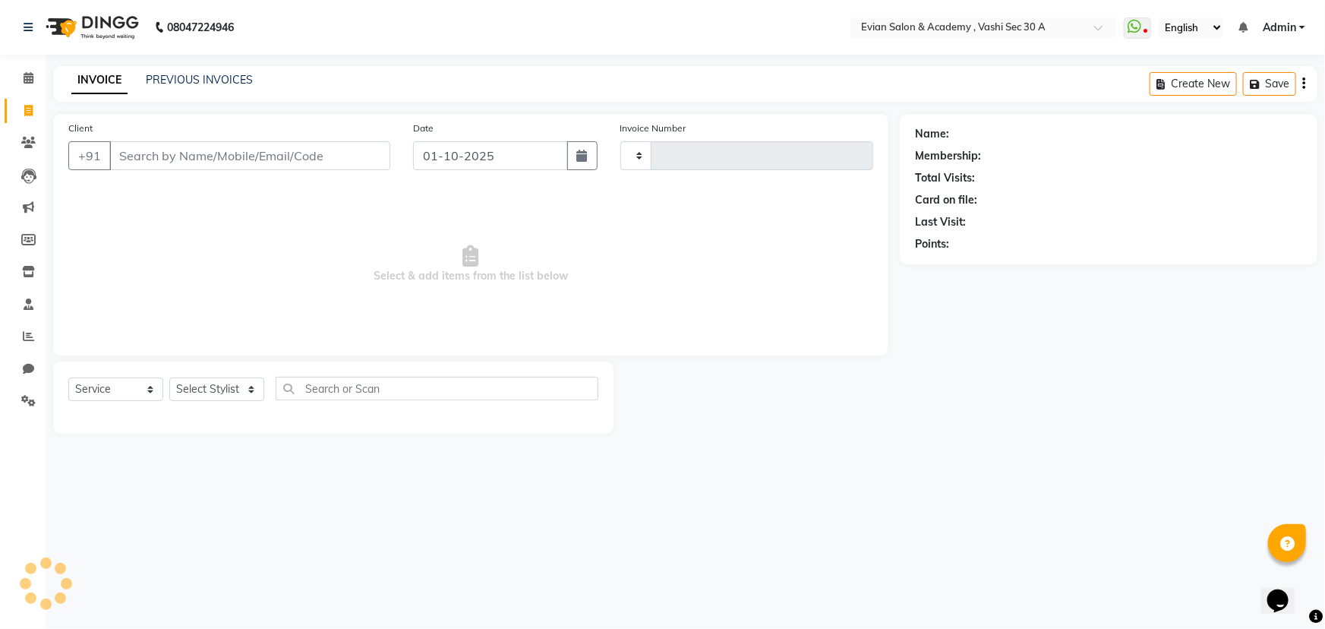
type input "0687"
select select "4961"
click at [146, 152] on input "Client" at bounding box center [249, 155] width 281 height 29
type input "8369377351"
click at [333, 151] on span "Add Client" at bounding box center [351, 155] width 60 height 15
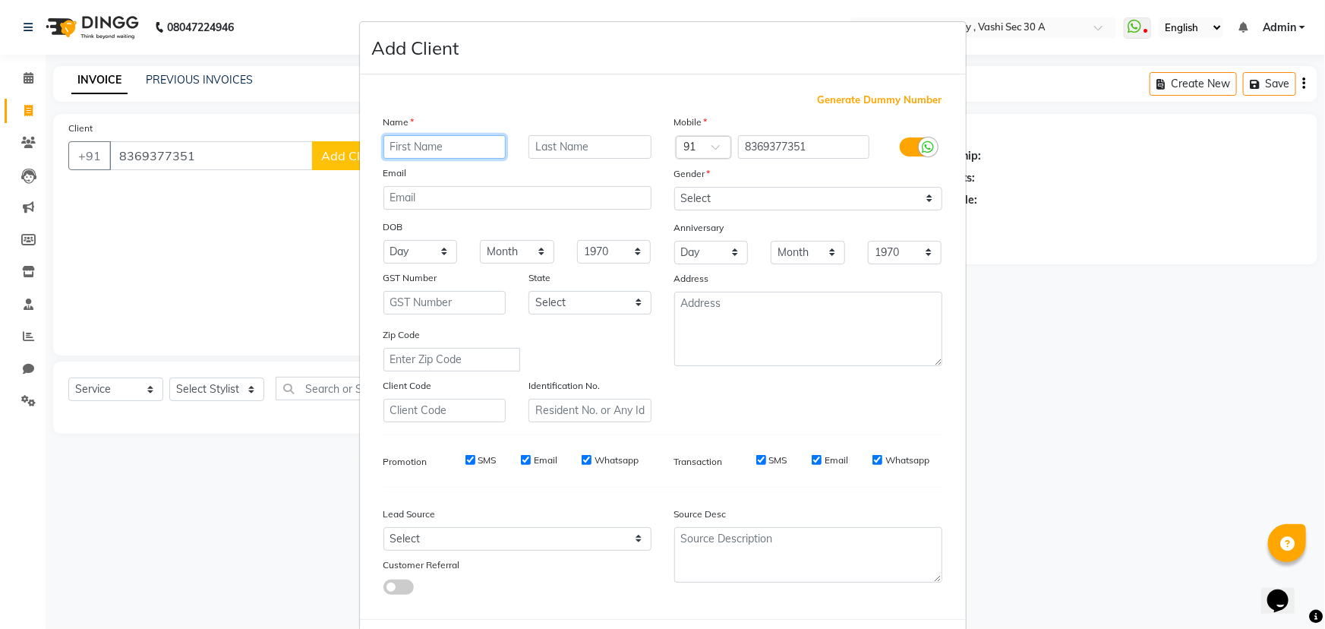
click at [419, 147] on input "text" at bounding box center [445, 147] width 123 height 24
paste input "YASH"
type input "YASH"
click at [715, 206] on select "Select [DEMOGRAPHIC_DATA] [DEMOGRAPHIC_DATA] Other Prefer Not To Say" at bounding box center [808, 199] width 268 height 24
select select "[DEMOGRAPHIC_DATA]"
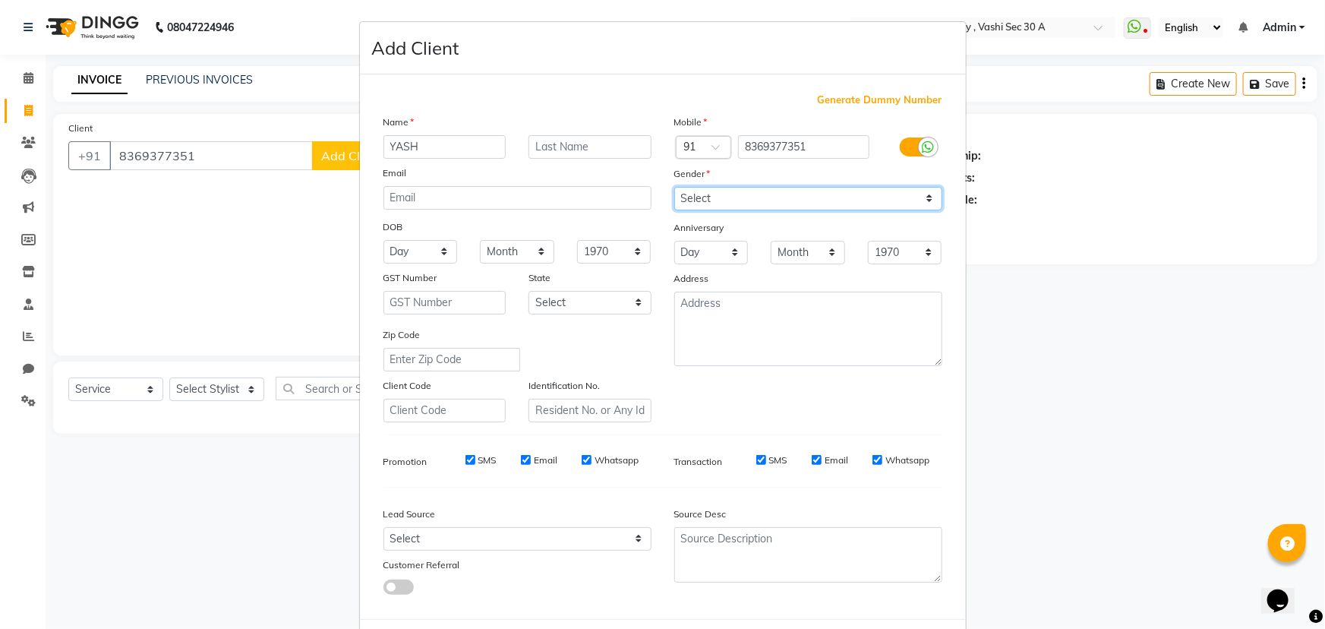
click at [674, 187] on select "Select [DEMOGRAPHIC_DATA] [DEMOGRAPHIC_DATA] Other Prefer Not To Say" at bounding box center [808, 199] width 268 height 24
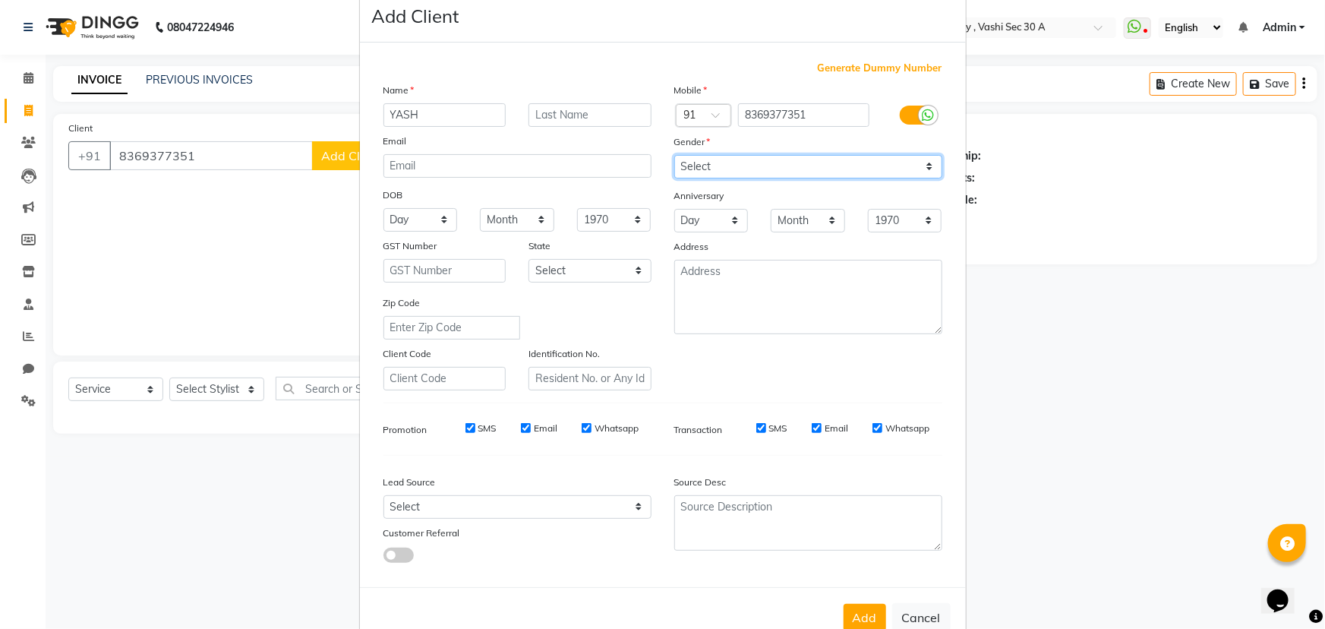
scroll to position [76, 0]
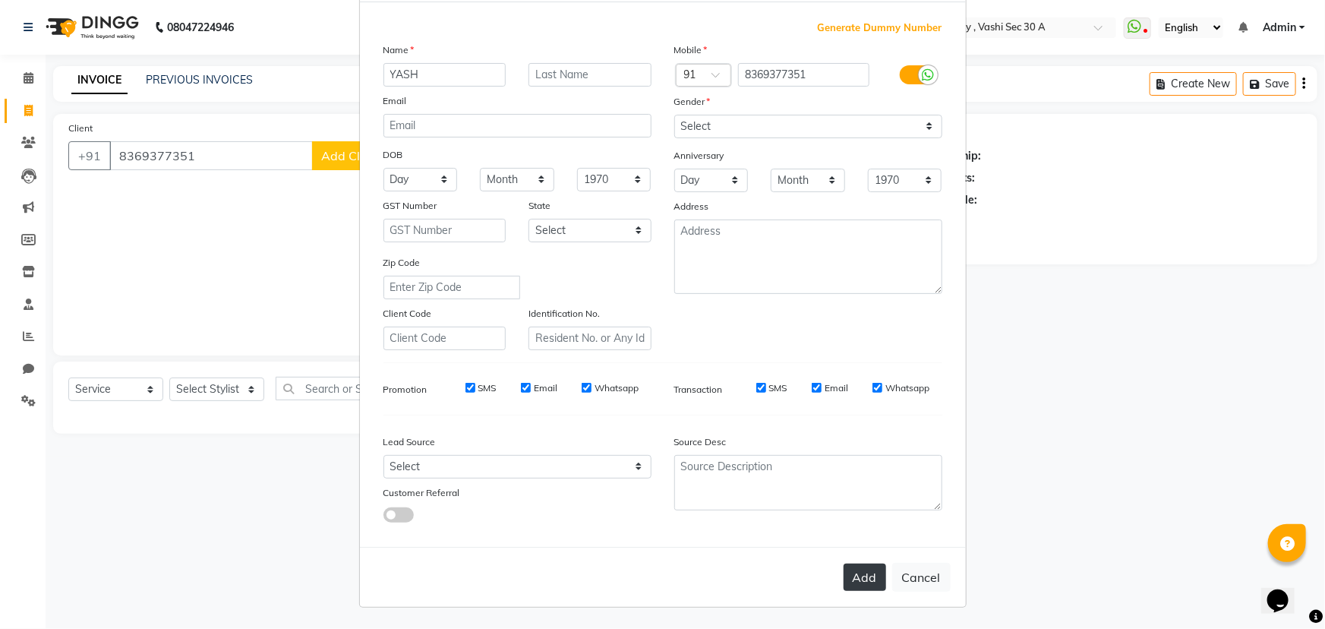
click at [861, 568] on button "Add" at bounding box center [865, 577] width 43 height 27
select select
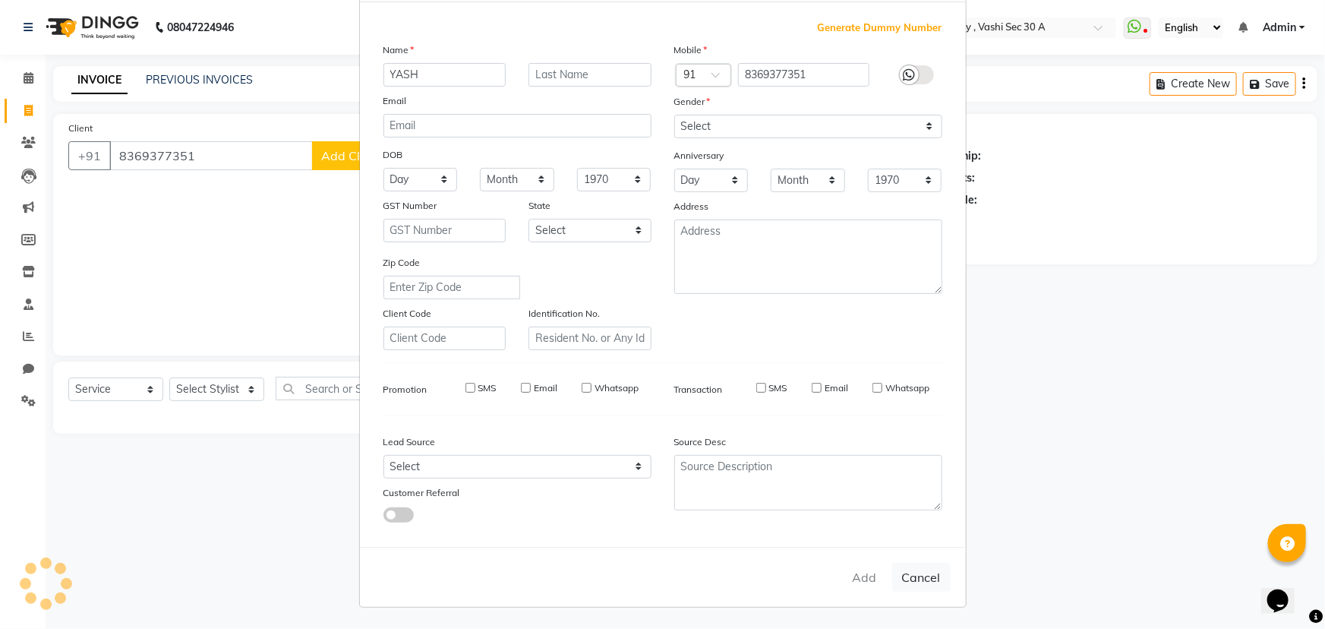
select select
checkbox input "false"
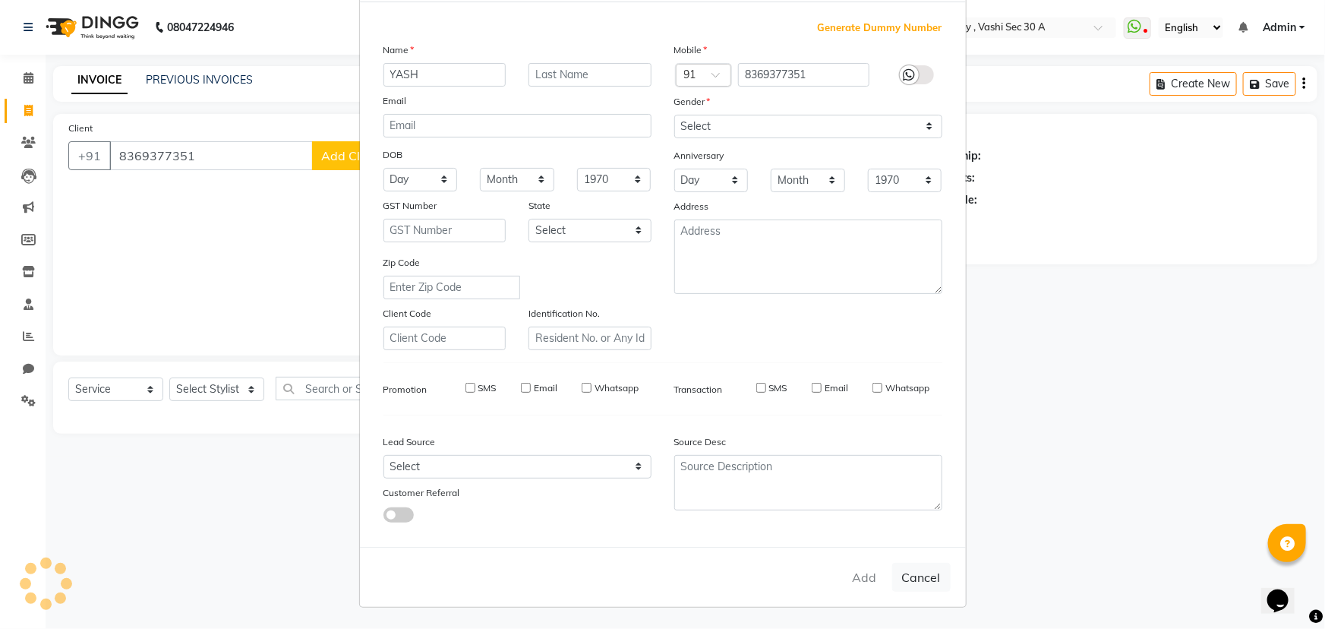
checkbox input "false"
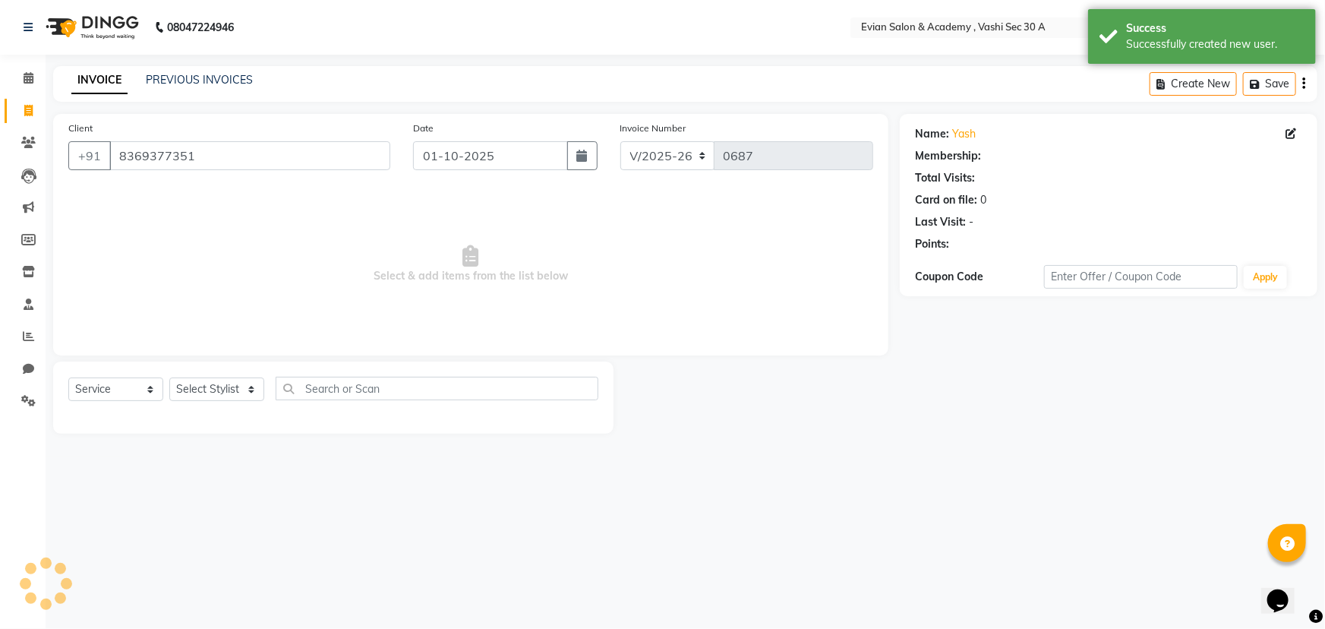
select select "1: Object"
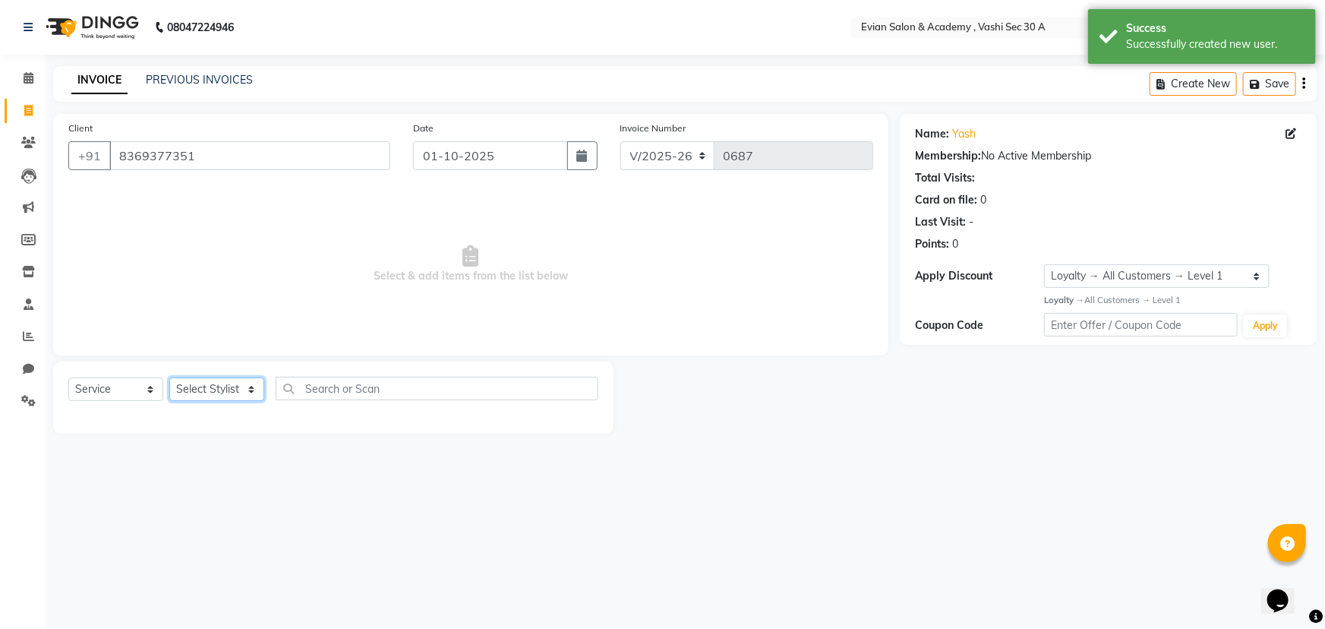
click at [233, 391] on select "Select Stylist [PERSON_NAME] SIR Admin [PERSON_NAME] [PERSON_NAME] DISHA MAMPI …" at bounding box center [216, 389] width 95 height 24
select select "39659"
click at [169, 377] on select "Select Stylist [PERSON_NAME] SIR Admin [PERSON_NAME] [PERSON_NAME] DISHA MAMPI …" at bounding box center [216, 389] width 95 height 24
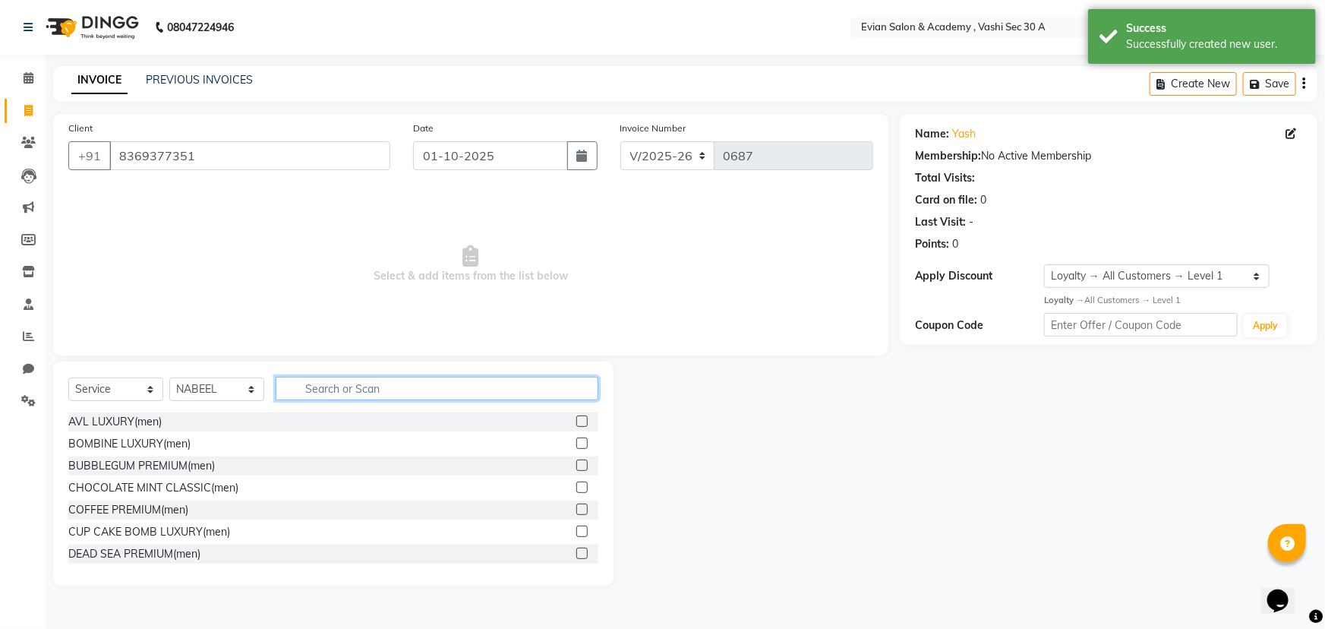
click at [326, 382] on input "text" at bounding box center [437, 389] width 323 height 24
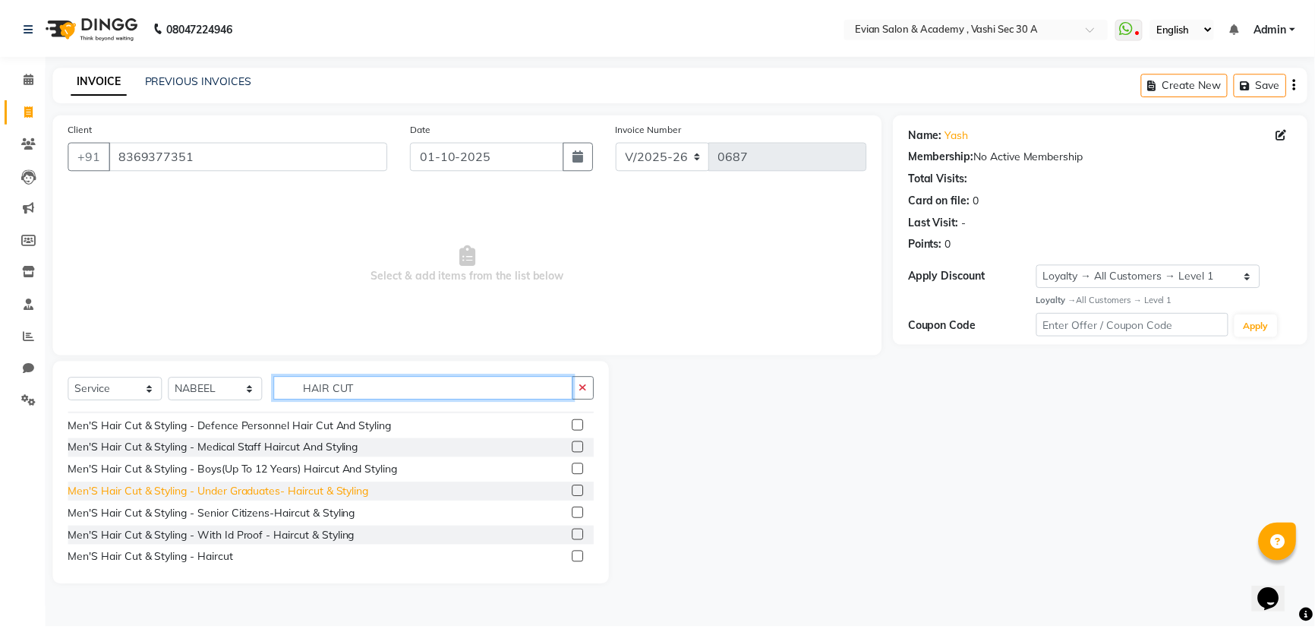
scroll to position [345, 0]
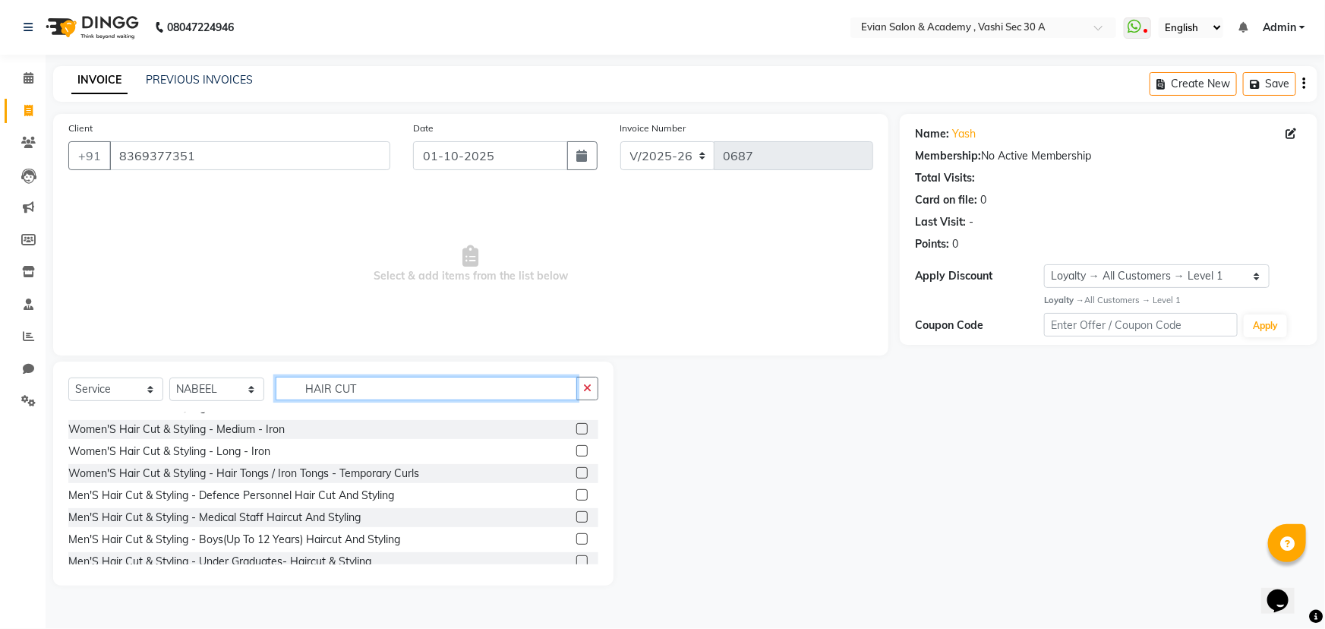
type input "HAIR CUT"
click at [576, 494] on label at bounding box center [581, 494] width 11 height 11
click at [576, 494] on input "checkbox" at bounding box center [581, 496] width 10 height 10
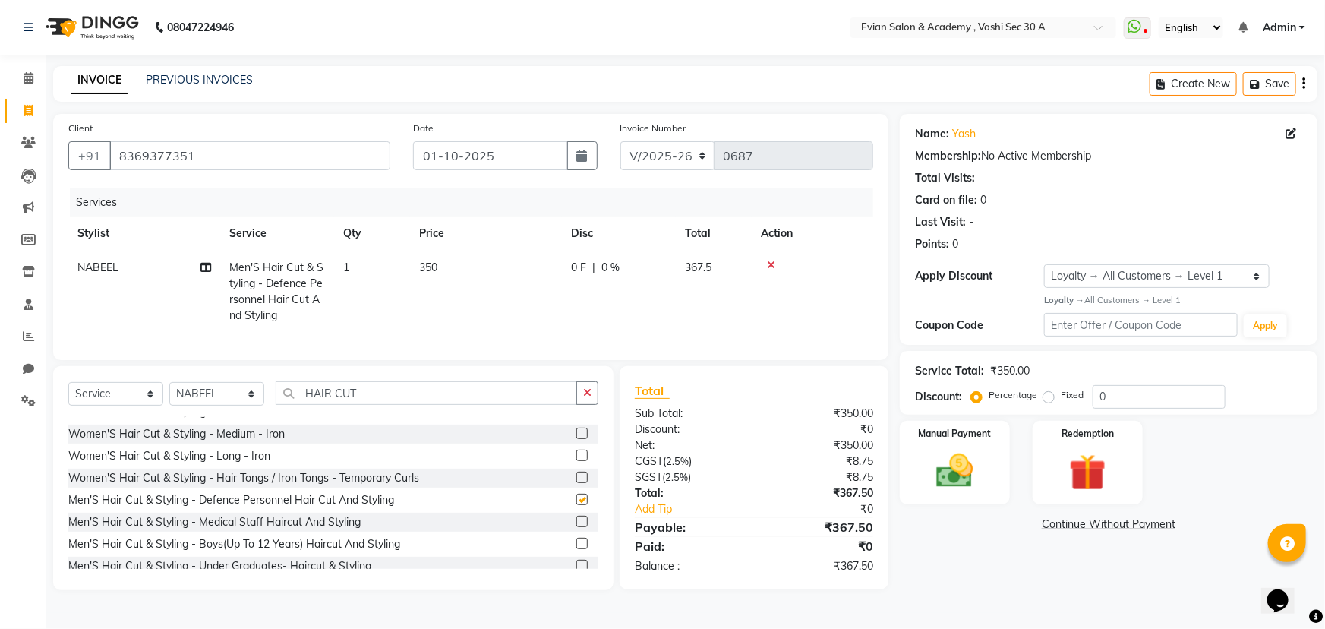
checkbox input "false"
click at [494, 260] on td "350" at bounding box center [486, 292] width 152 height 82
select select "39659"
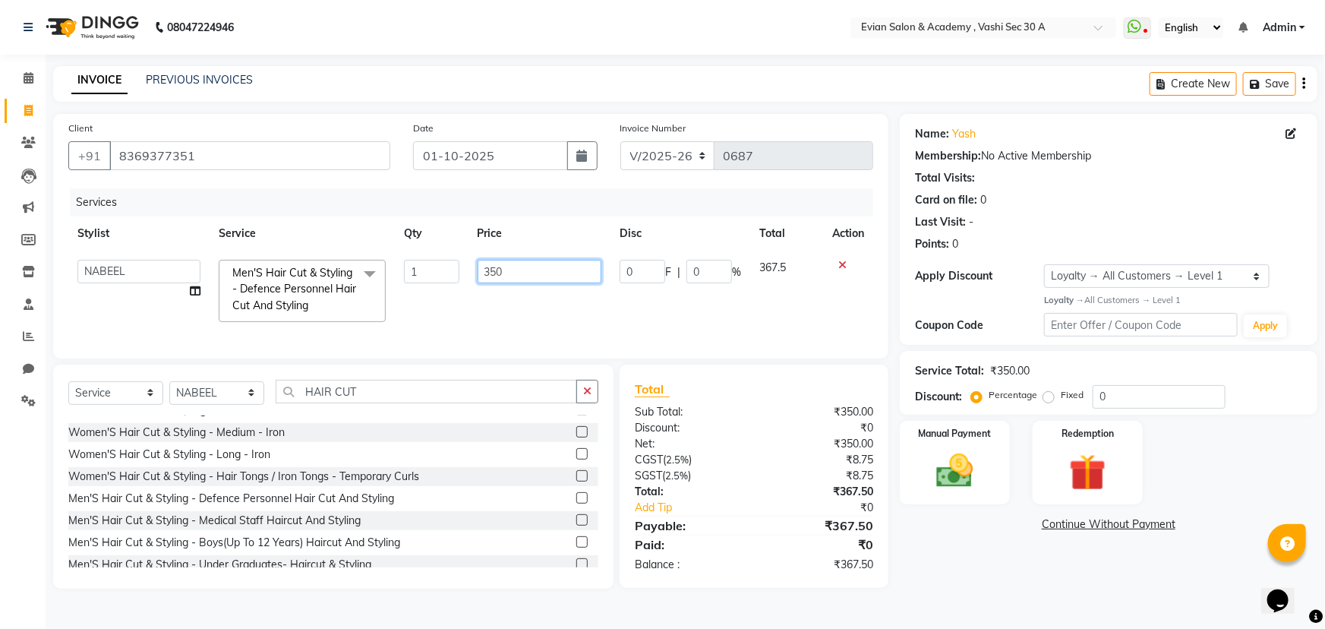
click at [516, 260] on input "350" at bounding box center [540, 272] width 125 height 24
type input "3"
type input "293.75"
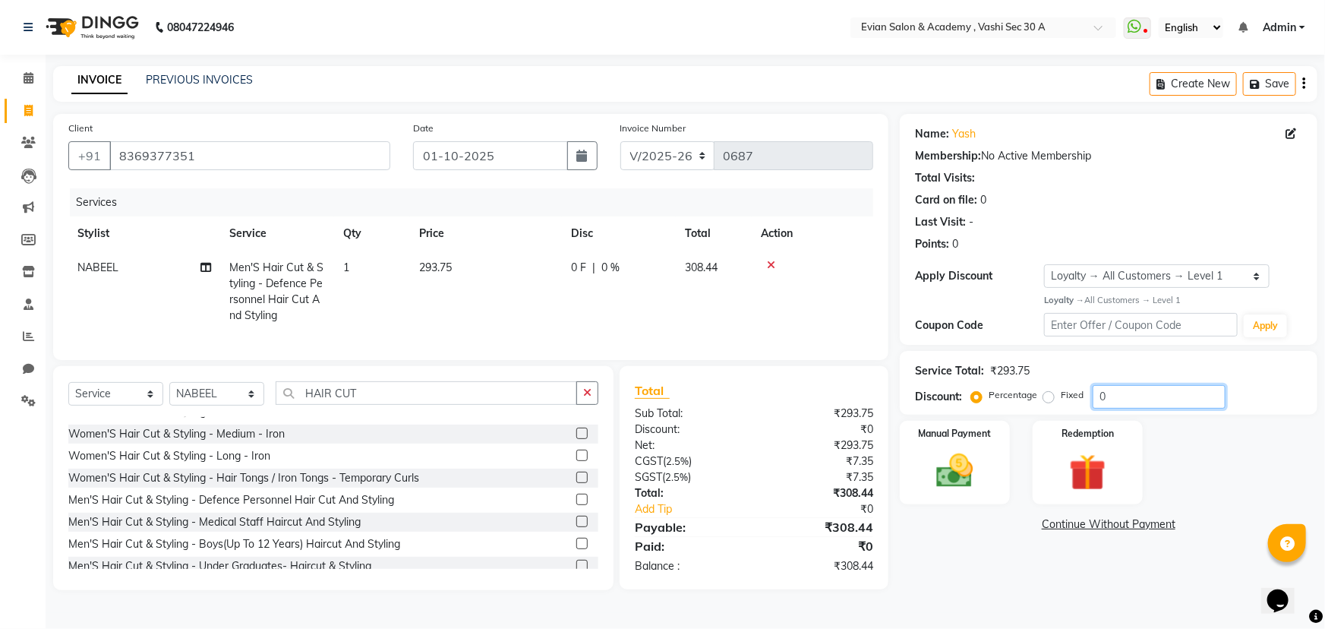
click at [1129, 395] on input "0" at bounding box center [1159, 397] width 133 height 24
type input "20"
click at [1304, 84] on icon "button" at bounding box center [1304, 84] width 3 height 1
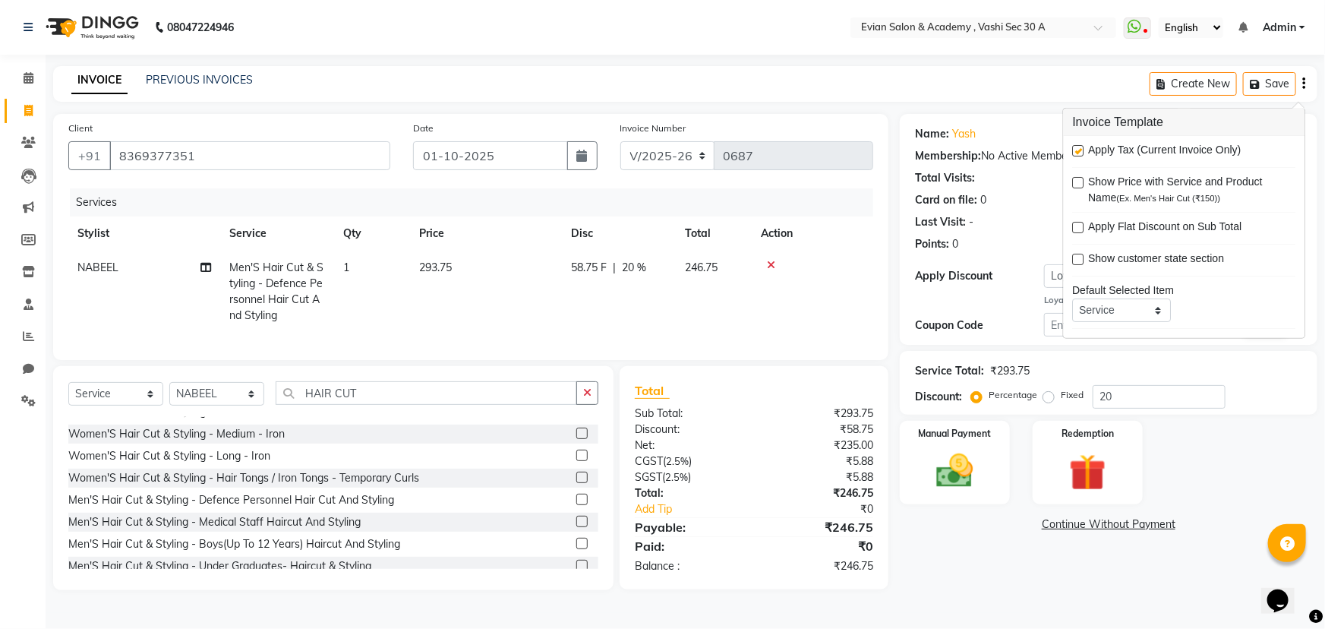
click at [1078, 145] on label at bounding box center [1078, 150] width 11 height 11
click at [1078, 147] on input "checkbox" at bounding box center [1078, 152] width 10 height 10
checkbox input "false"
click at [986, 460] on img at bounding box center [955, 471] width 62 height 44
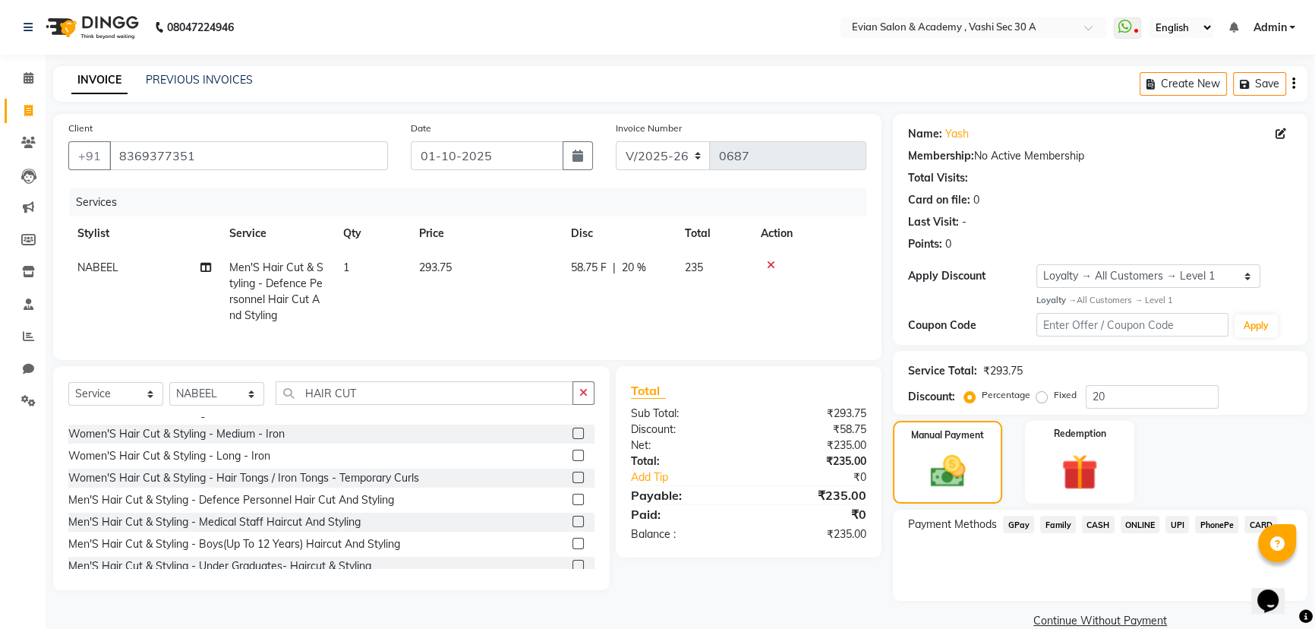
drag, startPoint x: 1020, startPoint y: 522, endPoint x: 1030, endPoint y: 539, distance: 20.1
click at [1019, 523] on span "GPay" at bounding box center [1018, 524] width 31 height 17
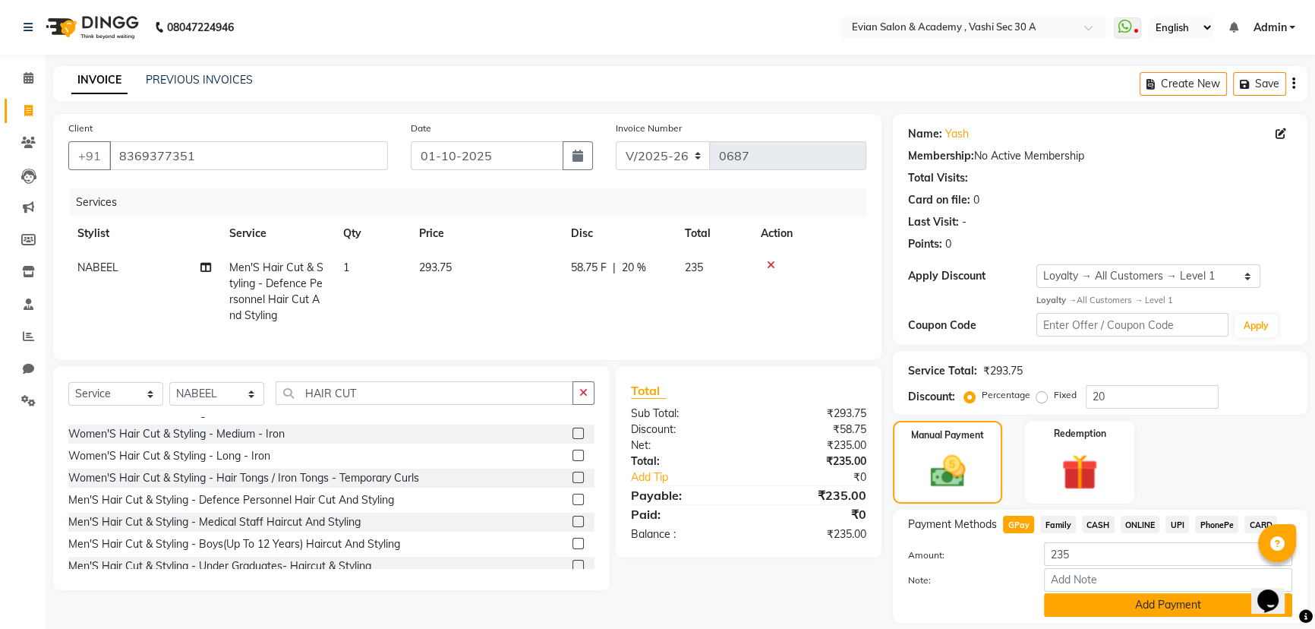
click at [1072, 602] on button "Add Payment" at bounding box center [1168, 605] width 248 height 24
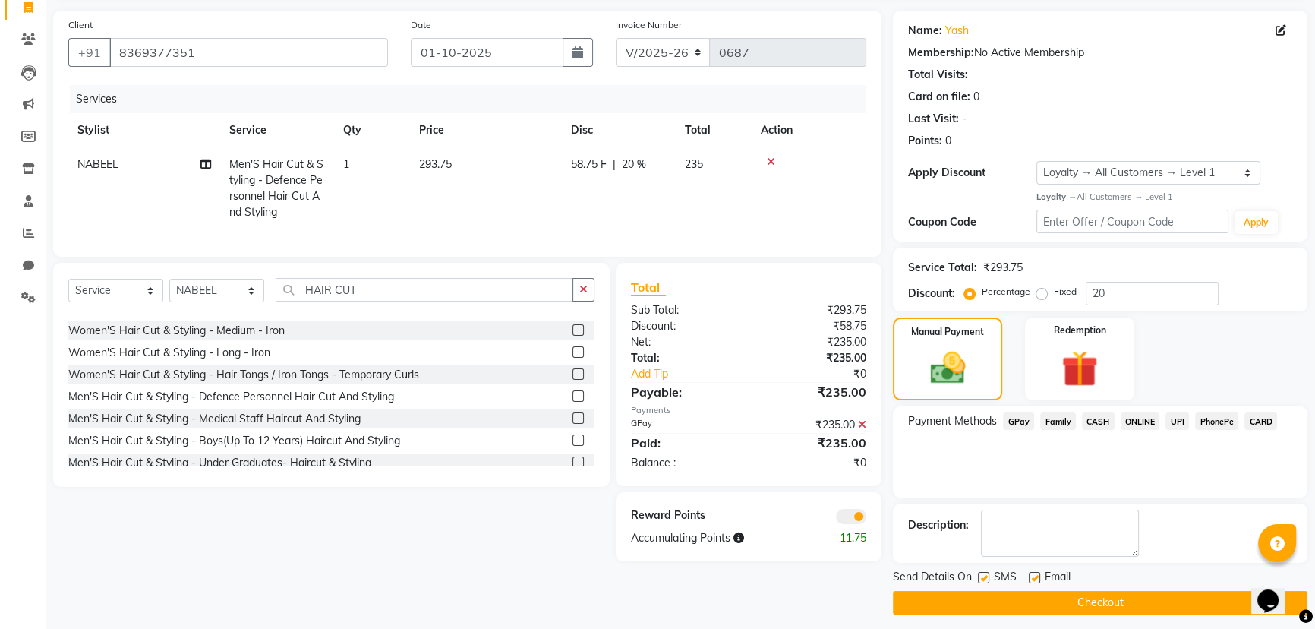
scroll to position [111, 0]
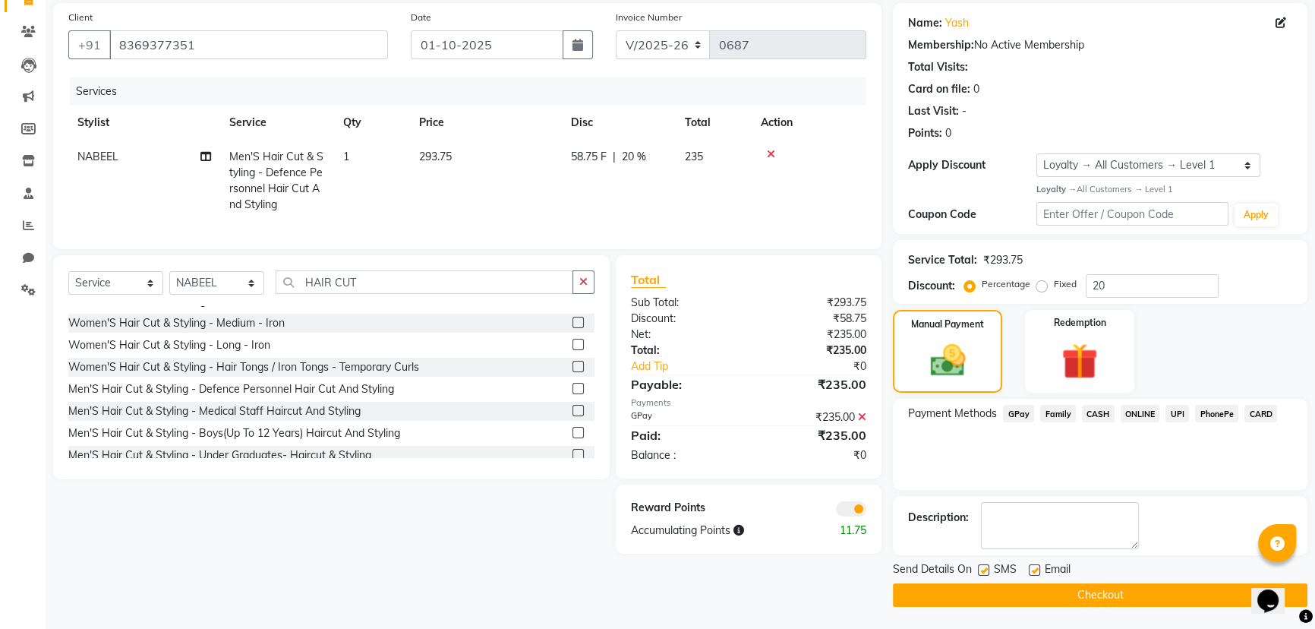
click at [833, 514] on div at bounding box center [813, 508] width 129 height 17
click at [851, 516] on span at bounding box center [851, 508] width 30 height 15
click at [867, 511] on input "checkbox" at bounding box center [867, 511] width 0 height 0
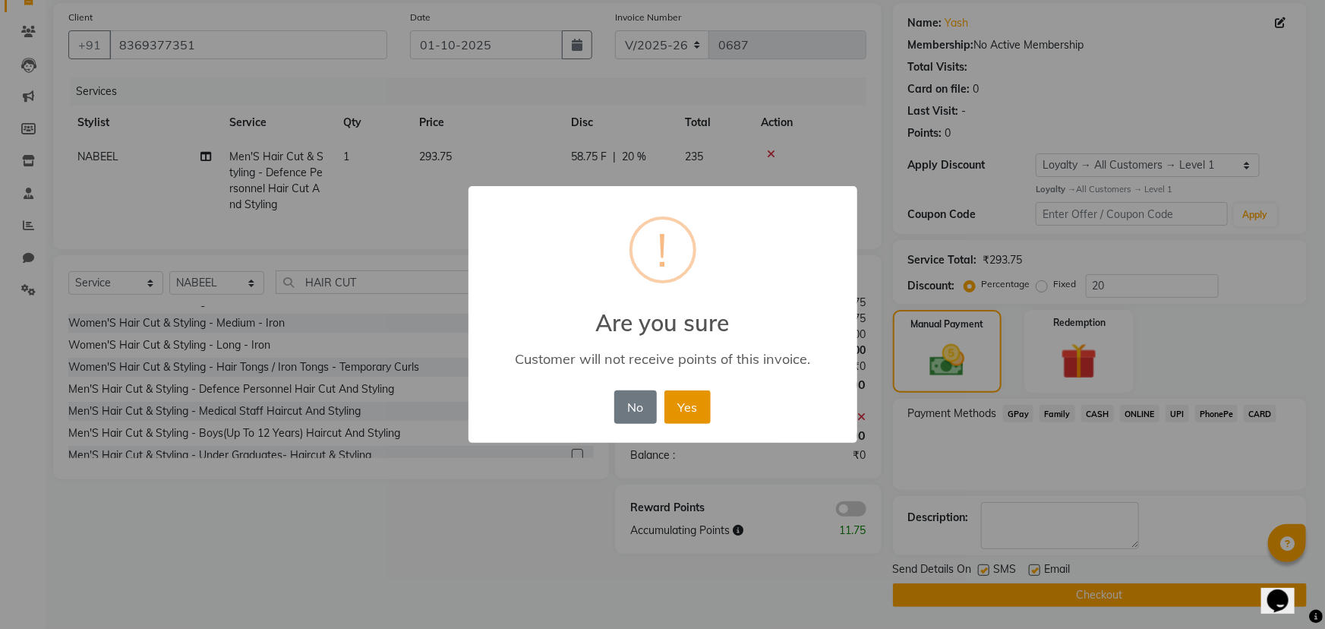
click at [668, 404] on button "Yes" at bounding box center [688, 406] width 46 height 33
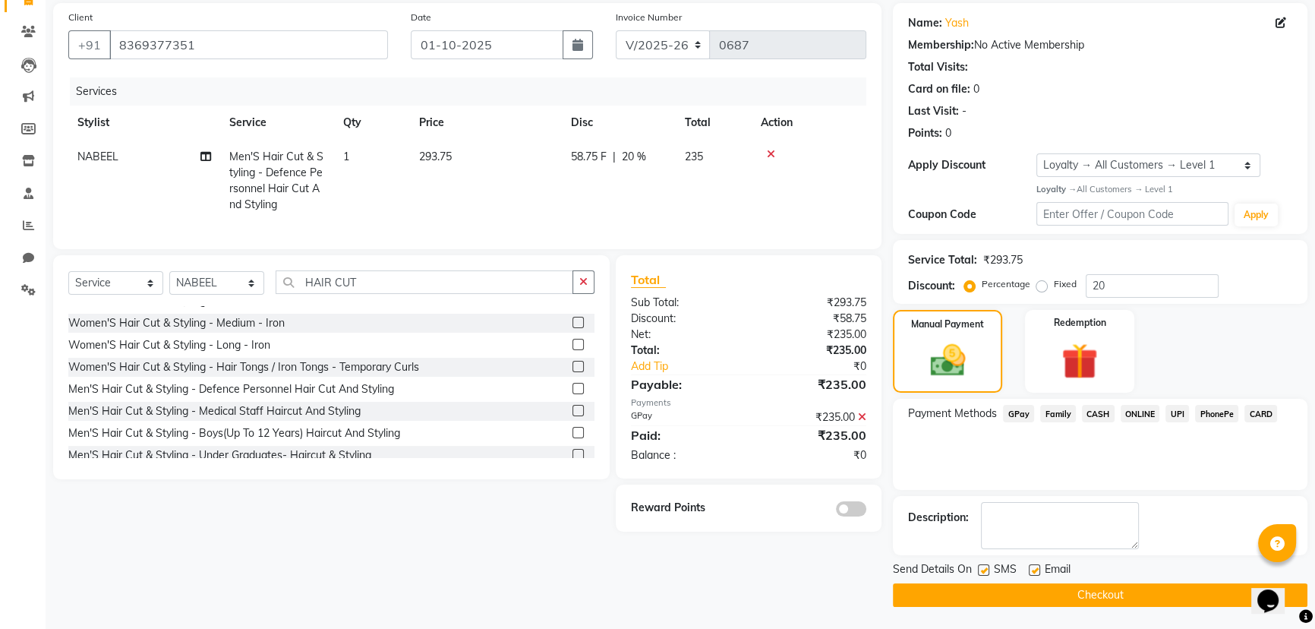
click at [1032, 594] on button "Checkout" at bounding box center [1100, 595] width 415 height 24
